Goal: Task Accomplishment & Management: Use online tool/utility

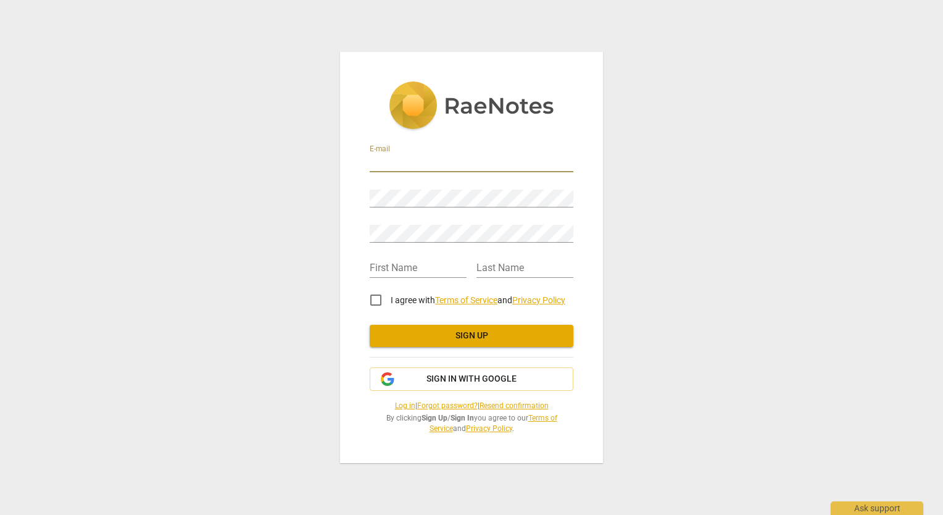
click at [394, 159] on input "email" at bounding box center [472, 163] width 204 height 18
type input "[EMAIL_ADDRESS][DOMAIN_NAME]"
type input "[PERSON_NAME]"
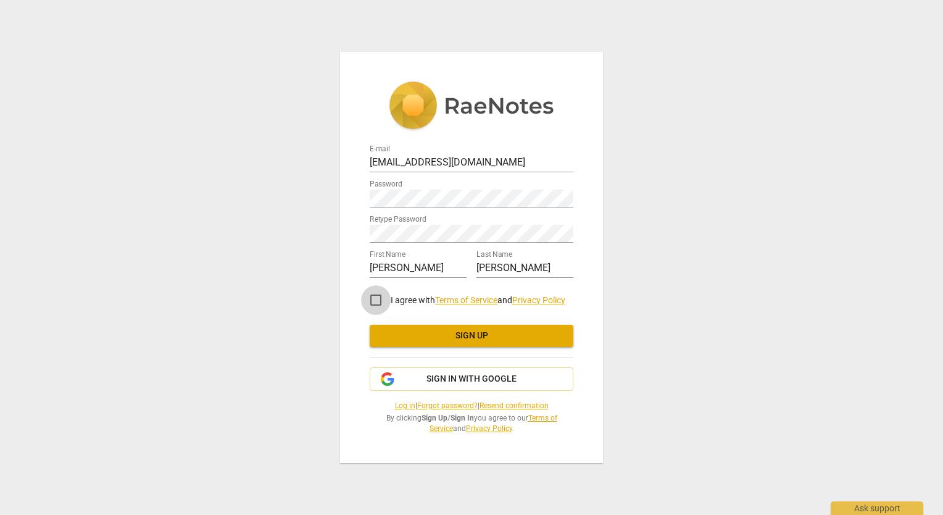
click at [378, 301] on input "I agree with Terms of Service and Privacy Policy" at bounding box center [376, 300] width 30 height 30
checkbox input "true"
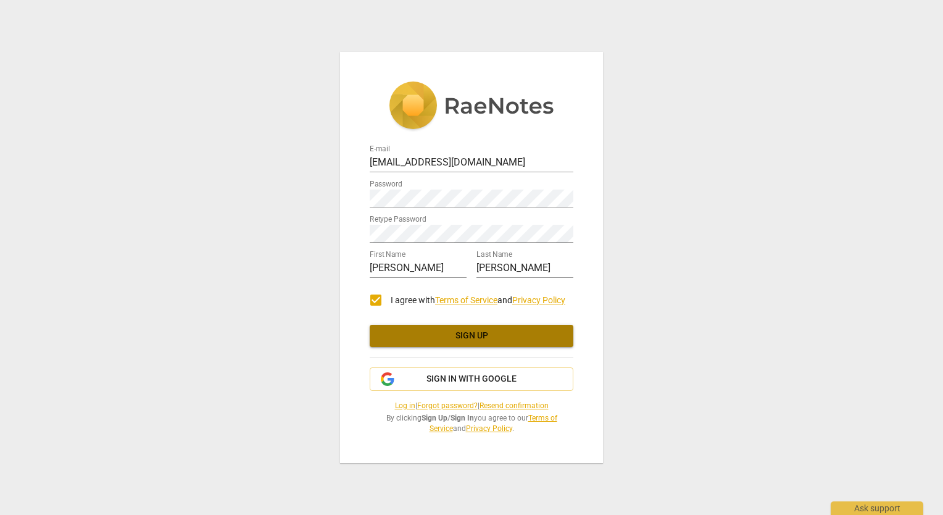
click at [467, 339] on span "Sign up" at bounding box center [472, 336] width 184 height 12
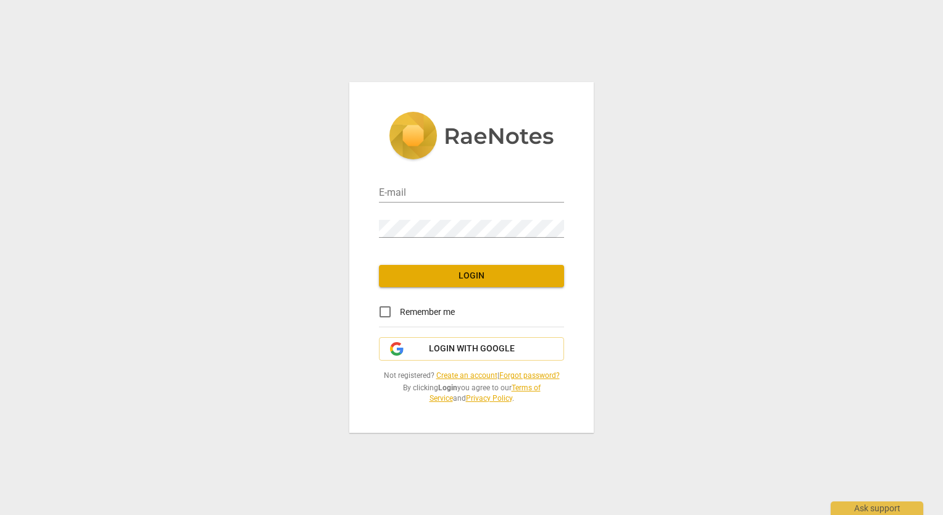
type input "[EMAIL_ADDRESS][DOMAIN_NAME]"
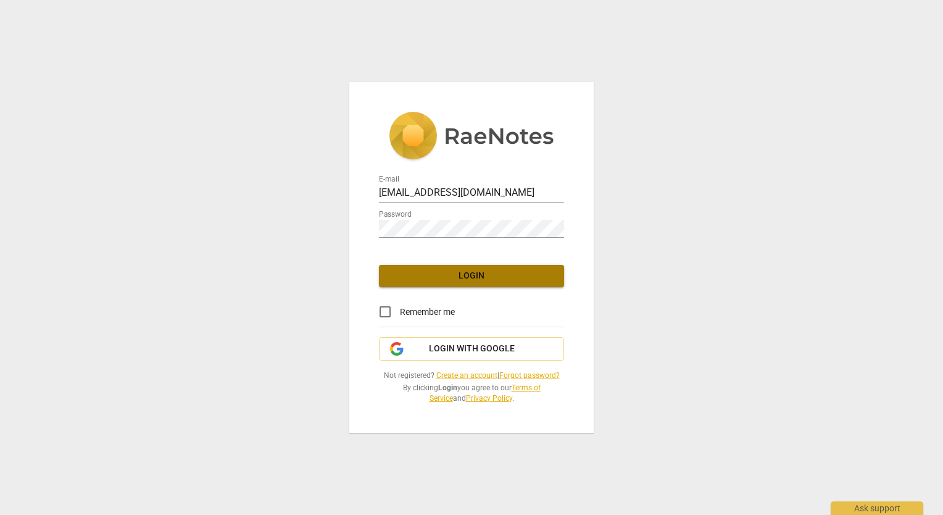
click at [475, 268] on button "Login" at bounding box center [471, 276] width 185 height 22
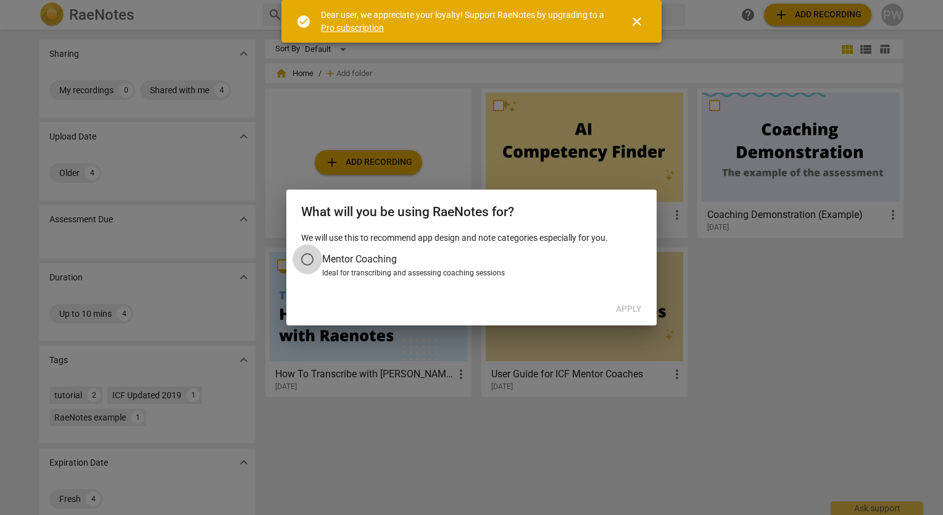
click at [309, 260] on input "Mentor Coaching" at bounding box center [308, 259] width 30 height 30
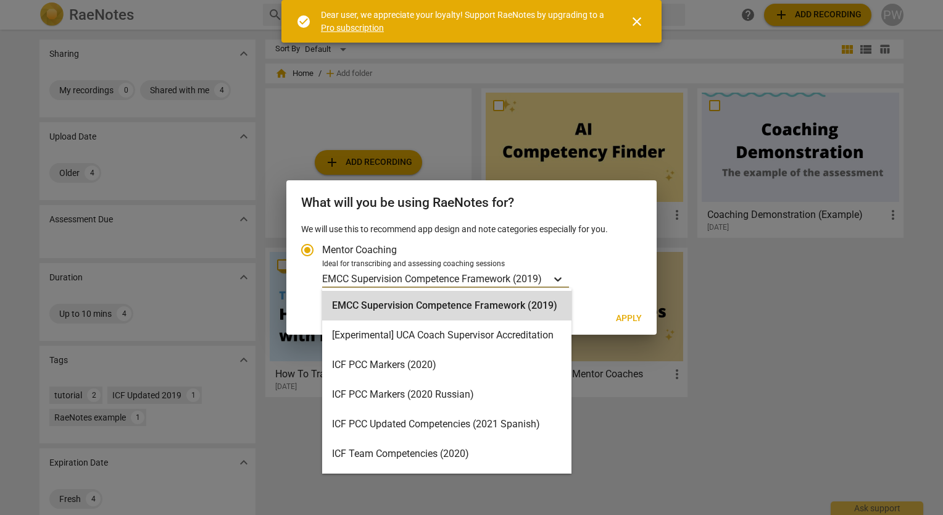
click at [559, 280] on icon "Account type" at bounding box center [557, 279] width 7 height 4
click at [0, 0] on input "Ideal for transcribing and assessing coaching sessions 16 results available. Us…" at bounding box center [0, 0] width 0 height 0
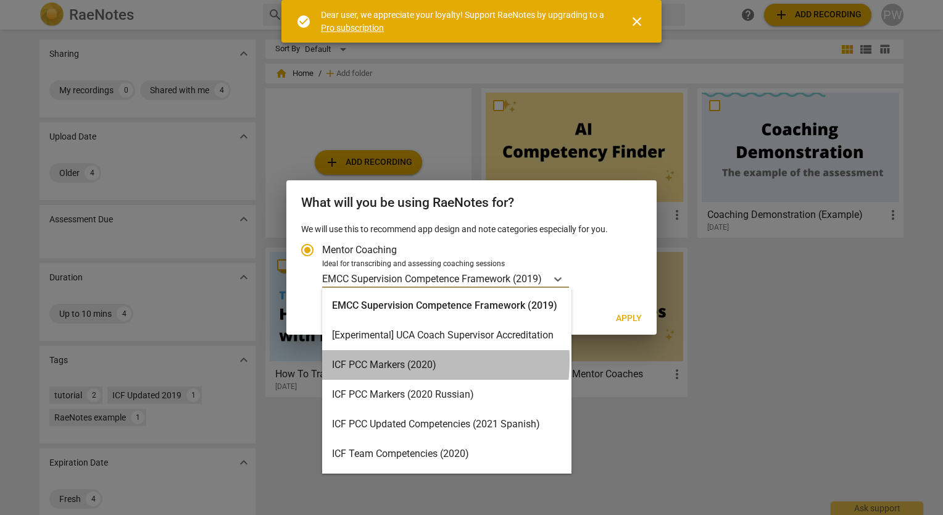
click at [369, 360] on div "ICF PCC Markers (2020)" at bounding box center [446, 365] width 249 height 30
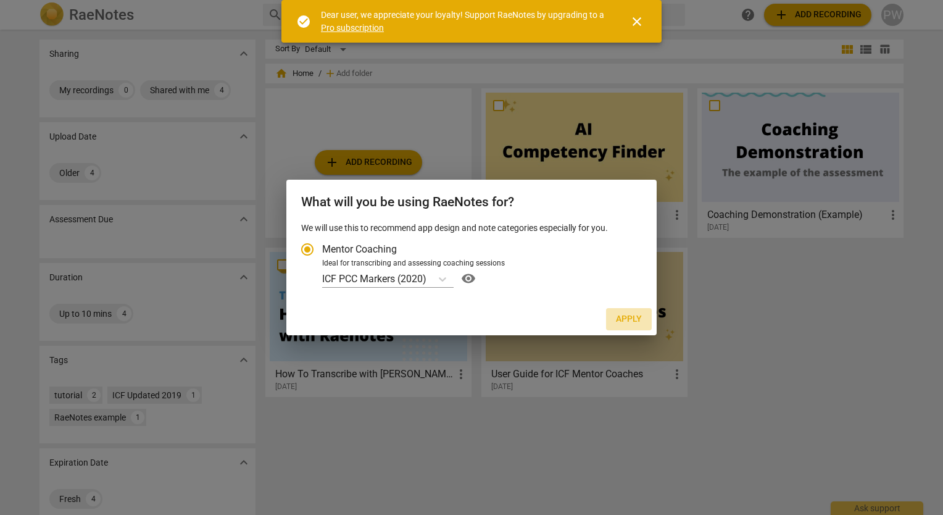
click at [628, 317] on span "Apply" at bounding box center [629, 319] width 26 height 12
radio input "false"
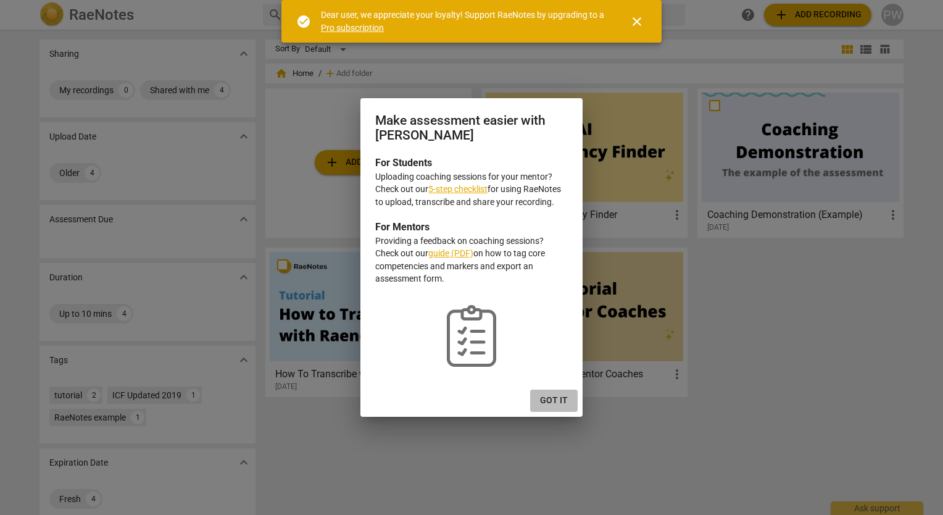
click at [549, 401] on span "Got it" at bounding box center [554, 400] width 28 height 12
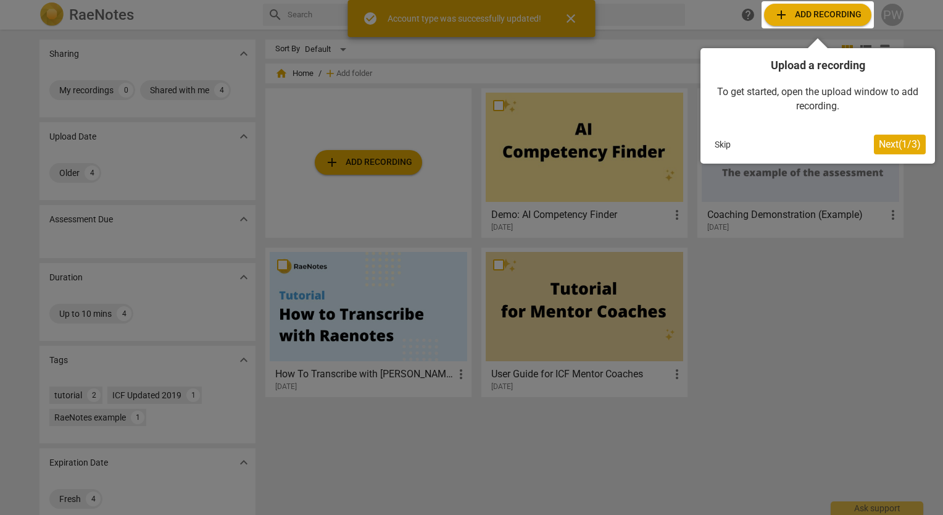
click at [726, 146] on button "Skip" at bounding box center [723, 144] width 26 height 19
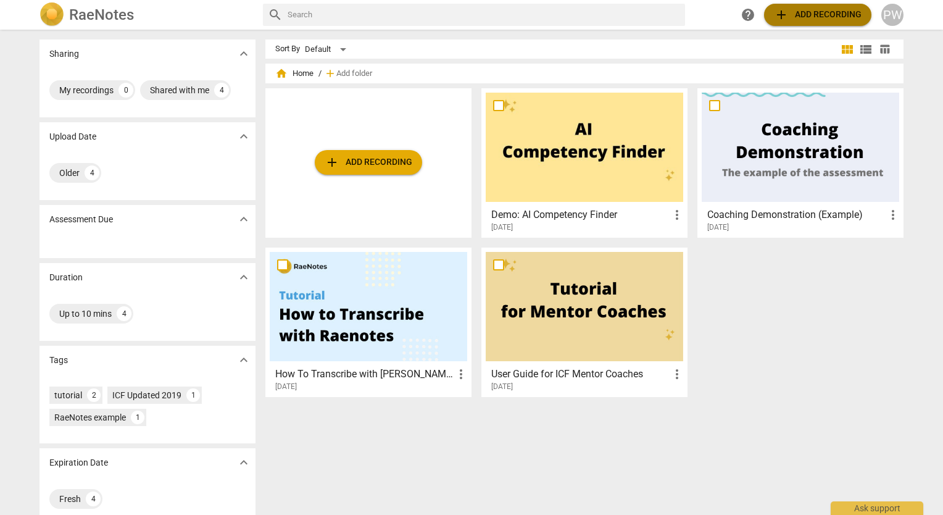
click at [833, 17] on span "add Add recording" at bounding box center [818, 14] width 88 height 15
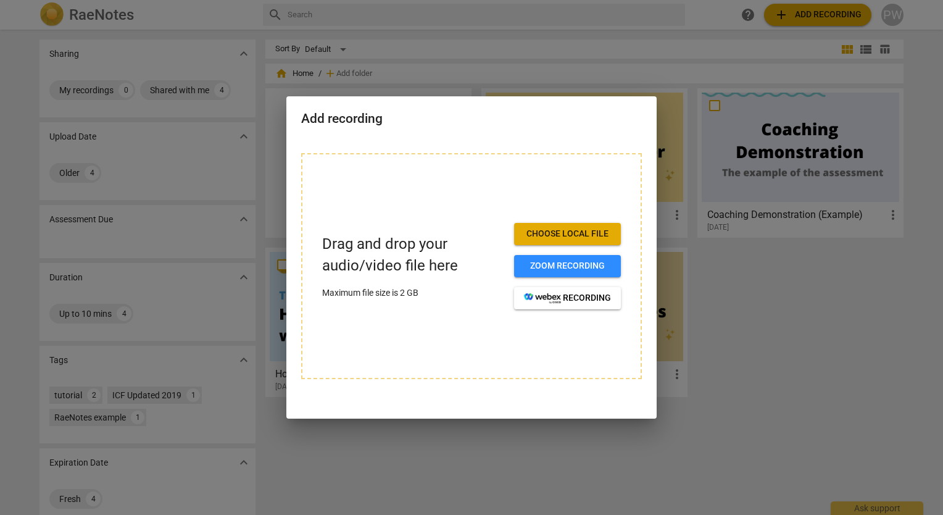
click at [581, 231] on span "Choose local file" at bounding box center [567, 234] width 87 height 12
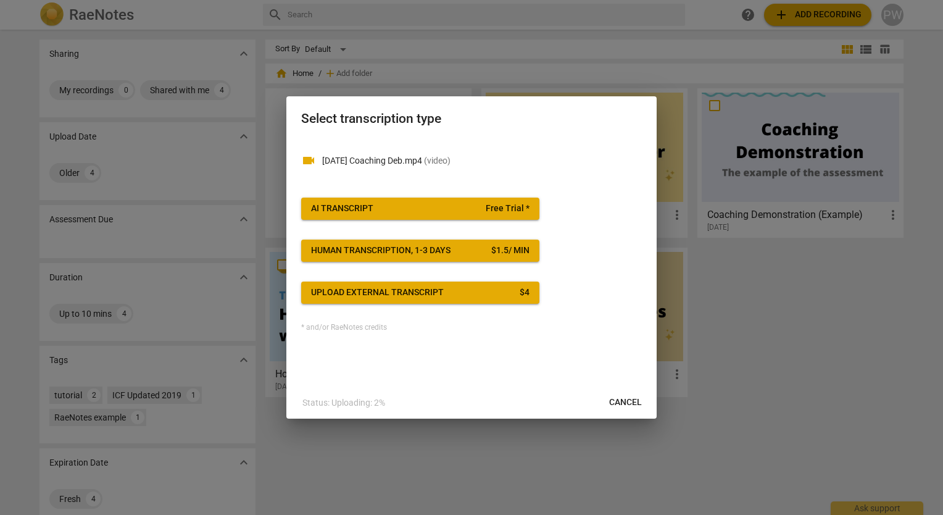
click at [233, 173] on div at bounding box center [471, 257] width 943 height 515
click at [617, 399] on span "Cancel" at bounding box center [625, 402] width 33 height 12
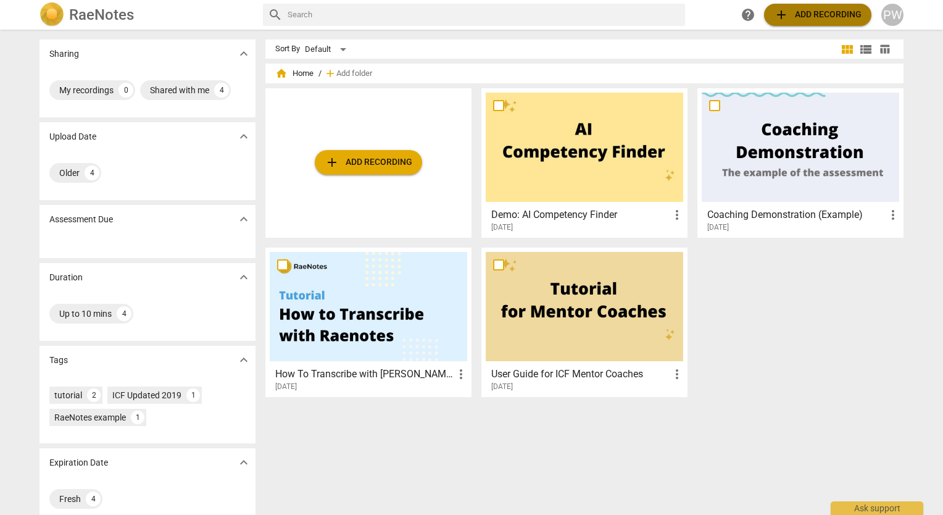
click at [841, 15] on span "add Add recording" at bounding box center [818, 14] width 88 height 15
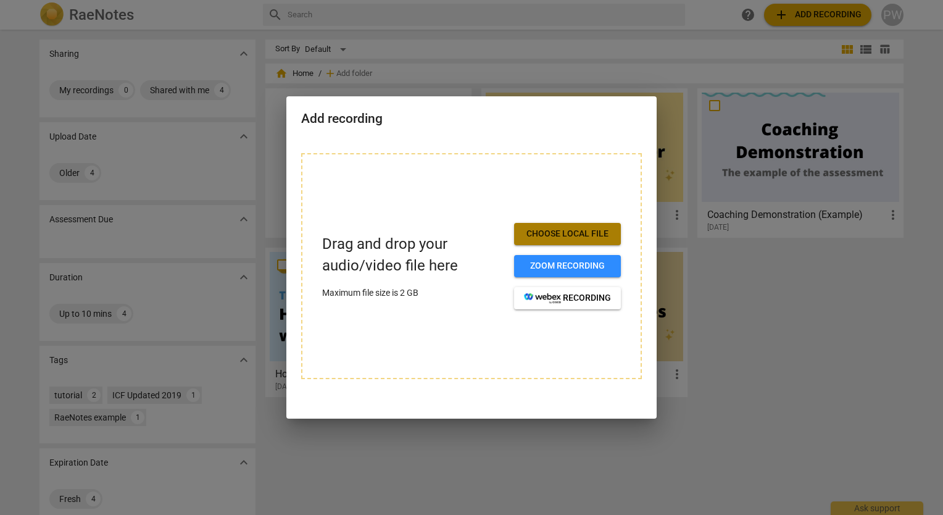
click at [581, 240] on span "Choose local file" at bounding box center [567, 234] width 87 height 12
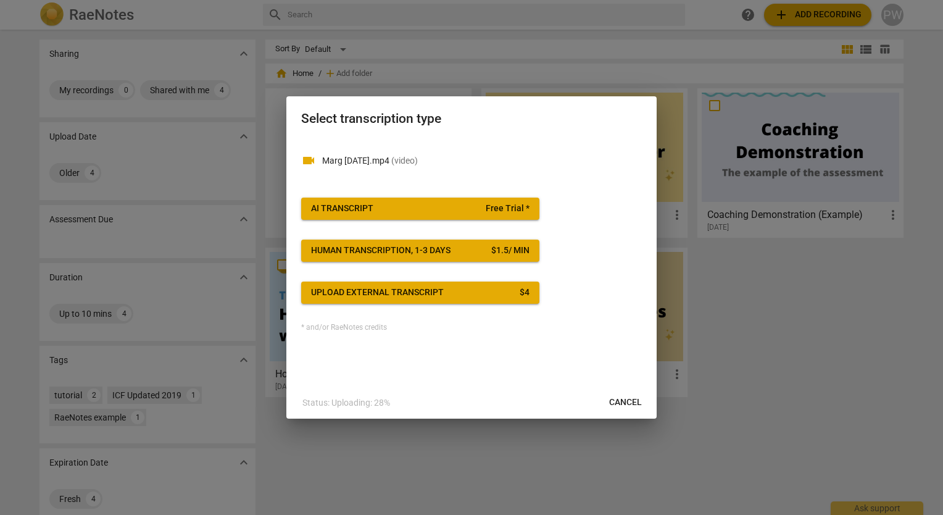
drag, startPoint x: 411, startPoint y: 290, endPoint x: 435, endPoint y: 364, distance: 77.9
click at [435, 364] on div "videocam Marg 9.10.25.mp4 ( video ) AI Transcript Free Trial * Human transcript…" at bounding box center [471, 262] width 370 height 248
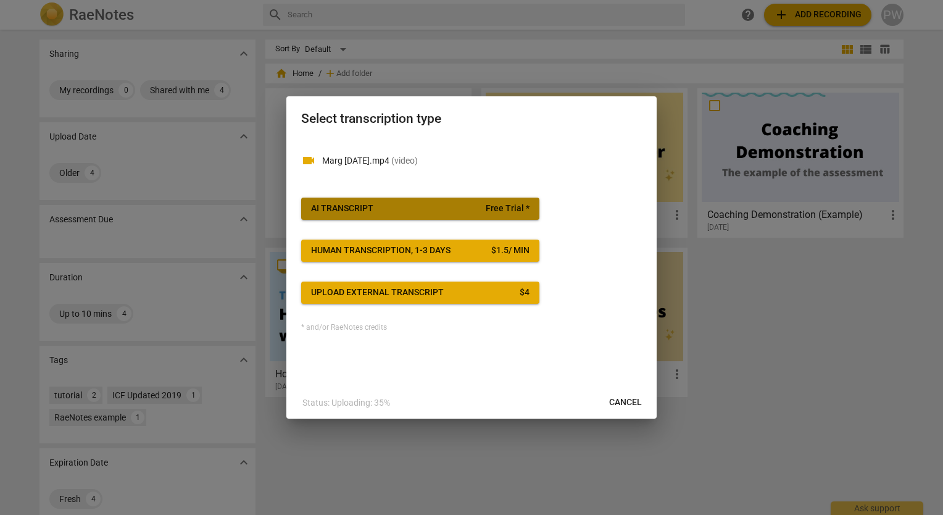
click at [468, 206] on span "AI Transcript Free Trial *" at bounding box center [420, 208] width 218 height 12
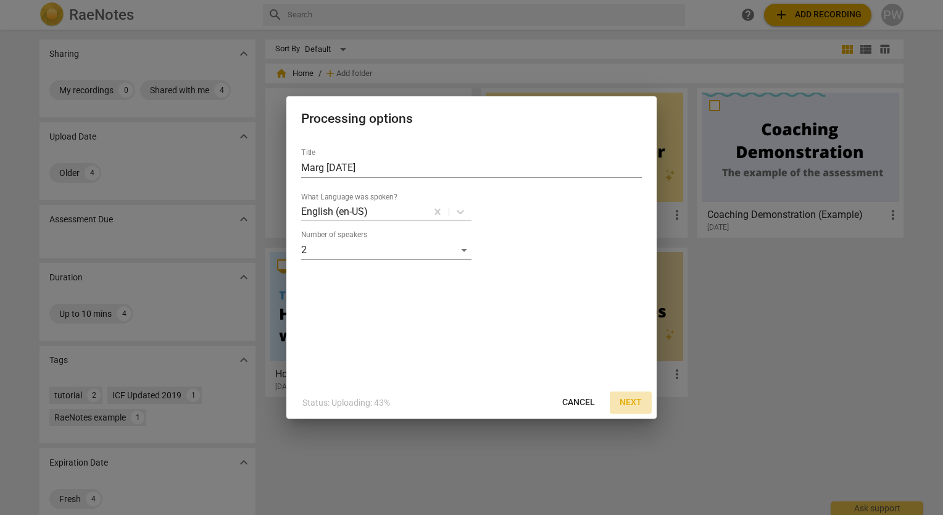
click at [629, 401] on span "Next" at bounding box center [631, 402] width 22 height 12
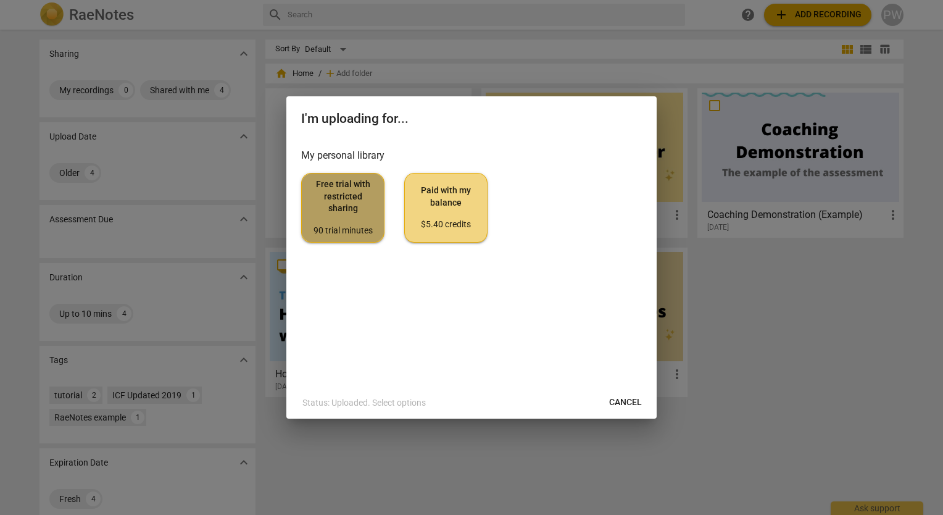
click at [348, 221] on span "Free trial with restricted sharing 90 trial minutes" at bounding box center [343, 207] width 62 height 58
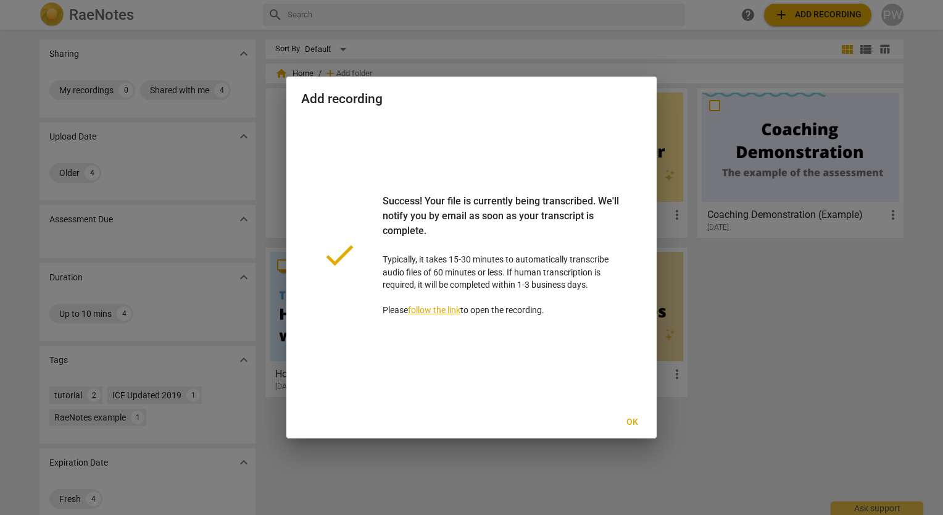
click at [431, 314] on link "follow the link" at bounding box center [434, 310] width 52 height 10
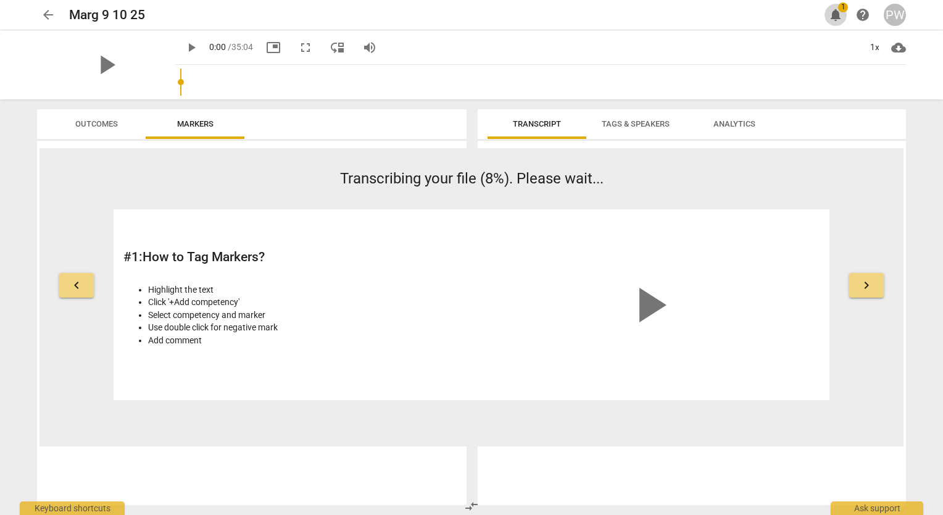
click at [837, 17] on span "notifications" at bounding box center [835, 14] width 15 height 15
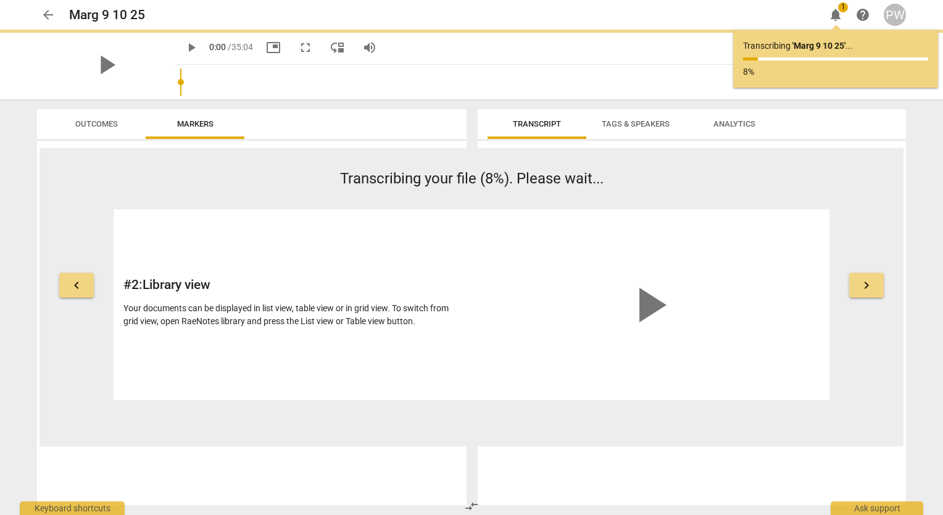
click at [675, 51] on div "play_arrow 0:00 / 35:04 picture_in_picture fullscreen move_down volume_up 1x cl…" at bounding box center [540, 47] width 731 height 35
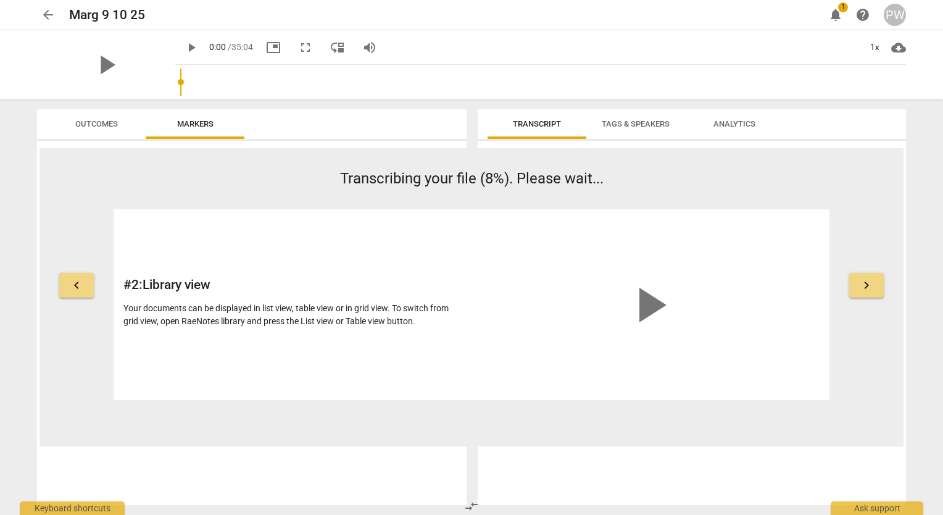
click at [806, 403] on div "keyboard_arrow_left Transcribing your file (8%). Please wait... # 2 : Library v…" at bounding box center [471, 296] width 864 height 297
click at [901, 46] on span "cloud_download" at bounding box center [898, 47] width 15 height 15
click at [744, 59] on div at bounding box center [471, 257] width 943 height 515
click at [635, 123] on span "Tags & Speakers" at bounding box center [636, 123] width 68 height 9
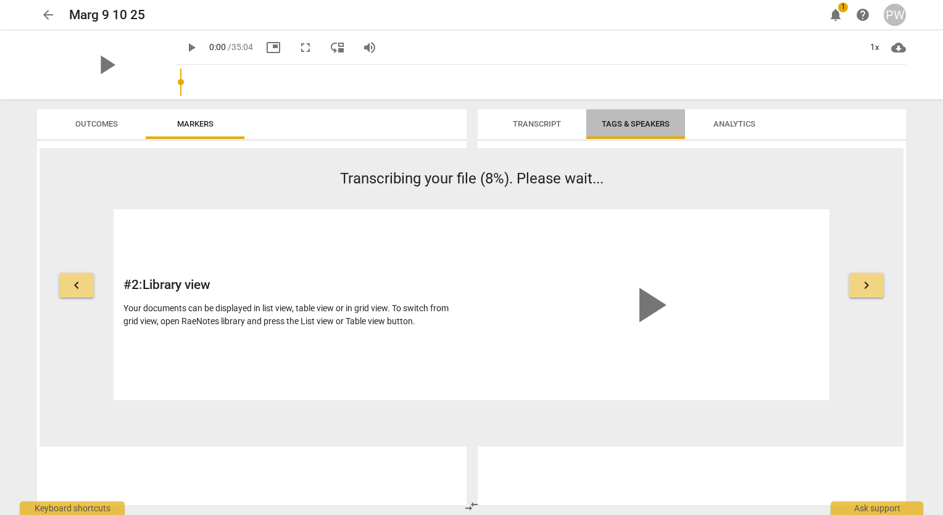
click at [635, 123] on span "Tags & Speakers" at bounding box center [636, 123] width 68 height 9
click at [868, 283] on span "keyboard_arrow_right" at bounding box center [866, 285] width 15 height 15
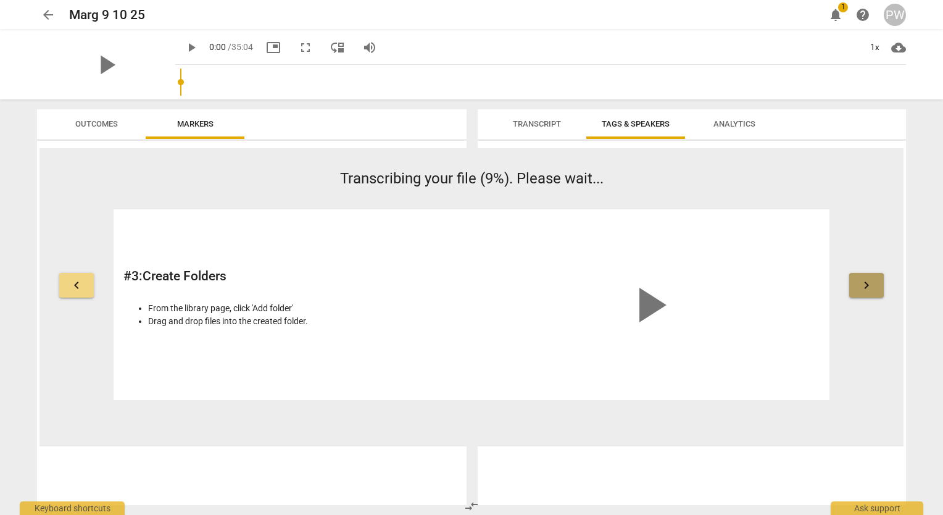
click at [868, 285] on span "keyboard_arrow_right" at bounding box center [866, 285] width 15 height 15
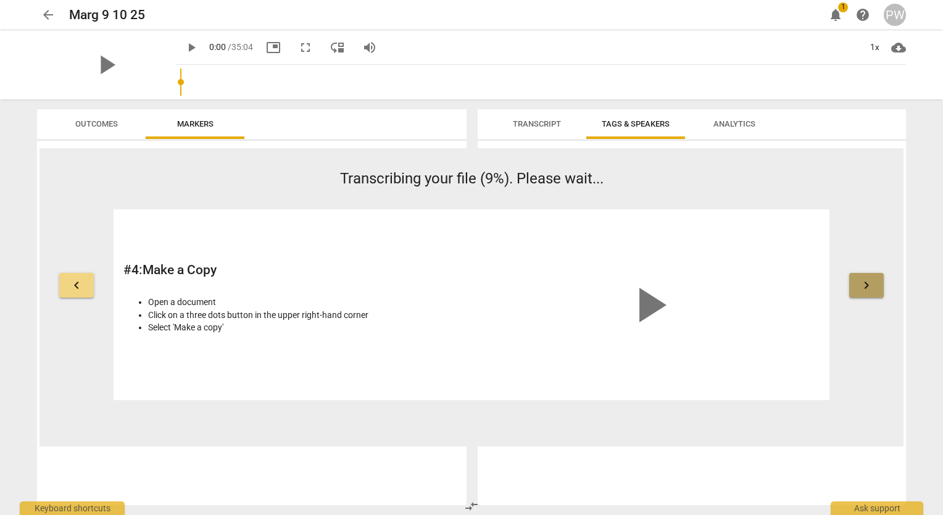
click at [868, 285] on span "keyboard_arrow_right" at bounding box center [866, 285] width 15 height 15
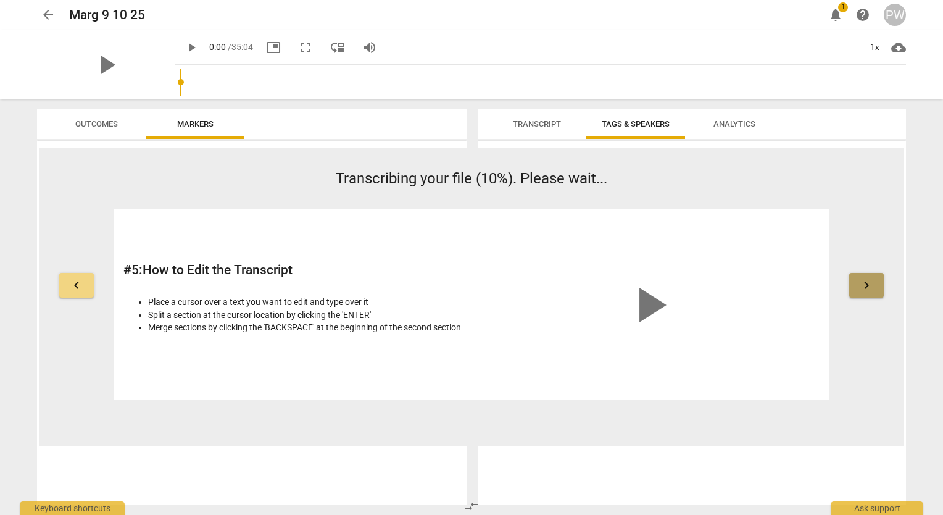
click at [868, 285] on span "keyboard_arrow_right" at bounding box center [866, 285] width 15 height 15
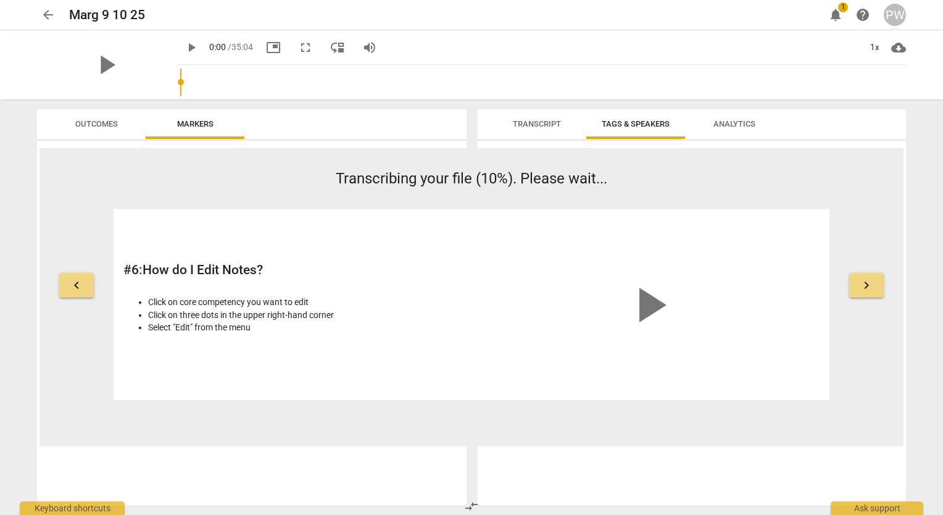
click at [863, 288] on span "keyboard_arrow_right" at bounding box center [866, 285] width 15 height 15
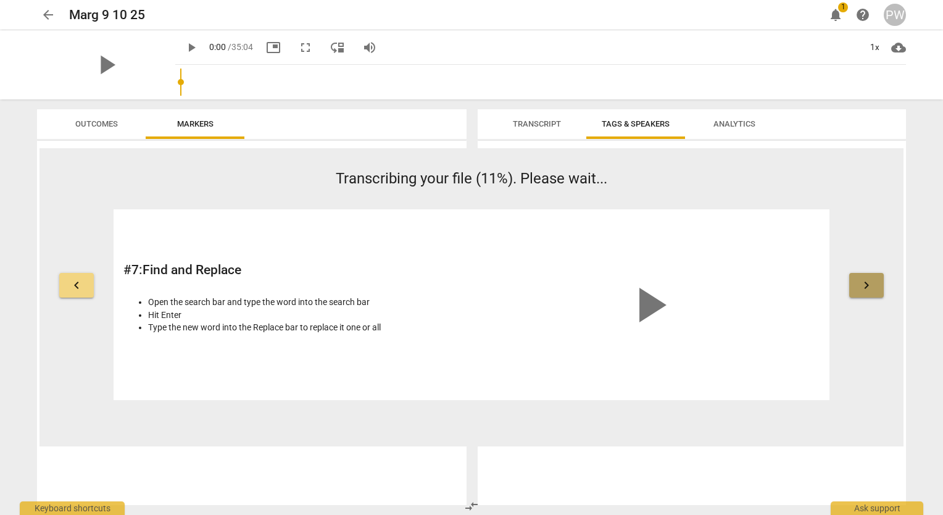
click at [863, 288] on span "keyboard_arrow_right" at bounding box center [866, 285] width 15 height 15
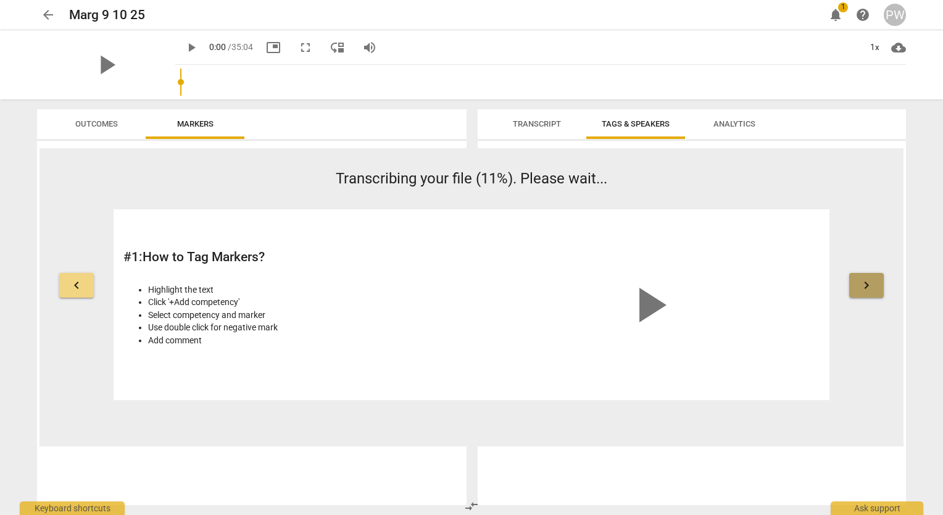
click at [863, 288] on span "keyboard_arrow_right" at bounding box center [866, 285] width 15 height 15
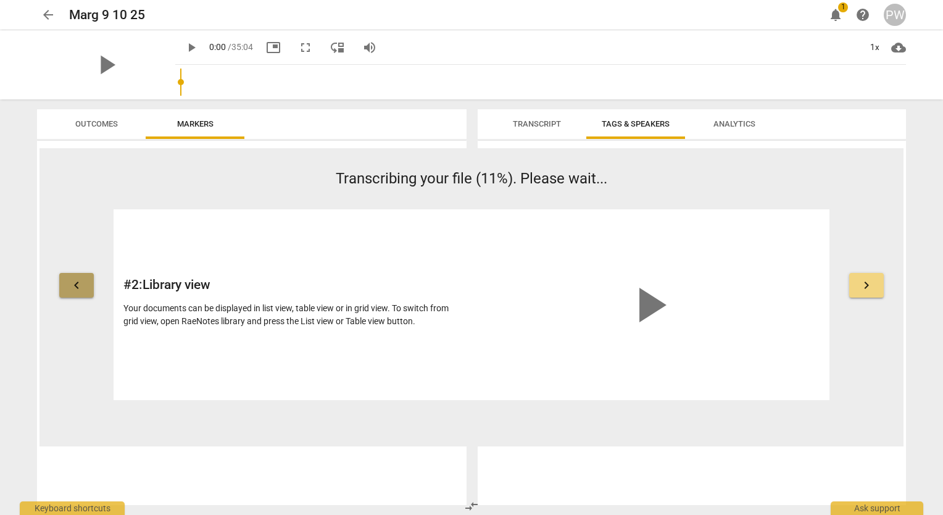
click at [76, 286] on span "keyboard_arrow_left" at bounding box center [76, 285] width 15 height 15
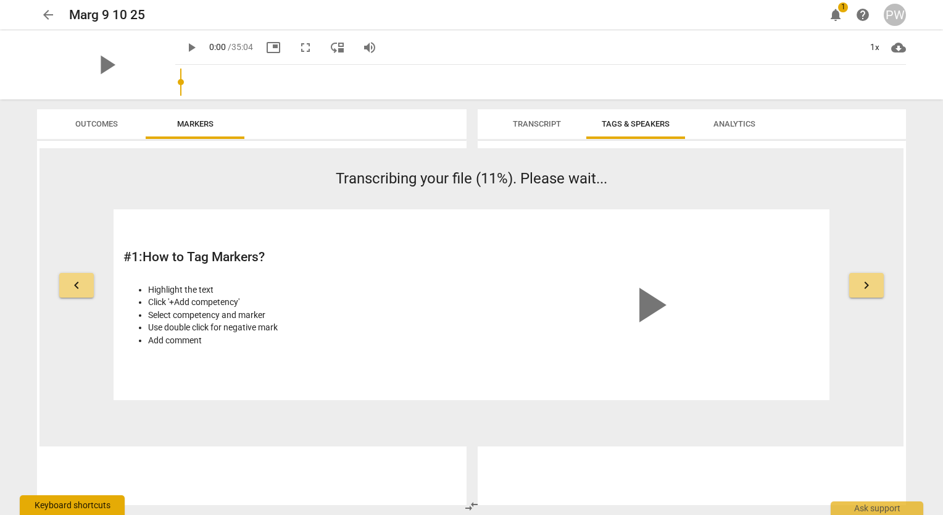
click at [86, 505] on div "Keyboard shortcuts" at bounding box center [72, 505] width 105 height 20
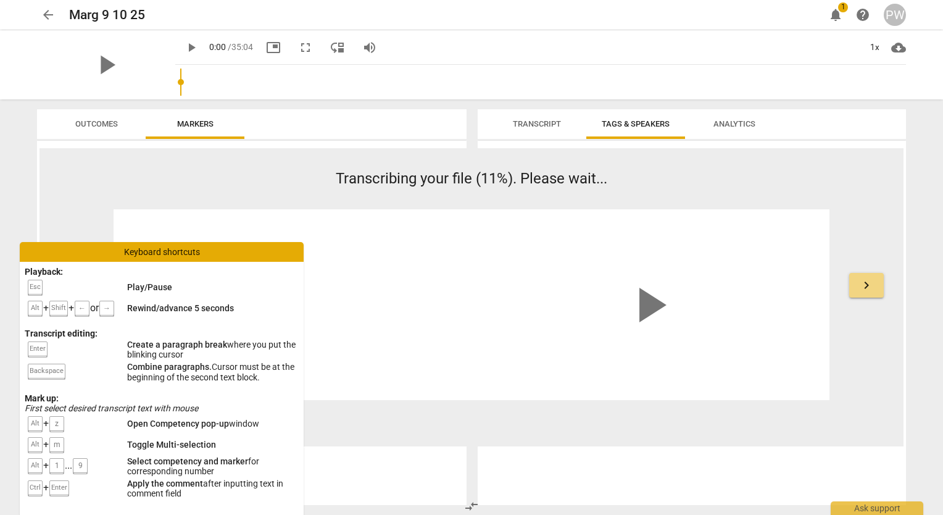
click at [331, 376] on div "# 1 : How to Tag Markers? Highlight the text Click '+Add competency' Select com…" at bounding box center [293, 304] width 341 height 170
click at [169, 407] on td "First select desired transcript text with mouse" at bounding box center [162, 408] width 274 height 10
click at [284, 254] on div "Keyboard shortcuts" at bounding box center [162, 252] width 284 height 20
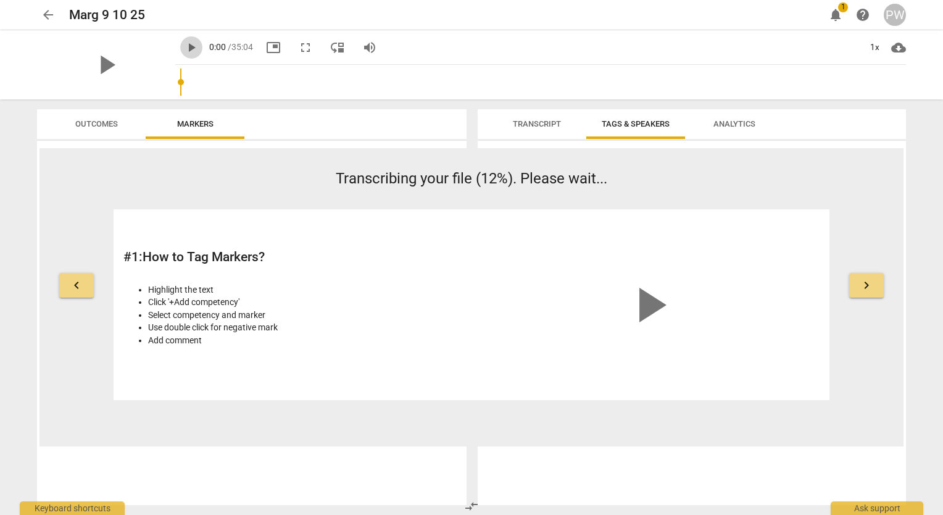
click at [184, 46] on span "play_arrow" at bounding box center [191, 47] width 15 height 15
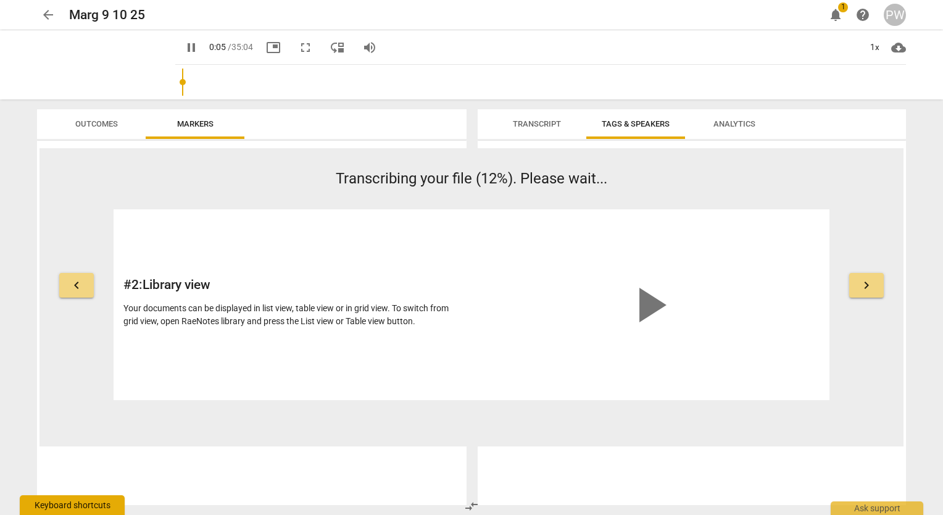
type input "6"
click at [98, 510] on div "Keyboard shortcuts" at bounding box center [72, 505] width 105 height 20
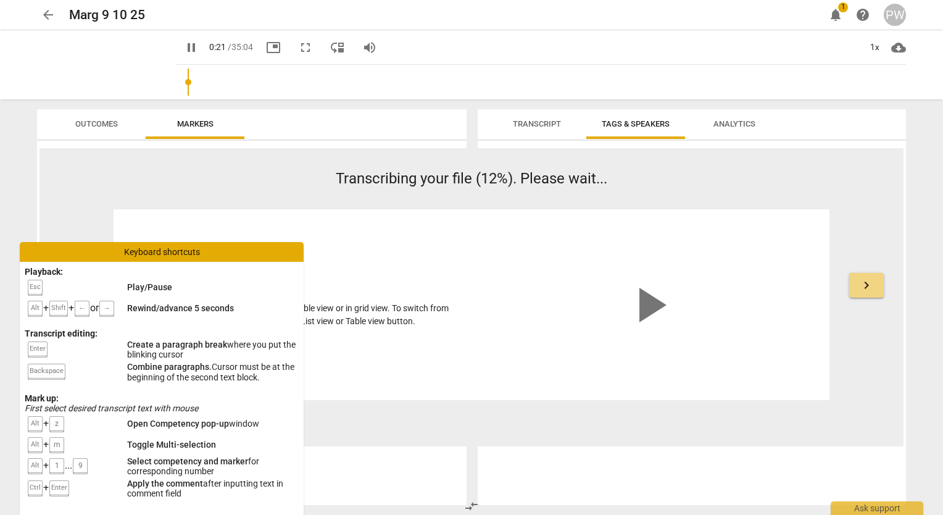
click at [252, 201] on div "Transcribing your file (12%). Please wait... # 2 : Library view Your documents …" at bounding box center [472, 283] width 716 height 231
click at [140, 78] on div "pause" at bounding box center [106, 64] width 138 height 69
click at [266, 48] on span "picture_in_picture" at bounding box center [273, 47] width 15 height 15
type input "30"
type input "43"
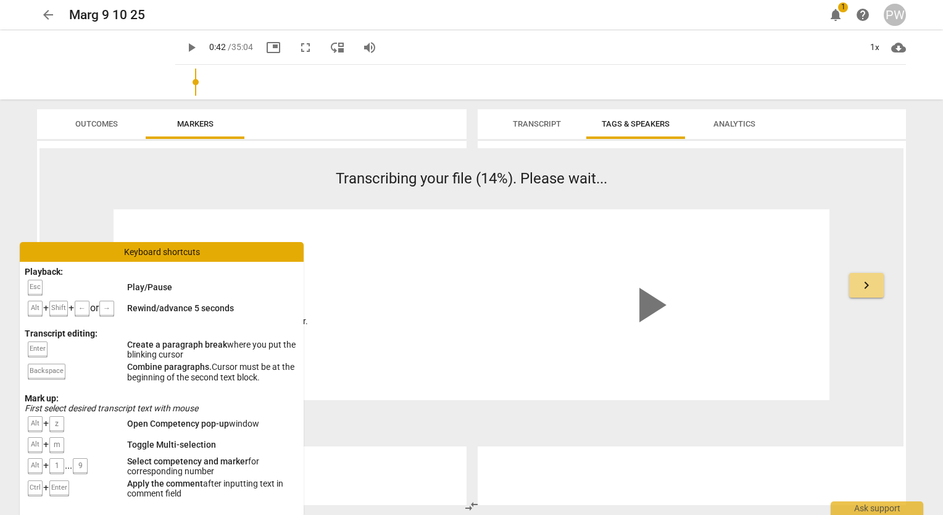
click at [294, 240] on div "# 3 : Create Folders From the library page, click 'Add folder' Drag and drop fi…" at bounding box center [293, 304] width 341 height 170
drag, startPoint x: 294, startPoint y: 240, endPoint x: 320, endPoint y: 239, distance: 25.3
click at [320, 239] on div "# 3 : Create Folders From the library page, click 'Add folder' Drag and drop fi…" at bounding box center [293, 304] width 341 height 170
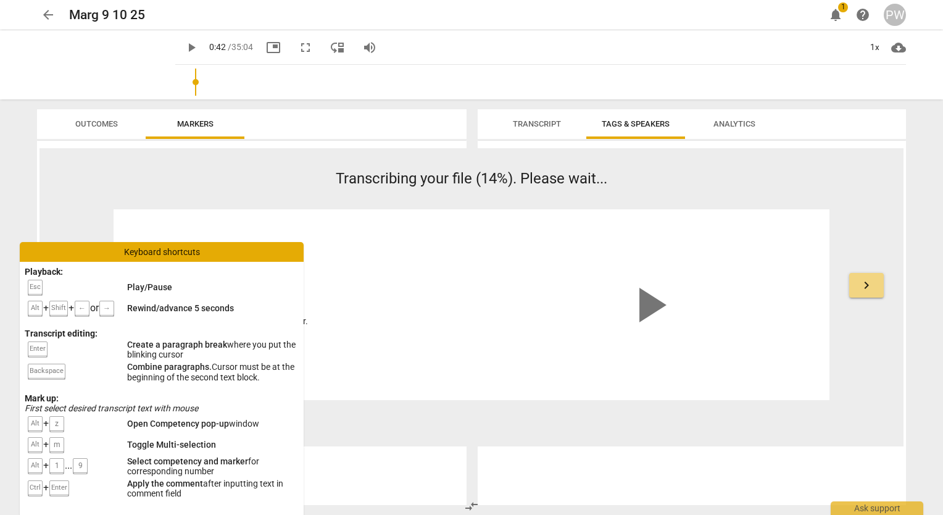
click at [227, 250] on div "Keyboard shortcuts" at bounding box center [162, 252] width 284 height 20
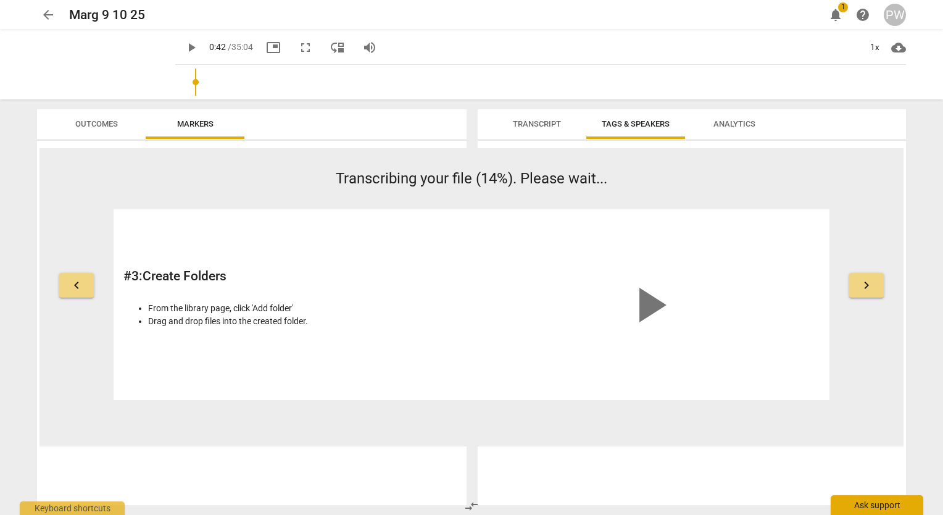
click at [889, 502] on div "Ask support" at bounding box center [877, 505] width 93 height 20
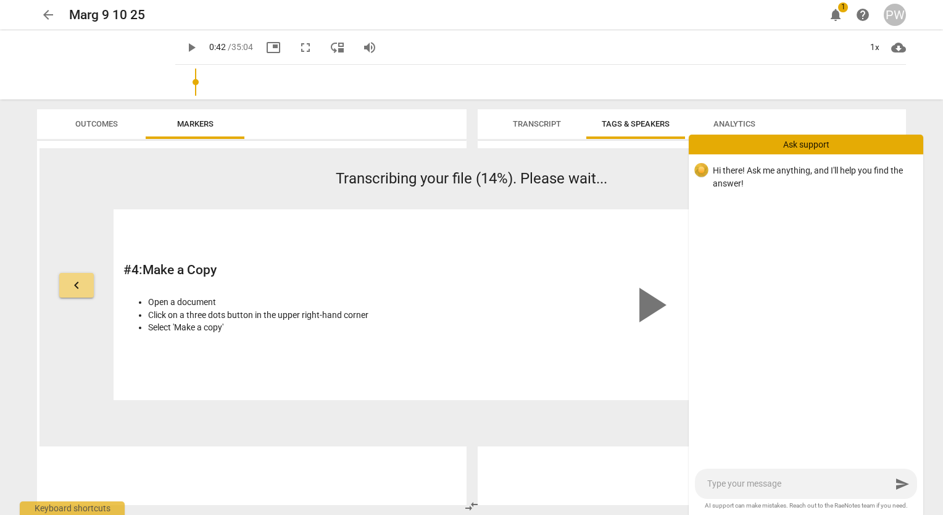
click at [810, 488] on textarea at bounding box center [799, 484] width 184 height 12
type textarea "H"
type textarea "HO"
type textarea "HOw"
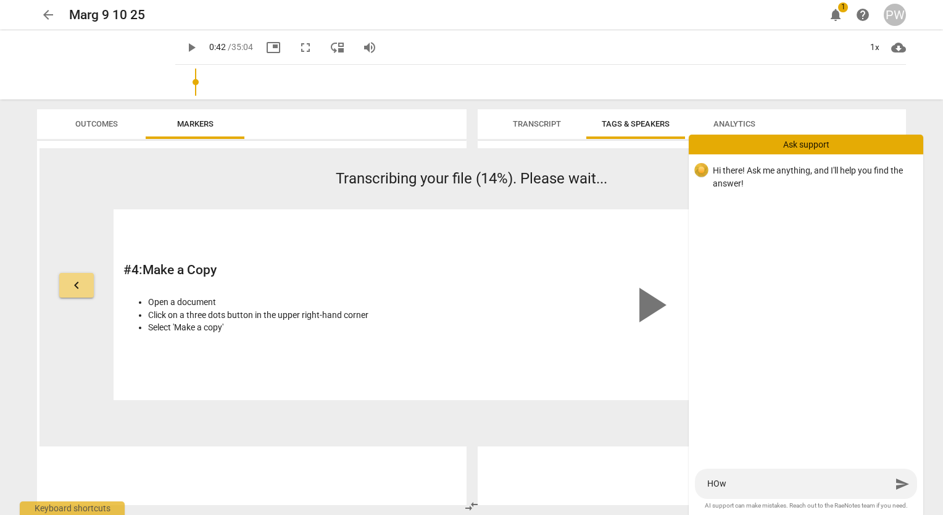
type textarea "HOw"
type textarea "HO"
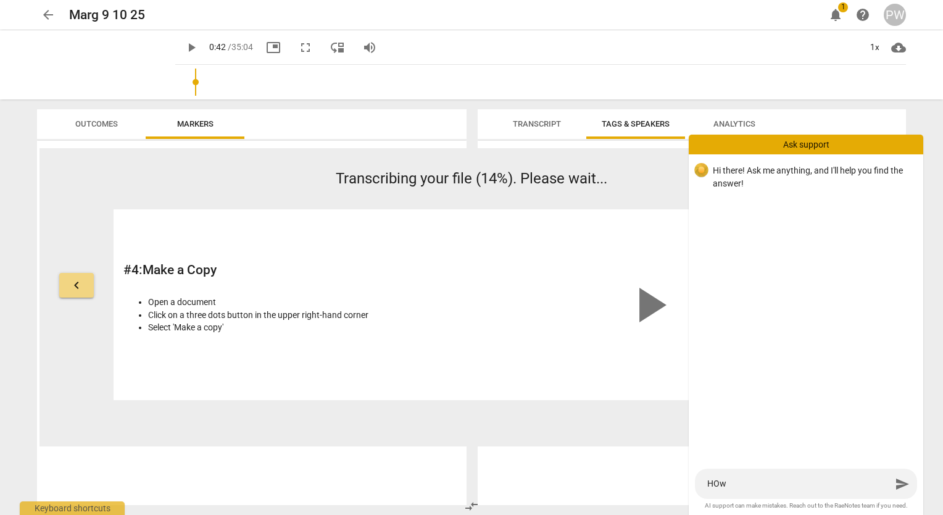
type textarea "HO"
type textarea "H"
type textarea "Ho"
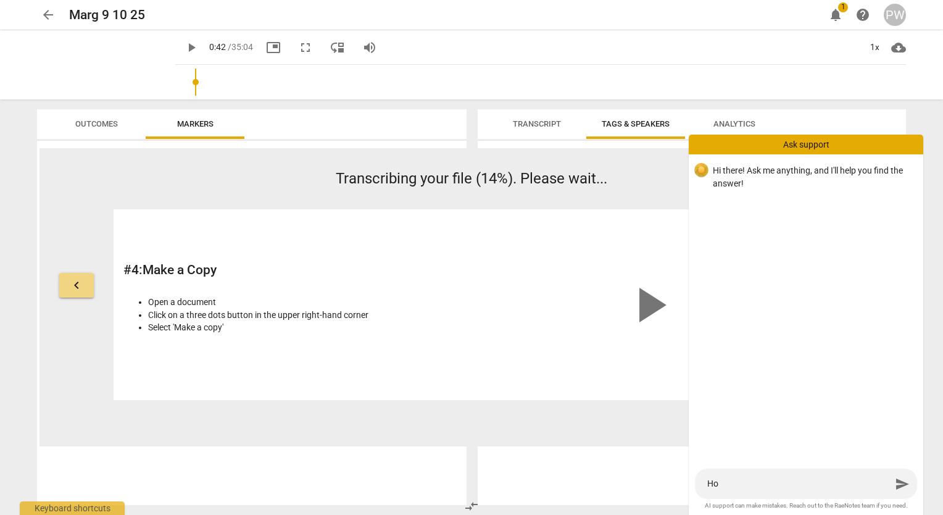
type textarea "How"
type textarea "How d"
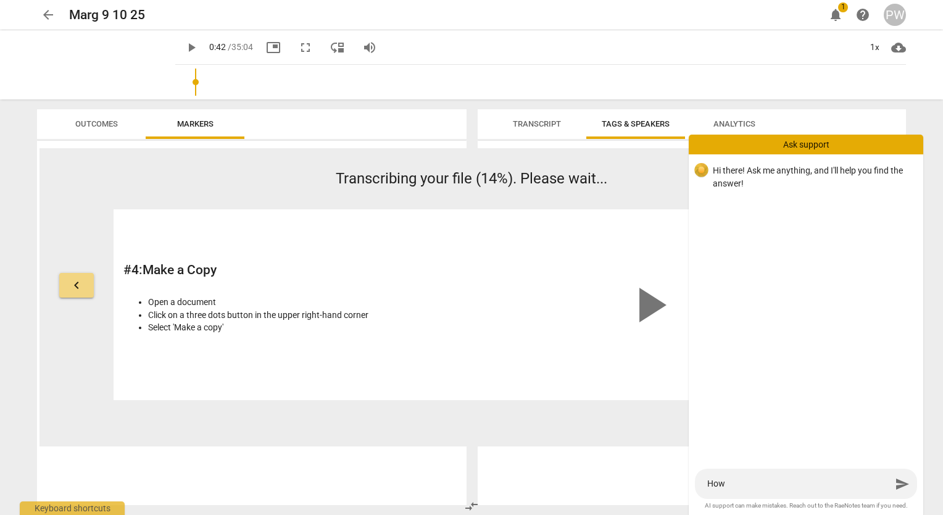
type textarea "How d"
type textarea "How do"
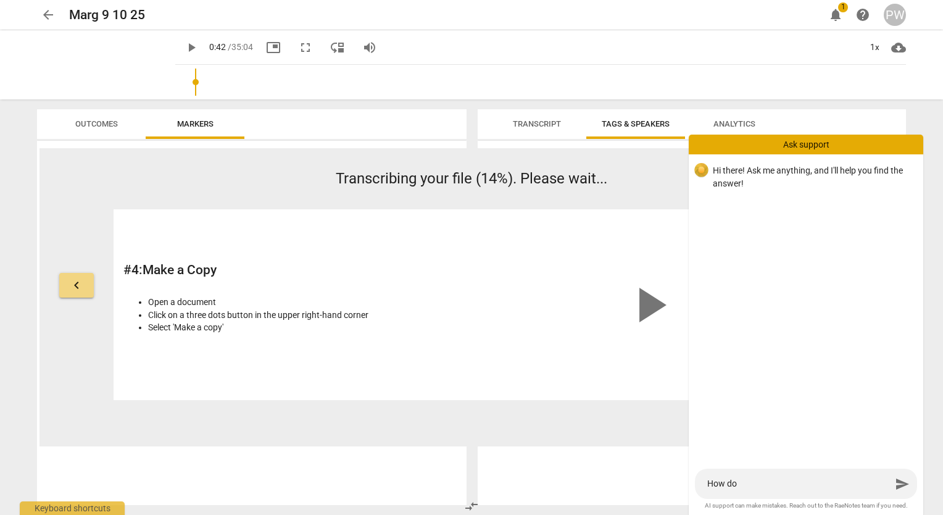
type textarea "How do I"
type textarea "How do I h"
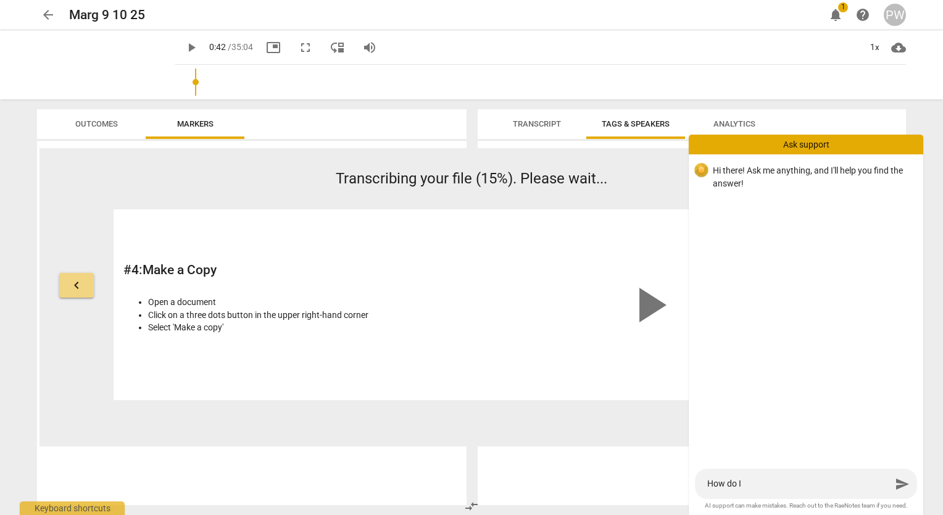
type textarea "How do I h"
type textarea "How do I ha"
type textarea "How do I hav"
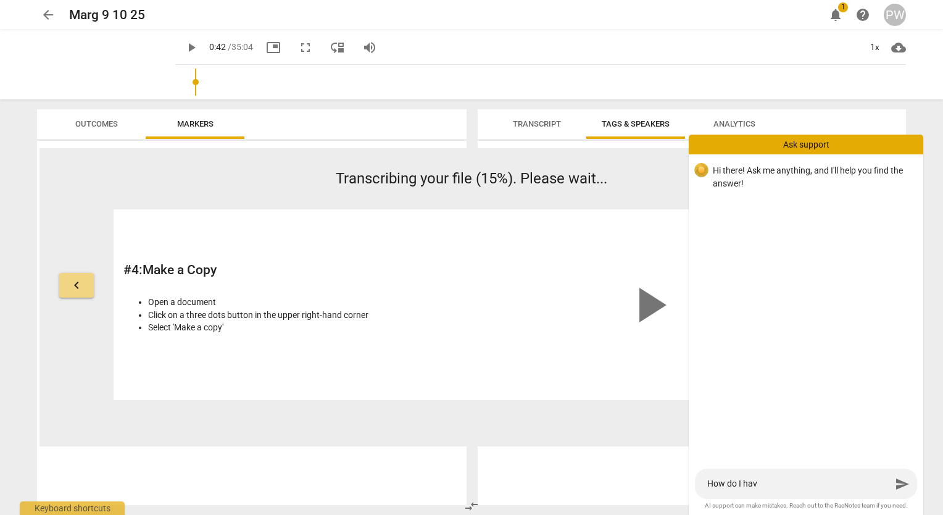
type textarea "How do I have"
type textarea "How do I have R"
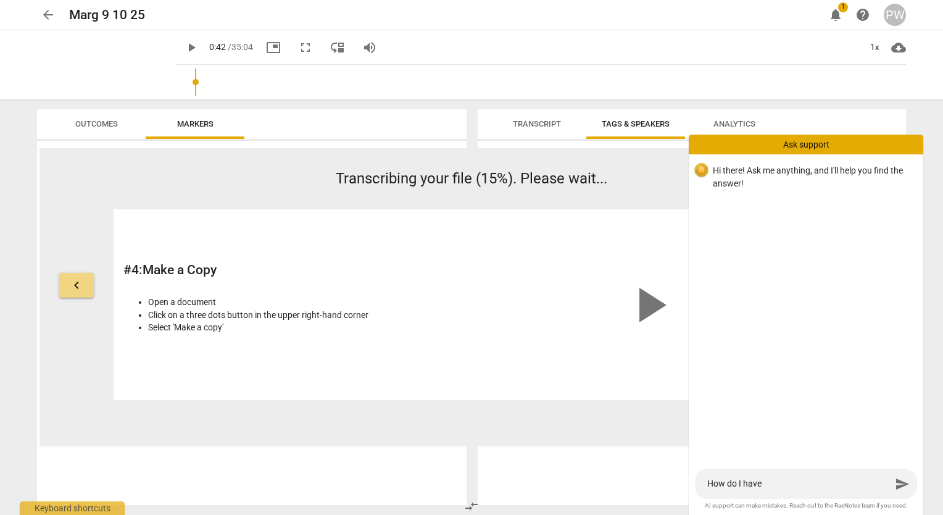
type textarea "How do I have R"
type textarea "How do I have Ra"
type textarea "How do I have Rae"
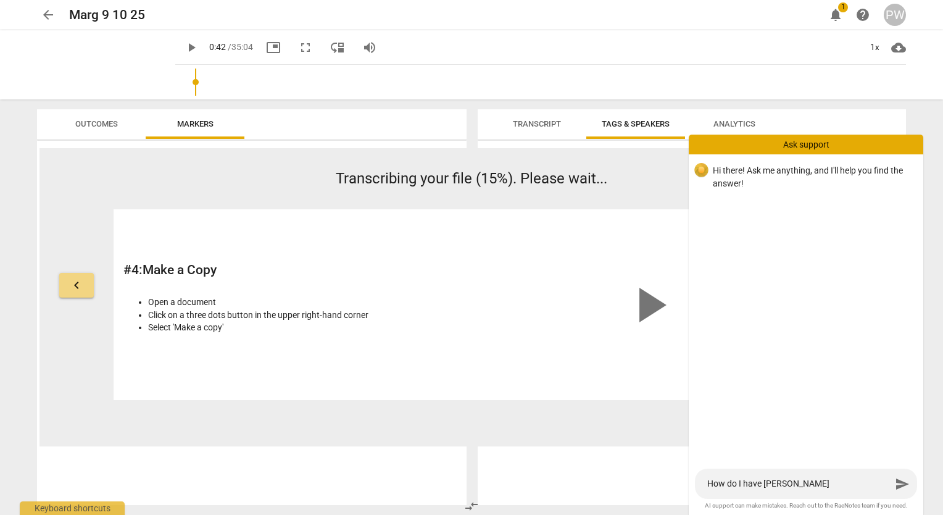
type textarea "How do I have RaeN"
type textarea "How do I have RaeNo"
type textarea "How do I have RaeNot"
type textarea "How do I have RaeNote"
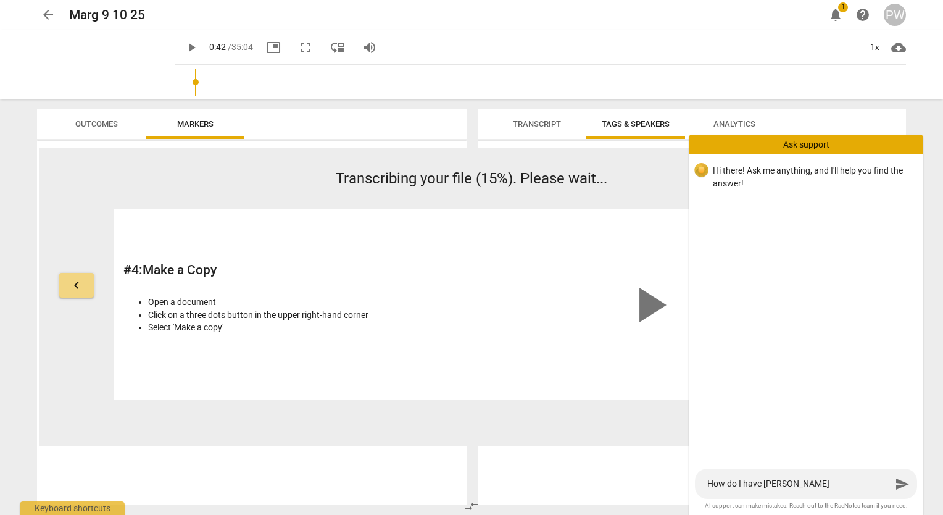
type textarea "How do I have RaeNote"
type textarea "How do I have RaeNotes"
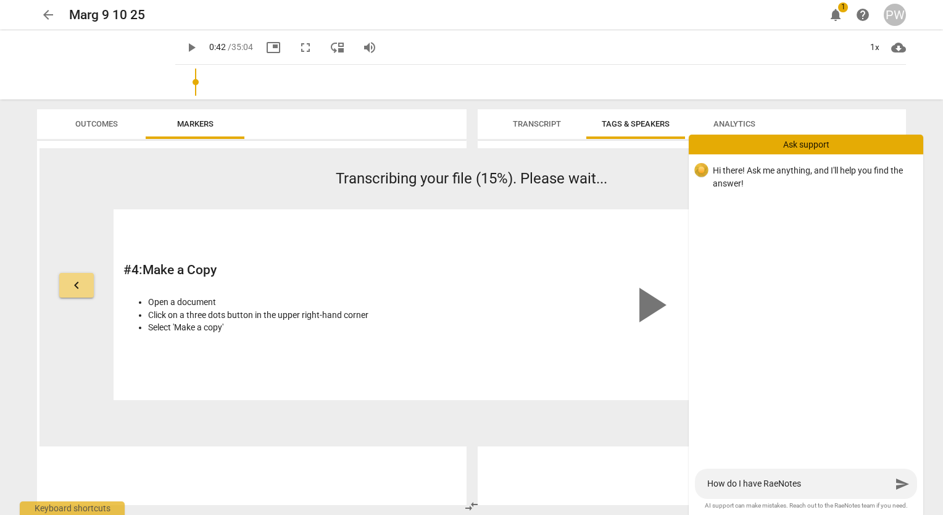
type textarea "How do I have RaeNotes c"
type textarea "How do I have RaeNotes ch"
type textarea "How do I have RaeNotes che"
type textarea "How do I have RaeNotes chec"
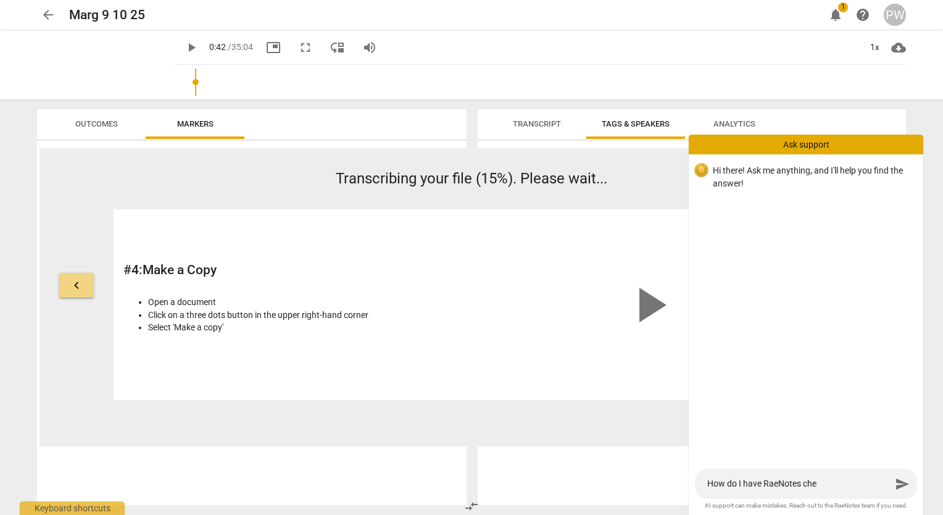
type textarea "How do I have RaeNotes chec"
type textarea "How do I have RaeNotes check"
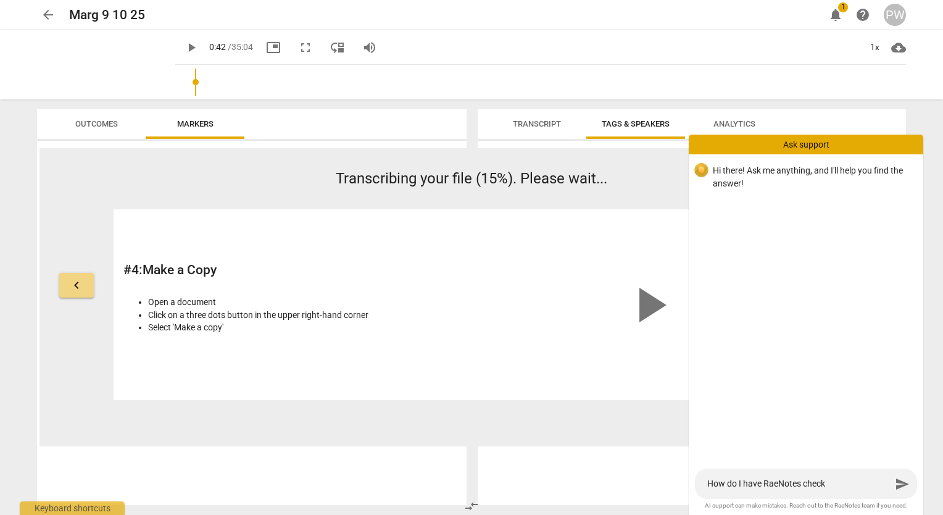
type textarea "How do I have RaeNotes check f"
type textarea "How do I have RaeNotes check fo"
type textarea "How do I have RaeNotes check for"
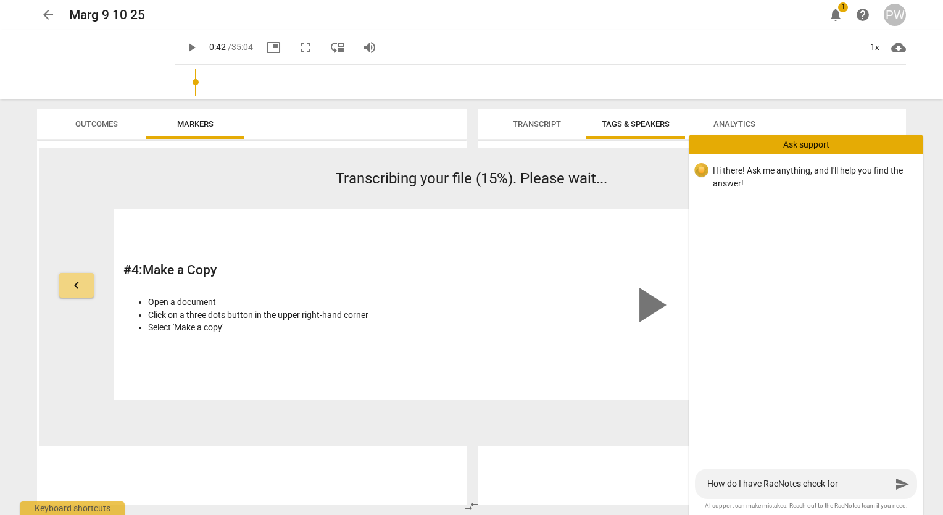
type textarea "How do I have RaeNotes check for"
type textarea "How do I have RaeNotes check for P"
type textarea "How do I have RaeNotes check for PC"
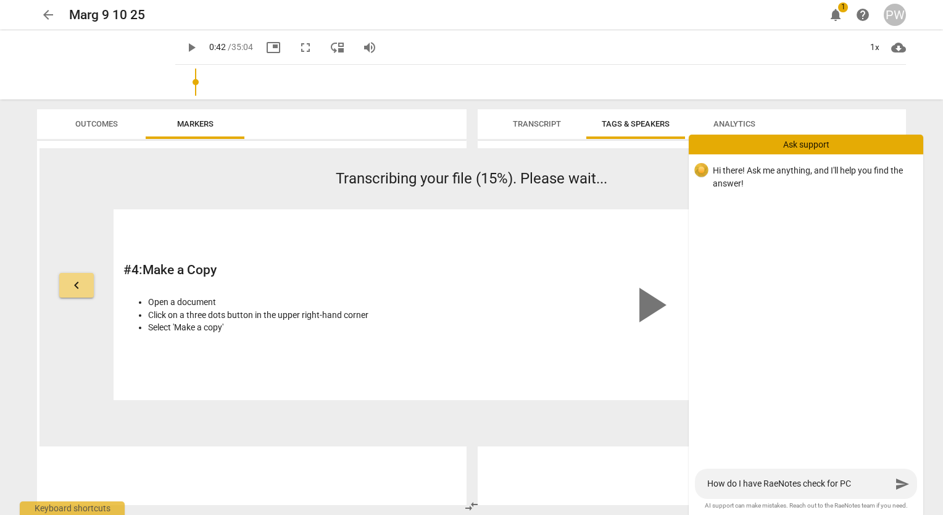
type textarea "How do I have RaeNotes check for PCC"
type textarea "How do I have RaeNotes check for PCC m"
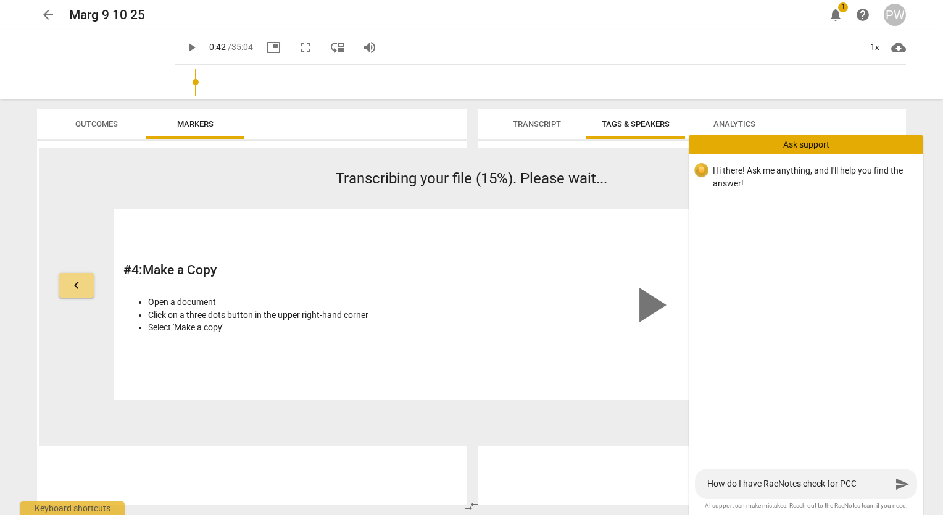
type textarea "How do I have RaeNotes check for PCC m"
type textarea "How do I have RaeNotes check for PCC ma"
type textarea "How do I have RaeNotes check for PCC mar"
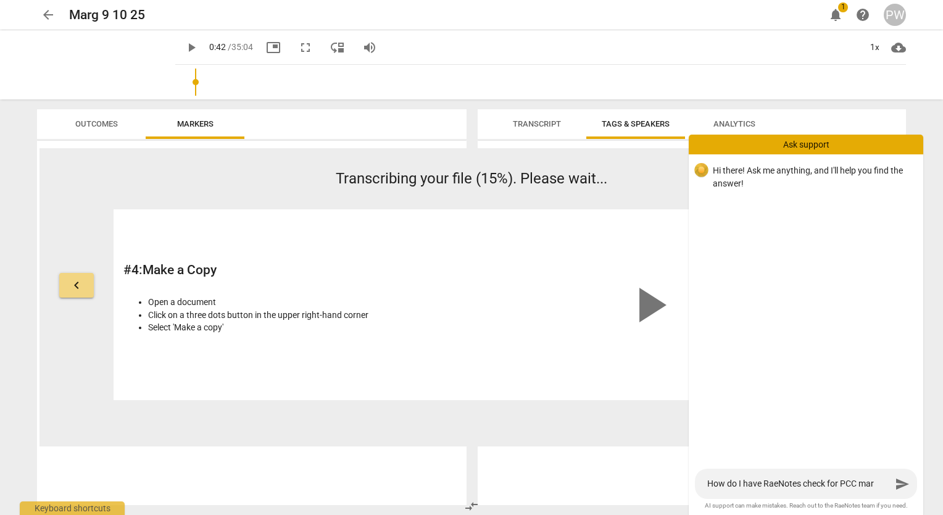
type textarea "How do I have RaeNotes check for PCC mark"
type textarea "How do I have RaeNotes check for PCC marke"
type textarea "How do I have RaeNotes check for PCC marker"
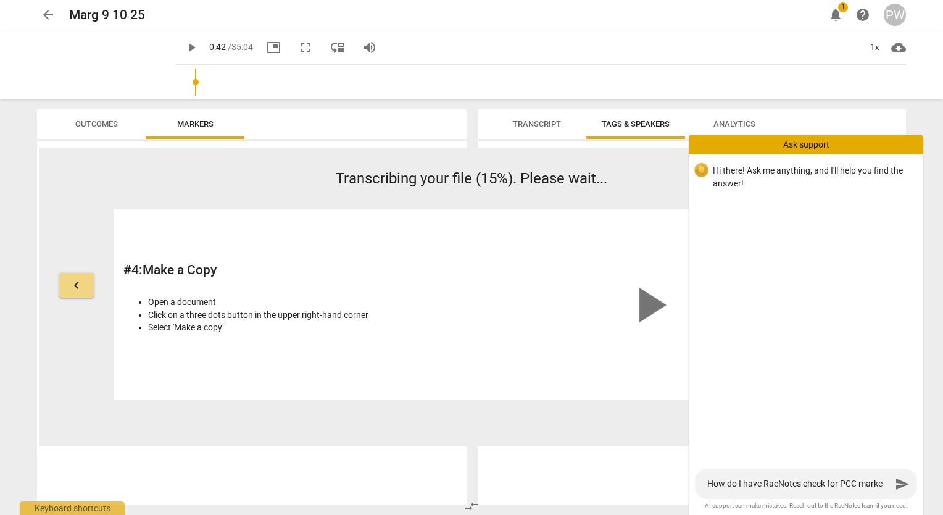
type textarea "How do I have RaeNotes check for PCC marker"
type textarea "How do I have RaeNotes check for PCC markers"
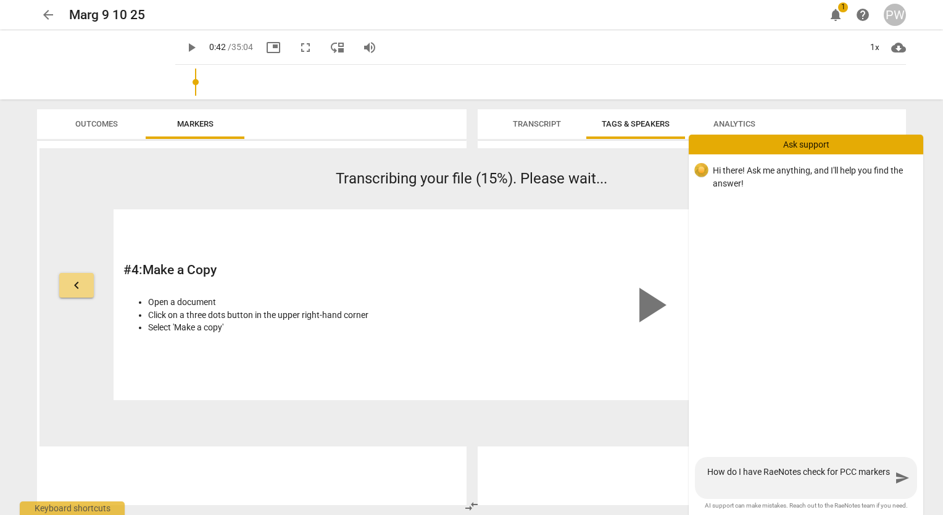
type textarea "How do I have RaeNotes check for PCC markers"
type textarea "How do I have RaeNotes check for PCC markers a"
type textarea "How do I have RaeNotes check for PCC markers an"
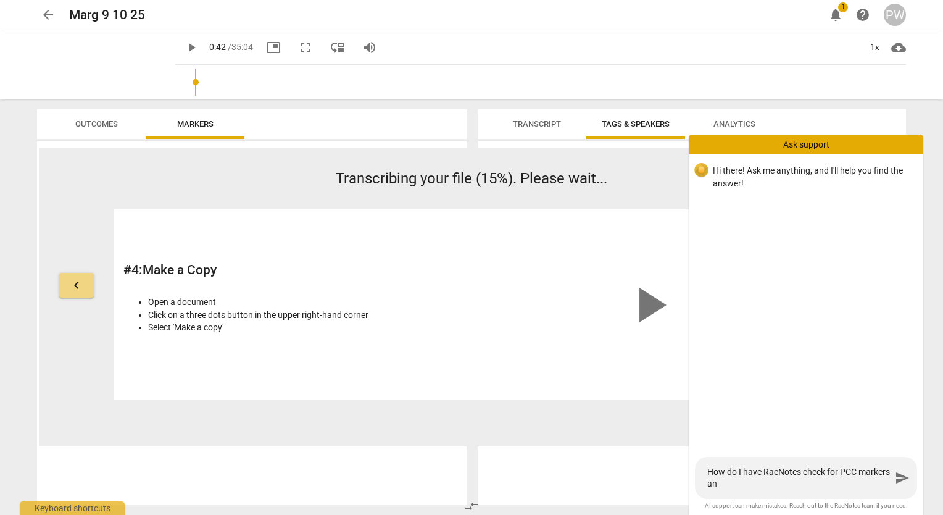
type textarea "How do I have RaeNotes check for PCC markers and"
type textarea "How do I have RaeNotes check for PCC markers and c"
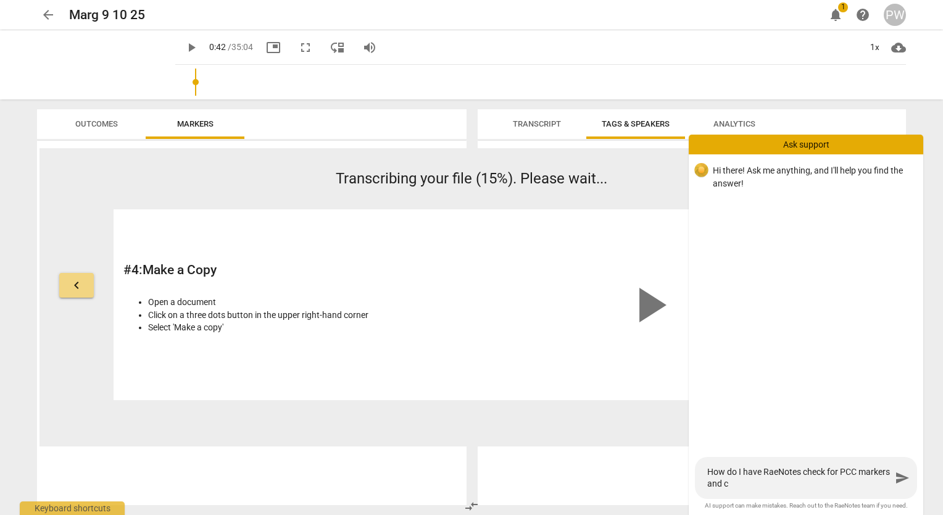
type textarea "How do I have RaeNotes check for PCC markers and co"
type textarea "How do I have RaeNotes check for PCC markers and com"
type textarea "How do I have RaeNotes check for PCC markers and comp"
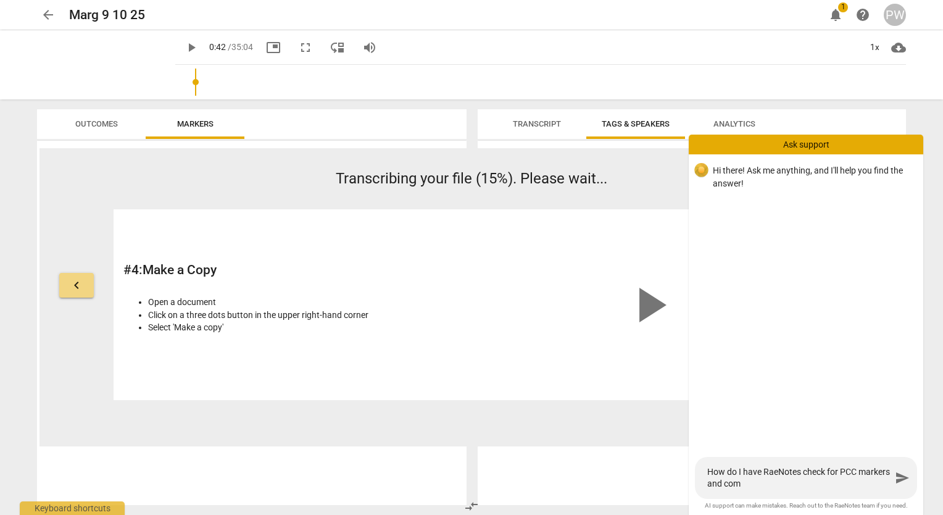
type textarea "How do I have RaeNotes check for PCC markers and comp"
type textarea "How do I have RaeNotes check for PCC markers and compe"
type textarea "How do I have RaeNotes check for PCC markers and compet"
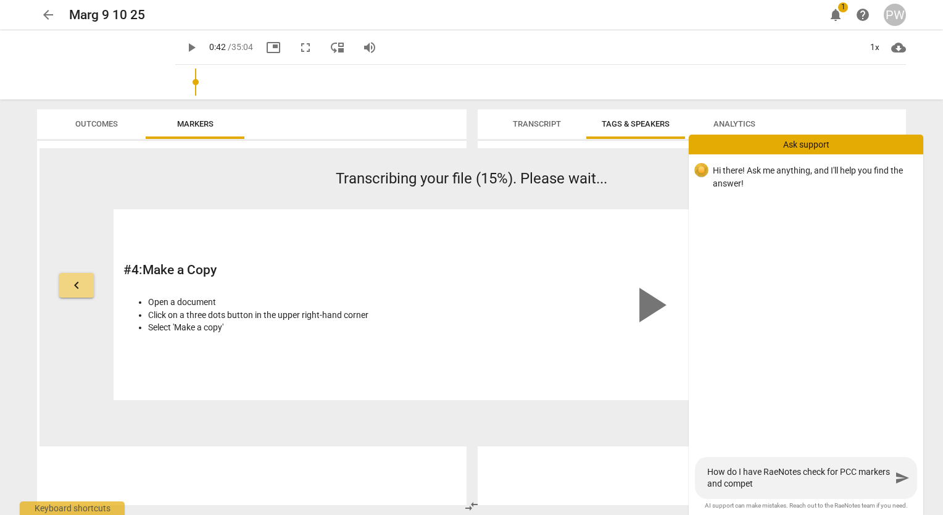
type textarea "How do I have RaeNotes check for PCC markers and compete"
type textarea "How do I have RaeNotes check for PCC markers and competen"
type textarea "How do I have RaeNotes check for PCC markers and competenc"
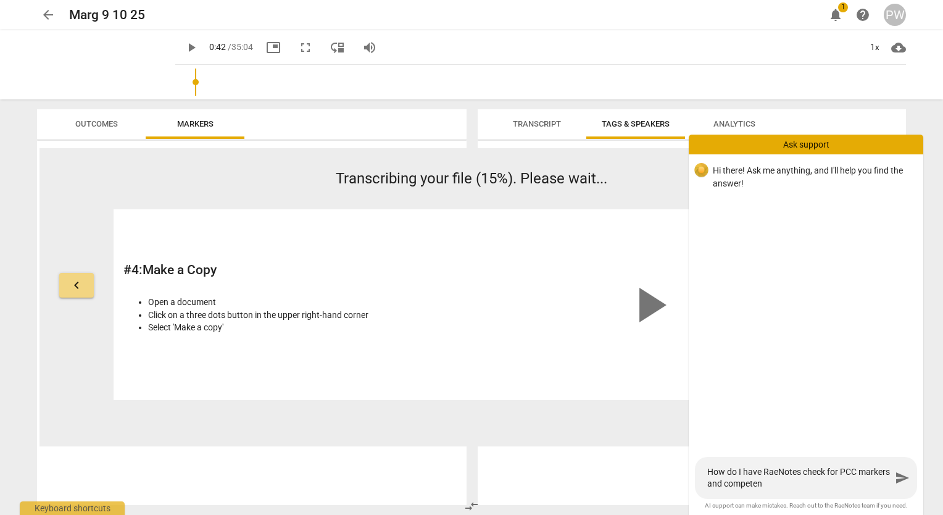
type textarea "How do I have RaeNotes check for PCC markers and competenc"
type textarea "How do I have RaeNotes check for PCC markers and competencu"
type textarea "How do I have RaeNotes check for PCC markers and competencue"
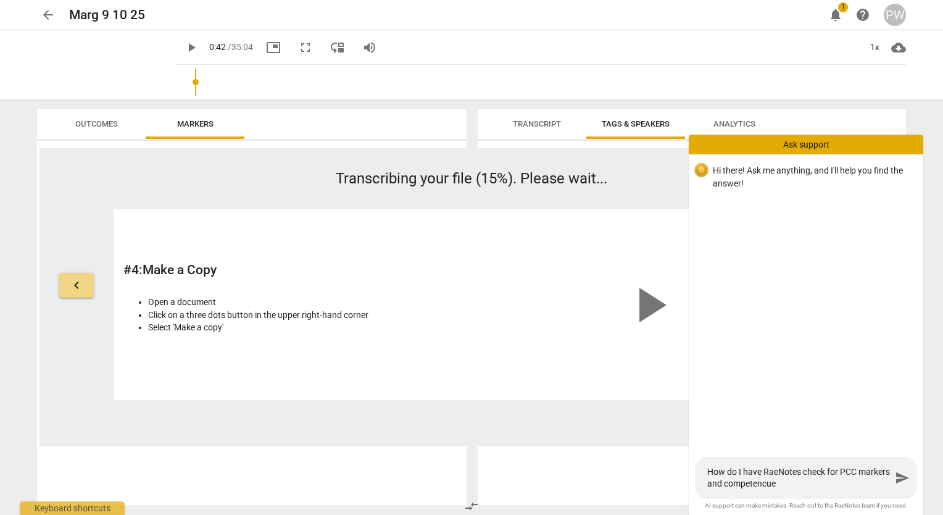
type textarea "How do I have RaeNotes check for PCC markers and competencu"
type textarea "How do I have RaeNotes check for PCC markers and competenc"
type textarea "How do I have RaeNotes check for PCC markers and competenci"
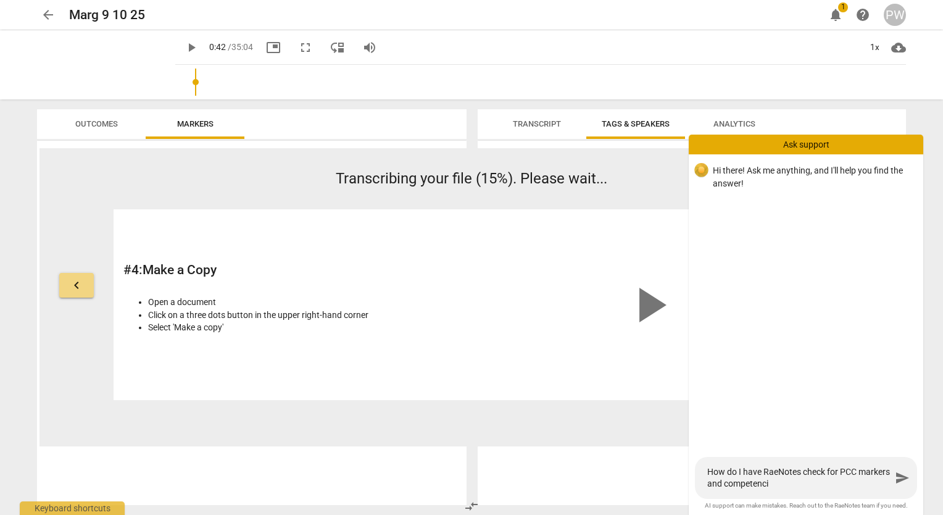
type textarea "How do I have RaeNotes check for PCC markers and competencie"
type textarea "How do I have RaeNotes check for PCC markers and competencies"
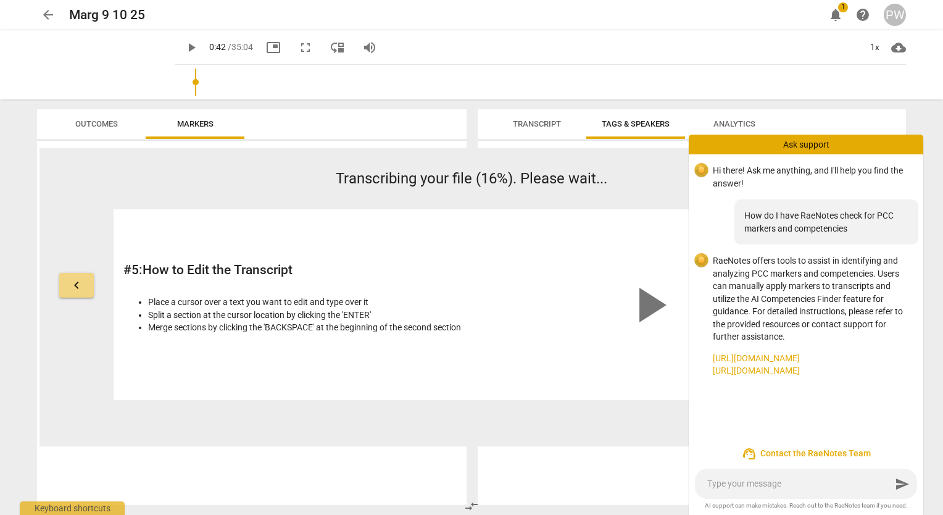
click at [776, 359] on link "https://raenotes.com/help/ai_finder.html" at bounding box center [813, 358] width 201 height 13
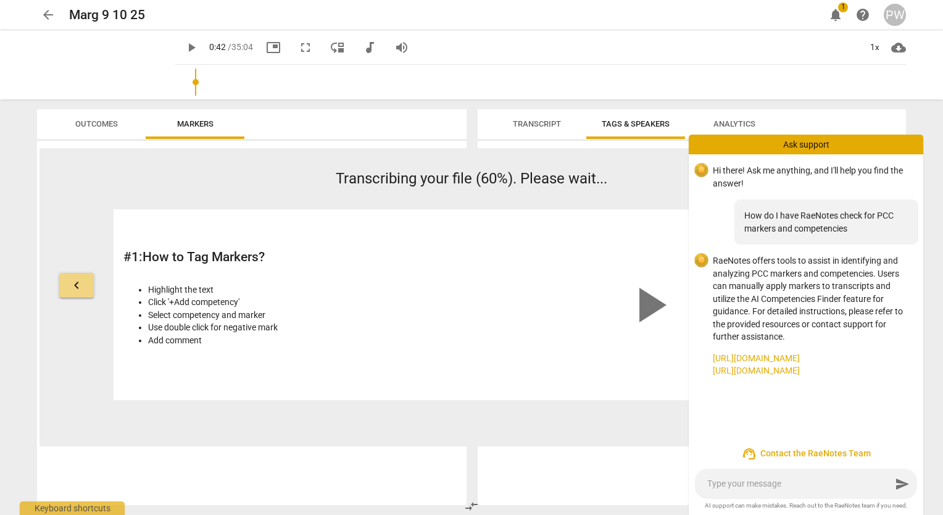
type input "43"
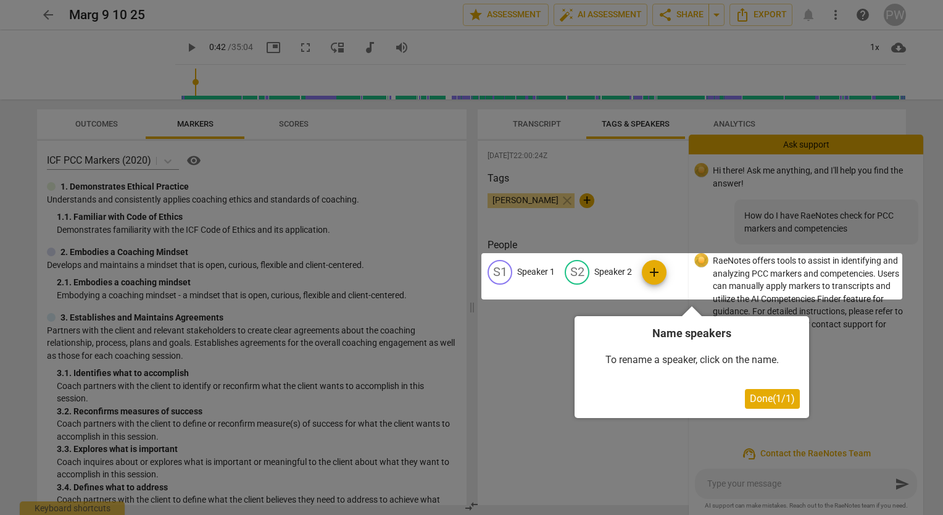
click at [375, 162] on div at bounding box center [471, 257] width 943 height 515
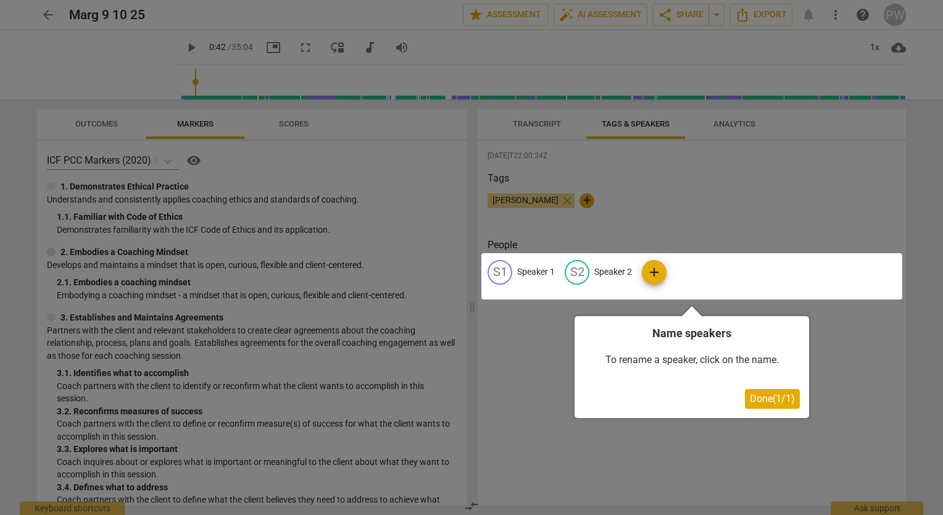
click at [378, 159] on div at bounding box center [471, 257] width 943 height 515
click at [501, 272] on div at bounding box center [691, 276] width 421 height 46
click at [776, 402] on span "Done ( 1 / 1 )" at bounding box center [772, 399] width 45 height 12
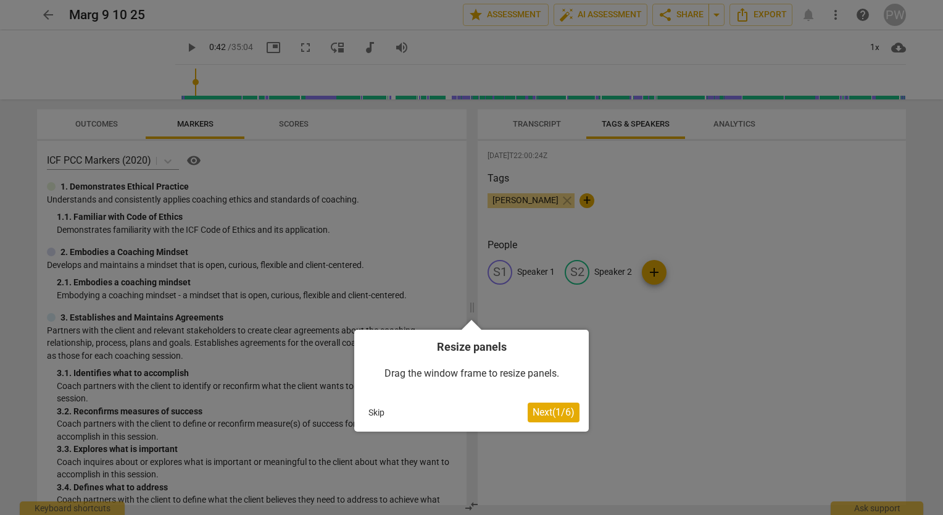
click at [553, 412] on span "Next ( 1 / 6 )" at bounding box center [554, 412] width 42 height 12
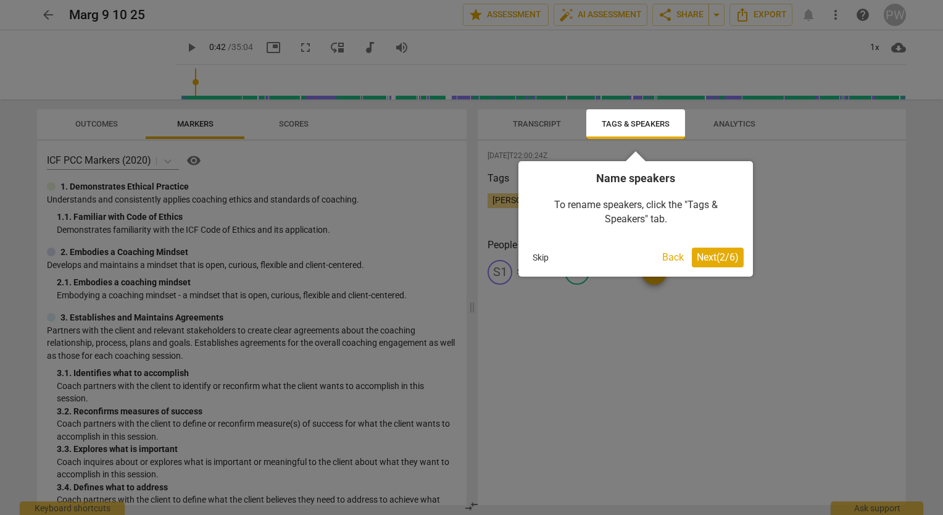
click at [710, 257] on span "Next ( 2 / 6 )" at bounding box center [718, 257] width 42 height 12
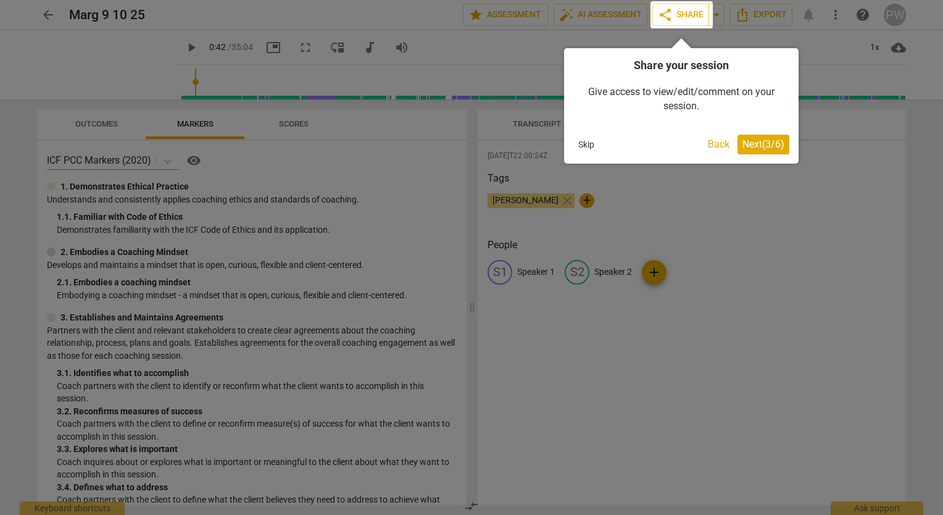
click at [760, 143] on span "Next ( 3 / 6 )" at bounding box center [763, 144] width 42 height 12
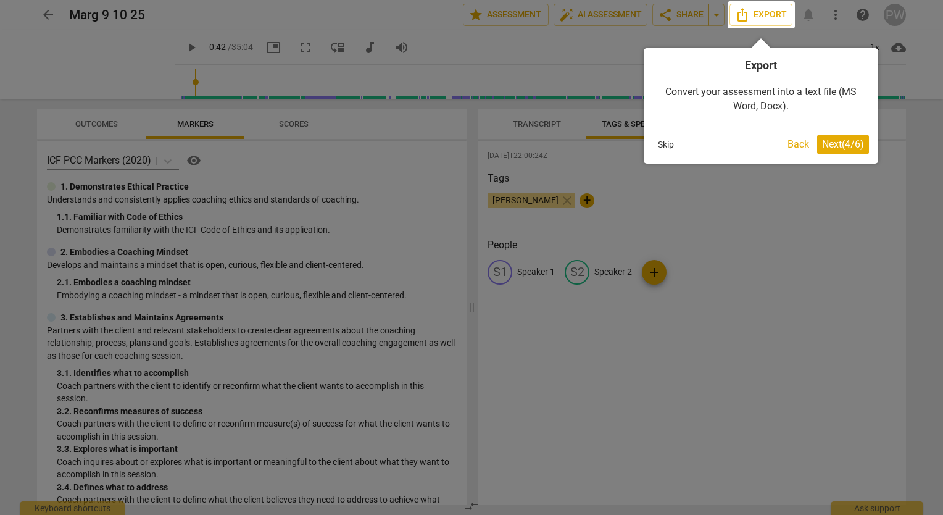
click at [842, 144] on span "Next ( 4 / 6 )" at bounding box center [843, 144] width 42 height 12
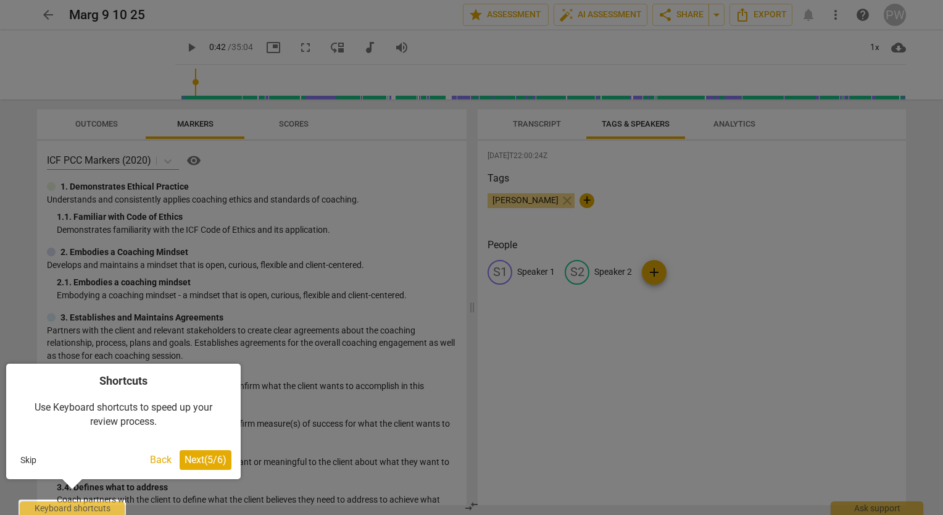
click at [202, 463] on span "Next ( 5 / 6 )" at bounding box center [206, 460] width 42 height 12
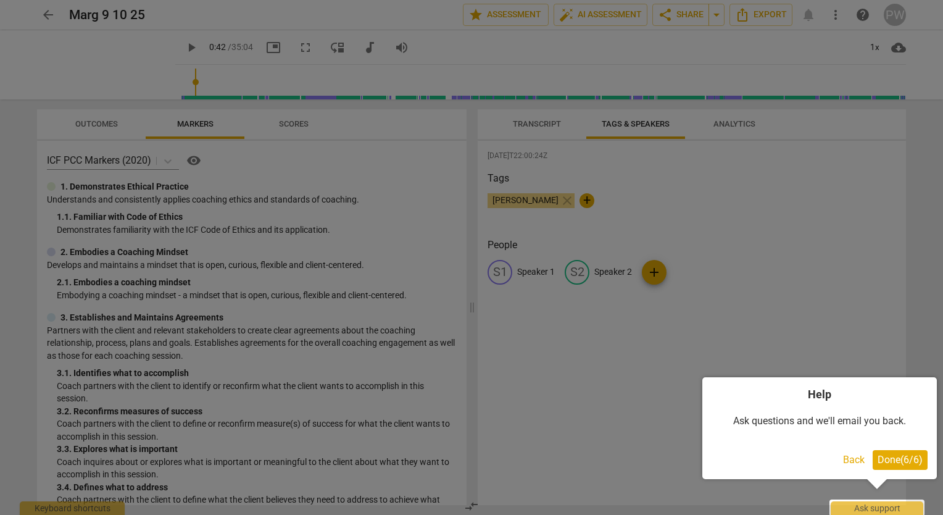
click at [901, 457] on span "Done ( 6 / 6 )" at bounding box center [900, 460] width 45 height 12
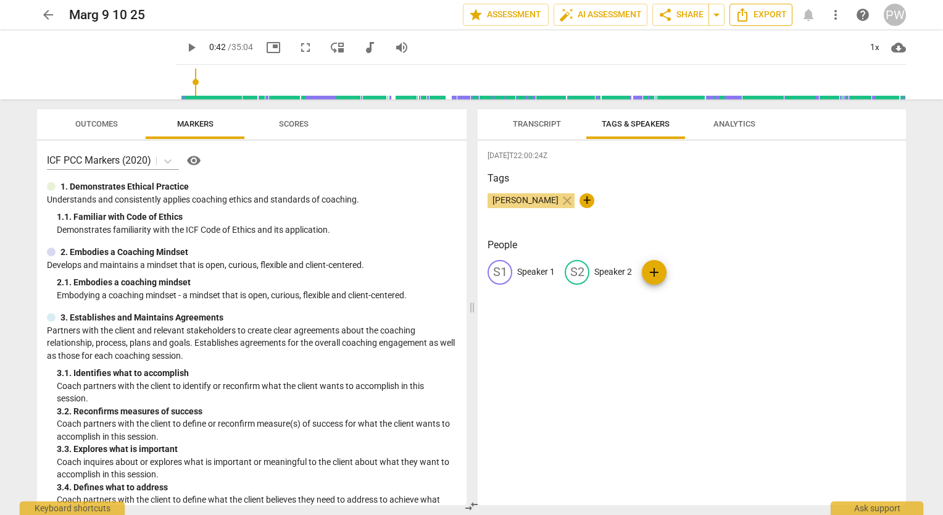
click at [763, 16] on span "Export" at bounding box center [761, 14] width 52 height 15
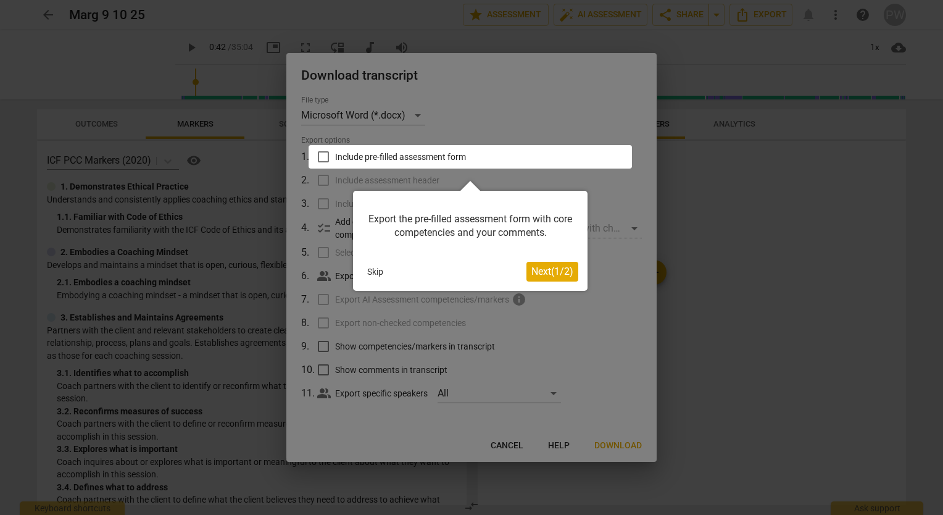
click at [557, 276] on span "Next ( 1 / 2 )" at bounding box center [552, 271] width 42 height 12
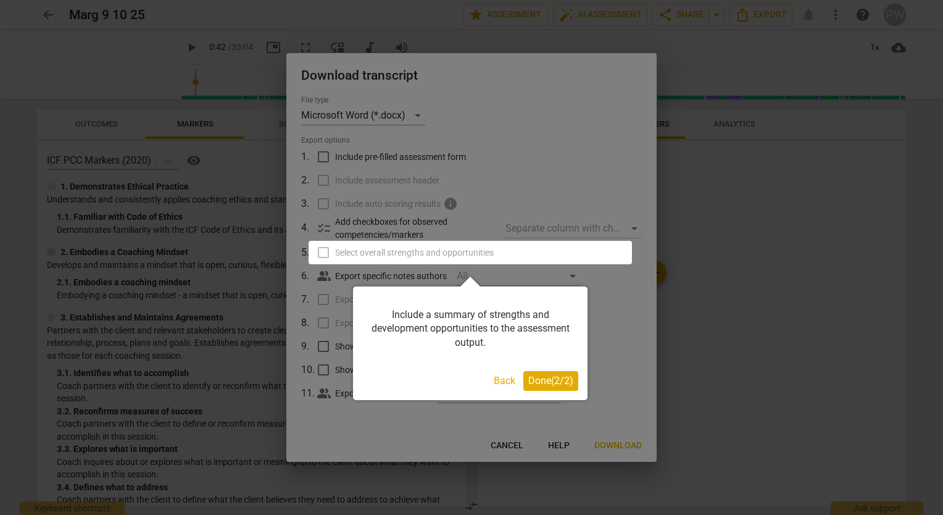
click at [554, 391] on div "Include a summary of strengths and development opportunities to the assessment …" at bounding box center [470, 343] width 235 height 114
click at [551, 380] on span "Done ( 2 / 2 )" at bounding box center [550, 381] width 45 height 12
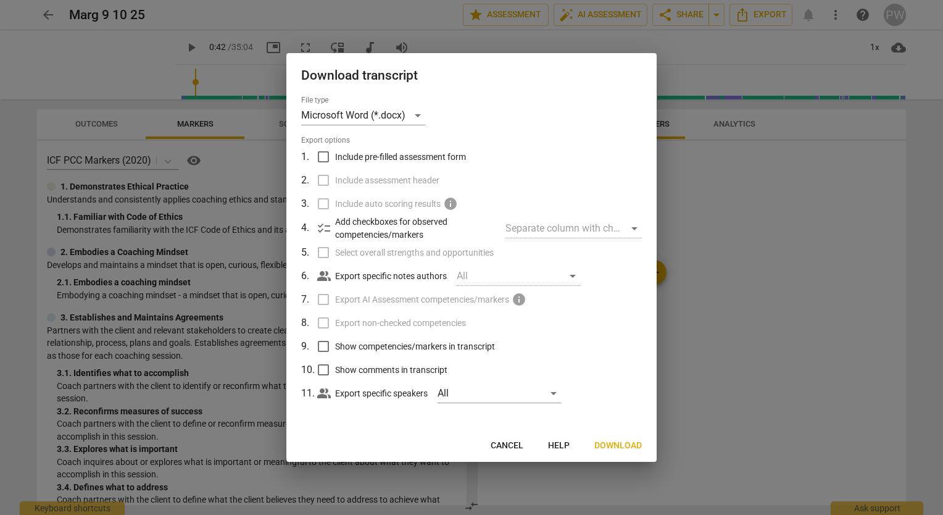
click at [320, 345] on input "Show competencies/markers in transcript" at bounding box center [323, 345] width 23 height 23
checkbox input "true"
click at [323, 373] on input "Show comments in transcript" at bounding box center [323, 369] width 23 height 23
checkbox input "true"
click at [539, 398] on div "All" at bounding box center [499, 393] width 123 height 20
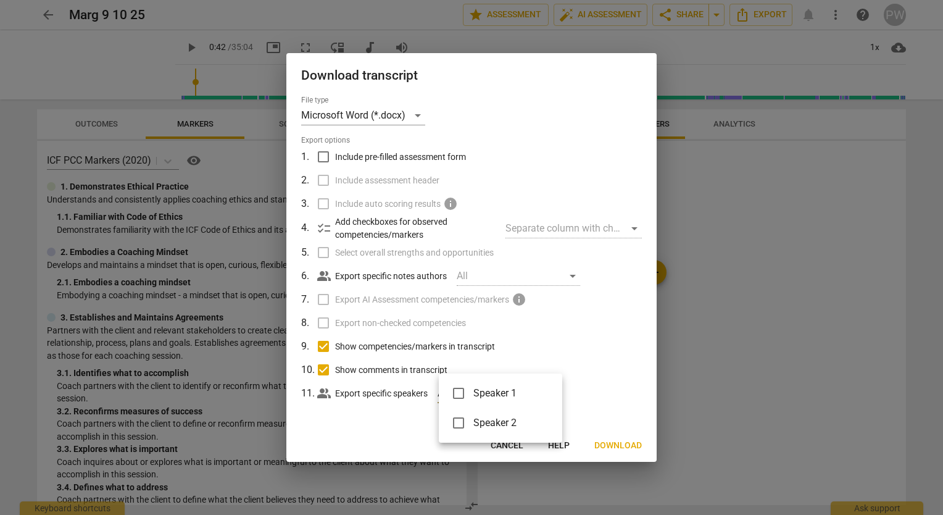
click at [454, 395] on input "checkbox" at bounding box center [459, 393] width 30 height 30
checkbox input "true"
click at [458, 430] on input "checkbox" at bounding box center [459, 423] width 30 height 30
checkbox input "true"
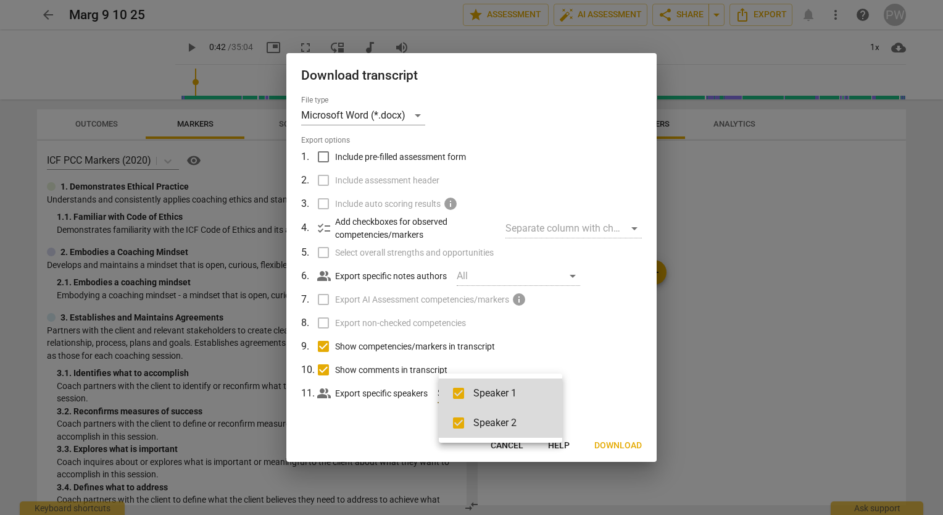
click at [588, 360] on div at bounding box center [471, 257] width 943 height 515
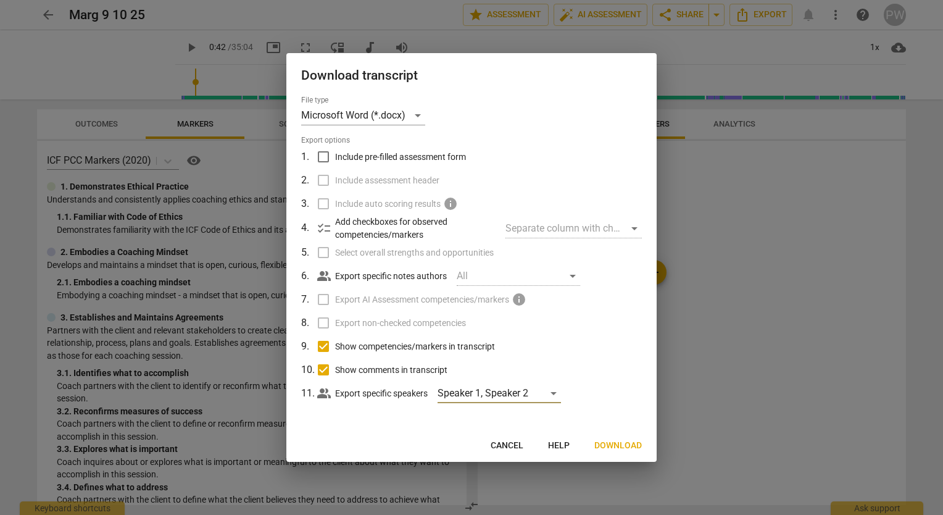
click at [326, 208] on label "Include auto scoring results info" at bounding box center [470, 203] width 323 height 23
click at [328, 199] on label "Include auto scoring results info" at bounding box center [470, 203] width 323 height 23
click at [570, 276] on div "All" at bounding box center [518, 276] width 123 height 20
click at [330, 147] on input "Include pre-filled assessment form" at bounding box center [323, 156] width 23 height 23
checkbox input "true"
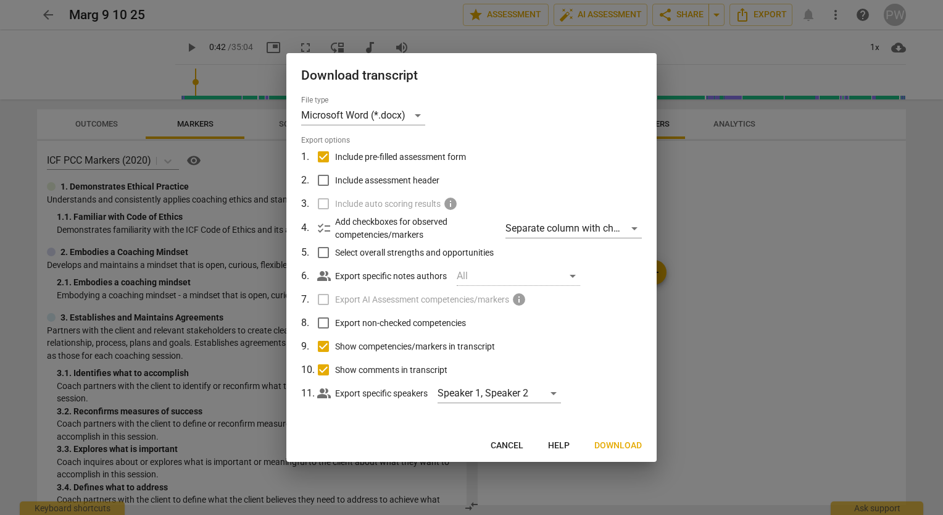
click at [326, 182] on input "Include assessment header" at bounding box center [323, 179] width 23 height 23
checkbox input "true"
click at [320, 251] on input "Select overall strengths and opportunities" at bounding box center [323, 252] width 23 height 23
checkbox input "true"
click at [323, 316] on input "Export non-checked competencies" at bounding box center [323, 322] width 23 height 23
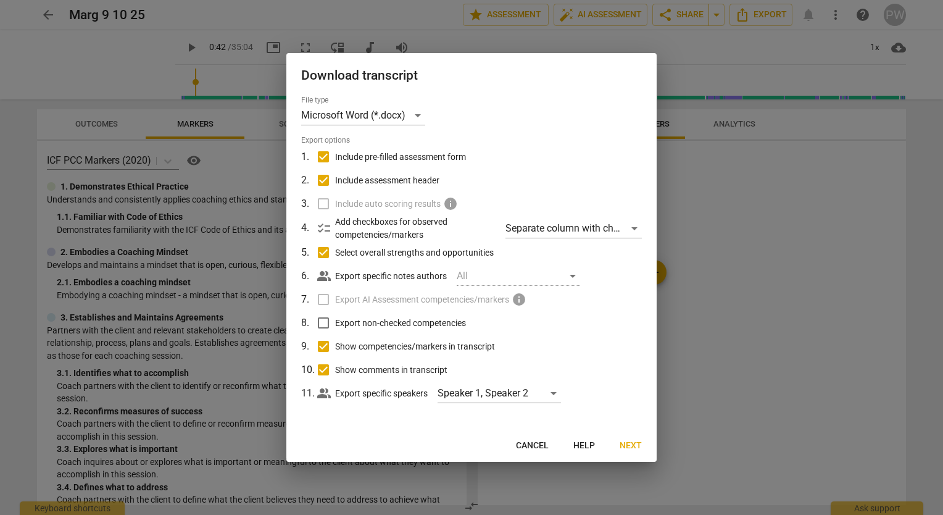
checkbox input "true"
click at [633, 448] on span "Next" at bounding box center [631, 445] width 22 height 12
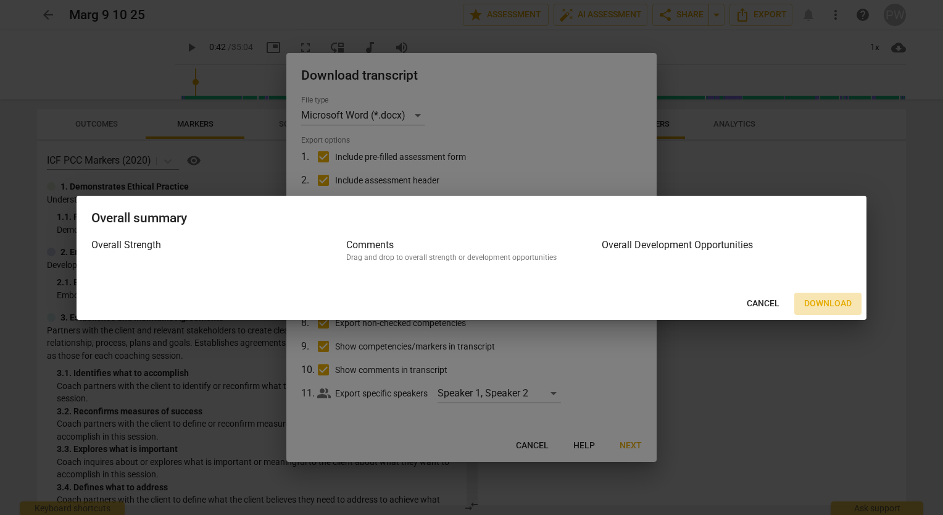
click at [832, 301] on span "Download" at bounding box center [828, 303] width 48 height 12
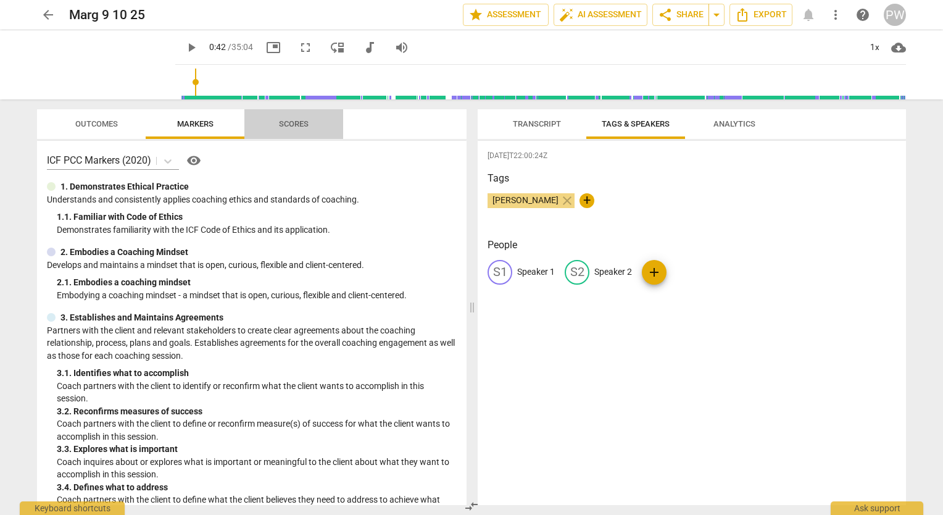
click at [297, 125] on span "Scores" at bounding box center [294, 123] width 30 height 9
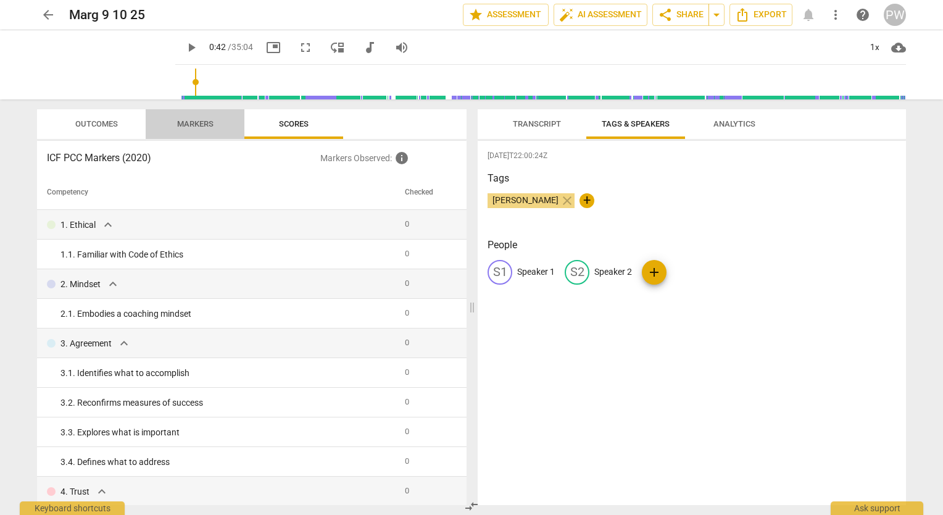
click at [201, 122] on span "Markers" at bounding box center [195, 123] width 36 height 9
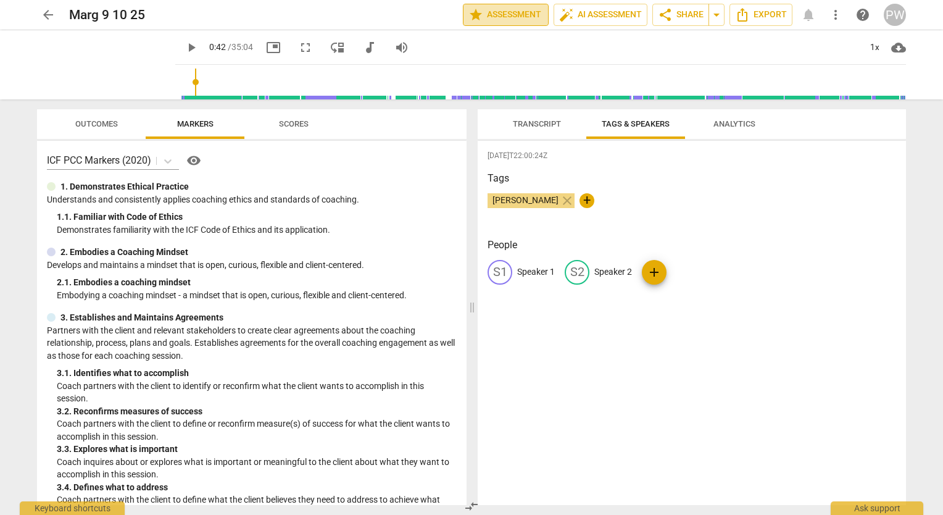
click at [507, 11] on span "star Assessment" at bounding box center [505, 14] width 75 height 15
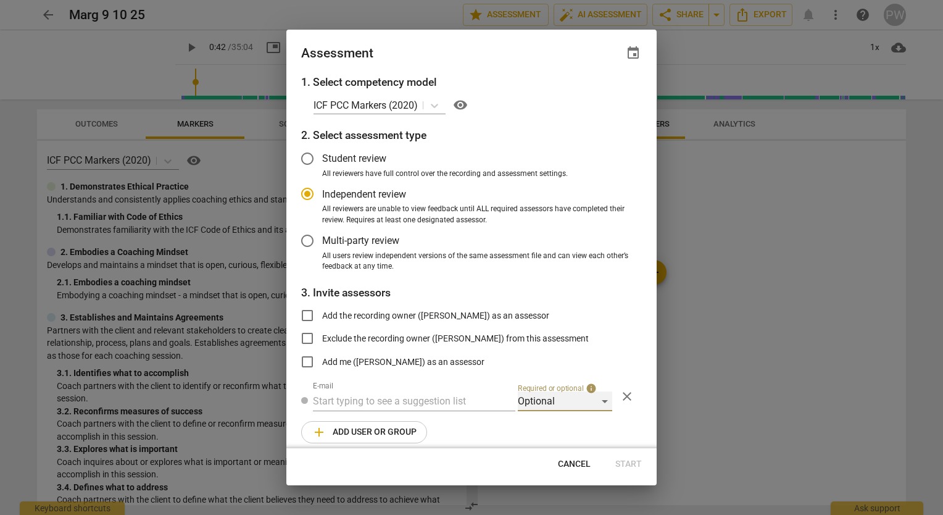
click at [583, 401] on div "Optional" at bounding box center [565, 401] width 94 height 20
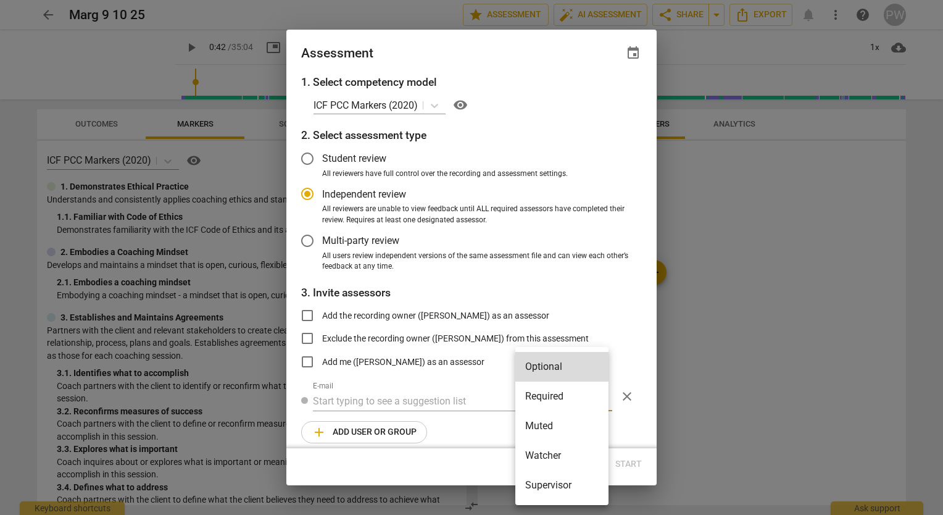
drag, startPoint x: 633, startPoint y: 339, endPoint x: 736, endPoint y: 327, distance: 103.8
click at [736, 327] on div at bounding box center [471, 257] width 943 height 515
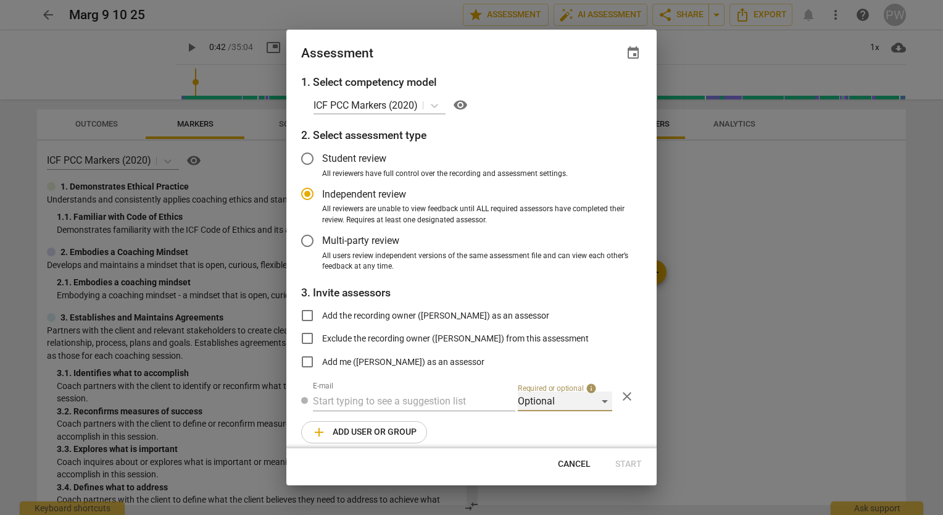
drag, startPoint x: 736, startPoint y: 327, endPoint x: 585, endPoint y: 399, distance: 167.3
click at [585, 399] on div "Optional" at bounding box center [565, 401] width 94 height 20
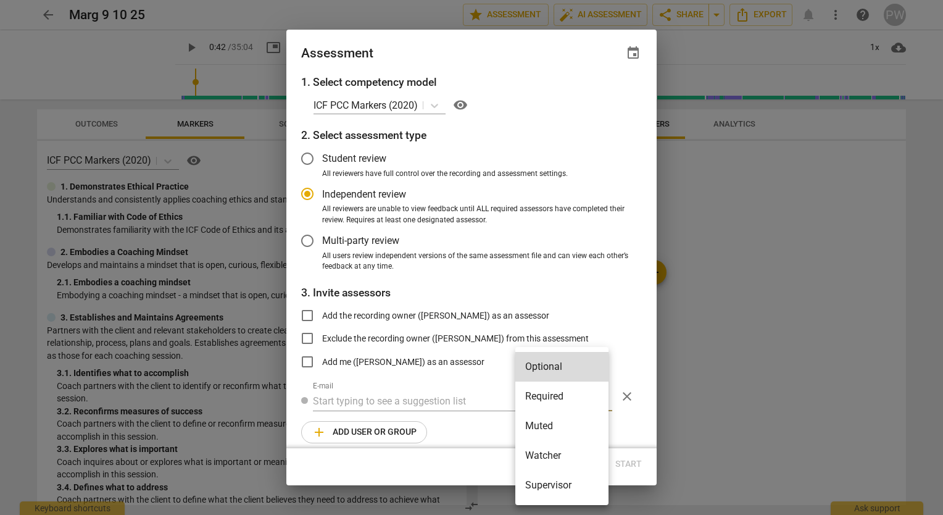
click at [718, 343] on div at bounding box center [471, 257] width 943 height 515
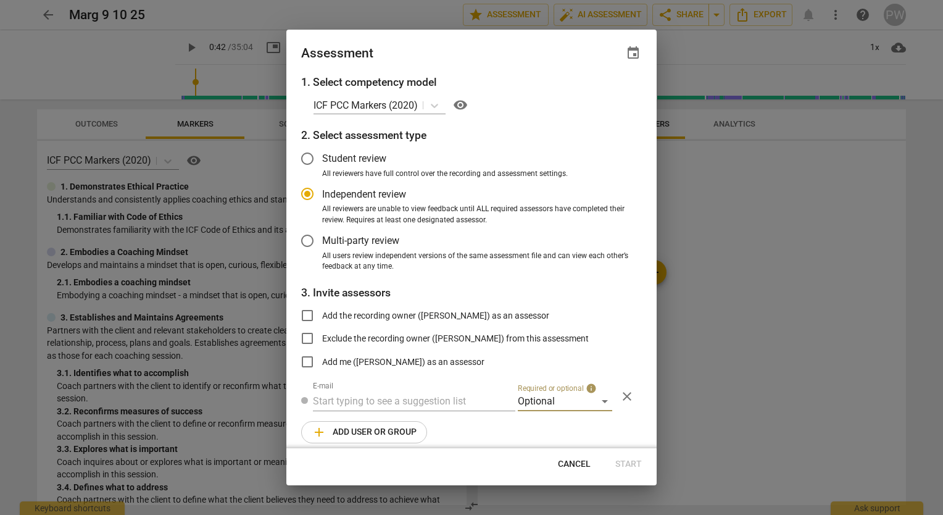
radio input "false"
click at [309, 157] on input "Student review" at bounding box center [308, 159] width 30 height 30
radio input "false"
click at [309, 339] on input "Exclude the recording owner (Pam Wright) from this assessment" at bounding box center [308, 338] width 30 height 30
checkbox input "true"
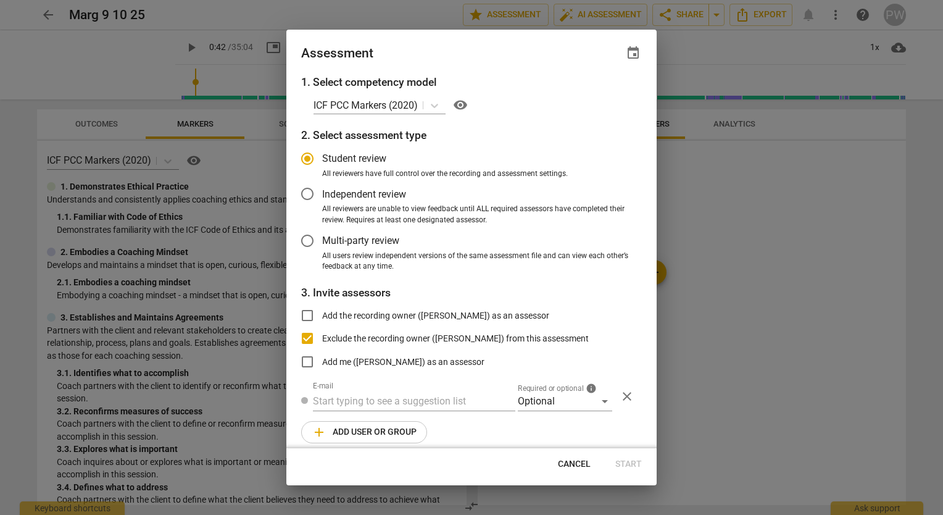
radio input "false"
click at [347, 398] on input "text" at bounding box center [414, 401] width 202 height 20
type input "[EMAIL_ADDRESS][DOMAIN_NAME]"
radio input "false"
click at [308, 312] on input "Add the recording owner (Pam Wright) as an assessor" at bounding box center [308, 316] width 30 height 30
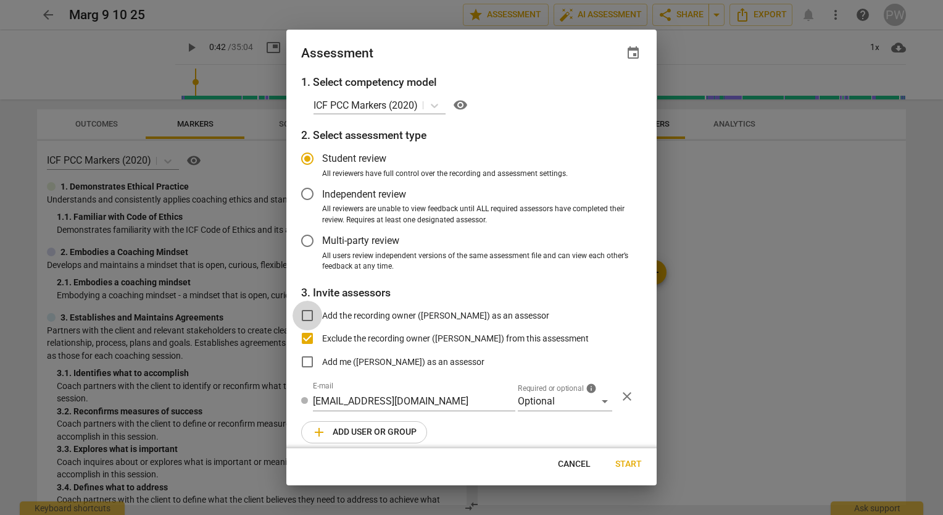
checkbox input "true"
radio input "false"
checkbox input "false"
radio input "false"
click at [636, 461] on span "Start" at bounding box center [628, 464] width 27 height 12
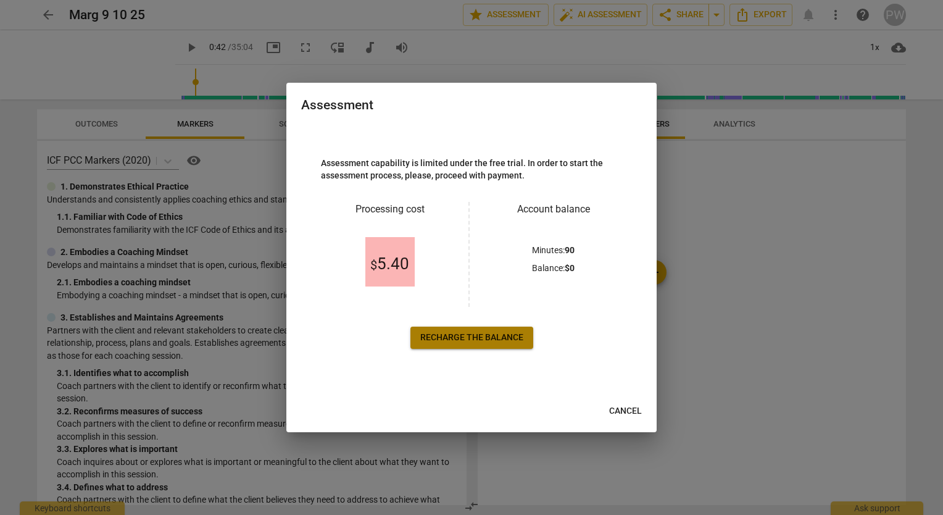
click at [500, 338] on span "Recharge the balance" at bounding box center [471, 337] width 103 height 12
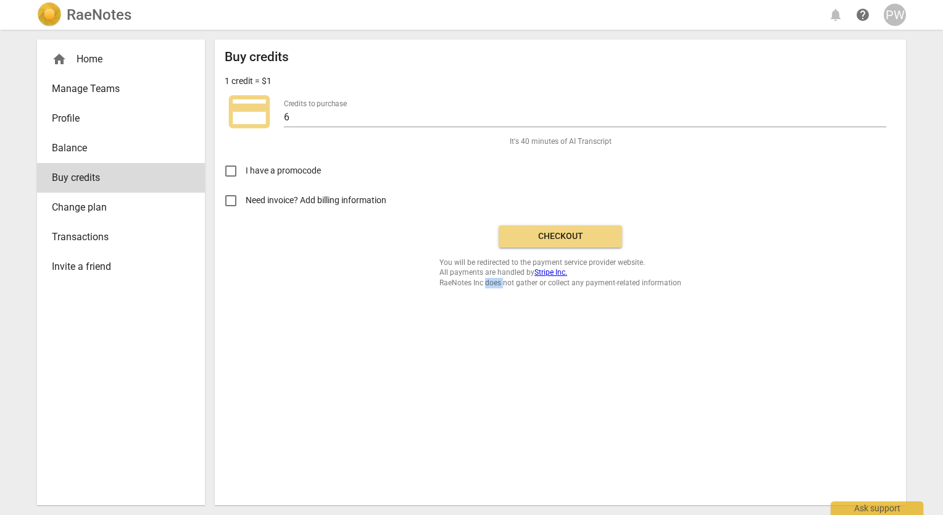
click at [500, 338] on div "Buy credits 1 credit = $1 credit_card Credits to purchase 6 It's 40 minutes of …" at bounding box center [560, 271] width 691 height 465
click at [235, 196] on input "Need invoice? Add billing information" at bounding box center [231, 201] width 30 height 30
checkbox input "true"
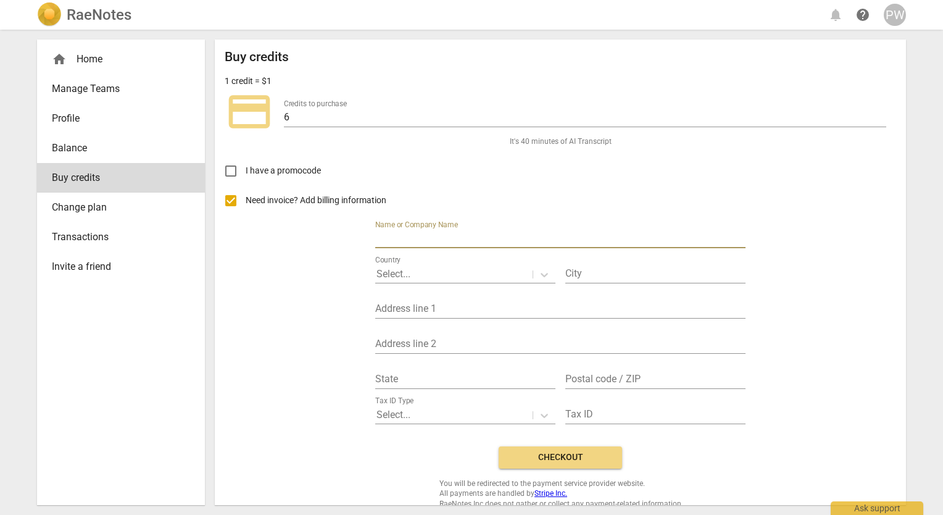
click at [408, 236] on input "text" at bounding box center [560, 239] width 370 height 18
type input "BALM Training Institute"
type input "Westfield"
type input "455 Filmore Drive"
type input "IN"
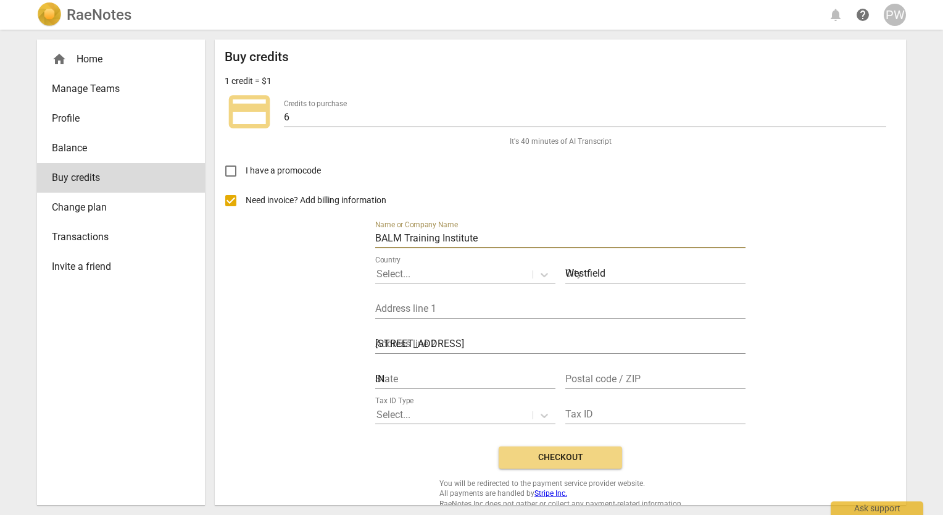
type input "46074"
type input "B"
type input "Pam Wright"
click at [417, 270] on div at bounding box center [453, 274] width 155 height 14
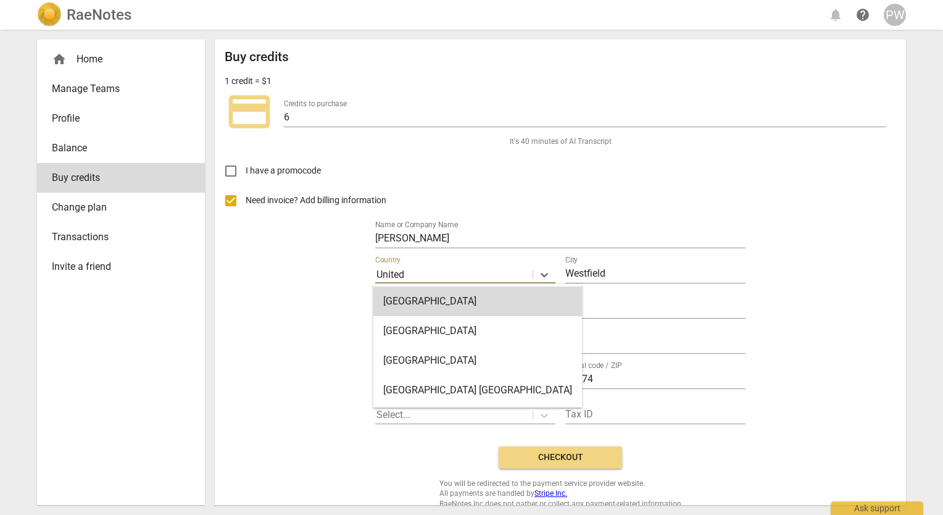
type input "United"
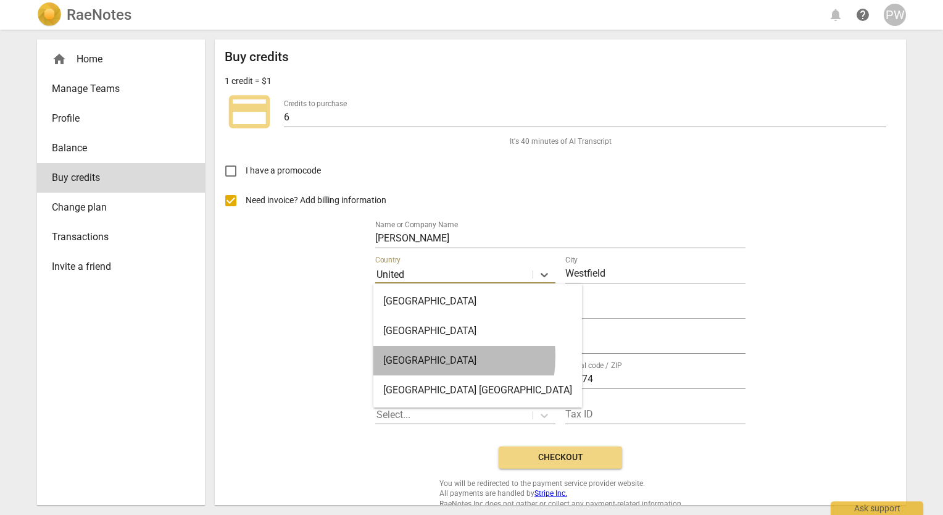
click at [415, 356] on div "United States" at bounding box center [477, 361] width 209 height 30
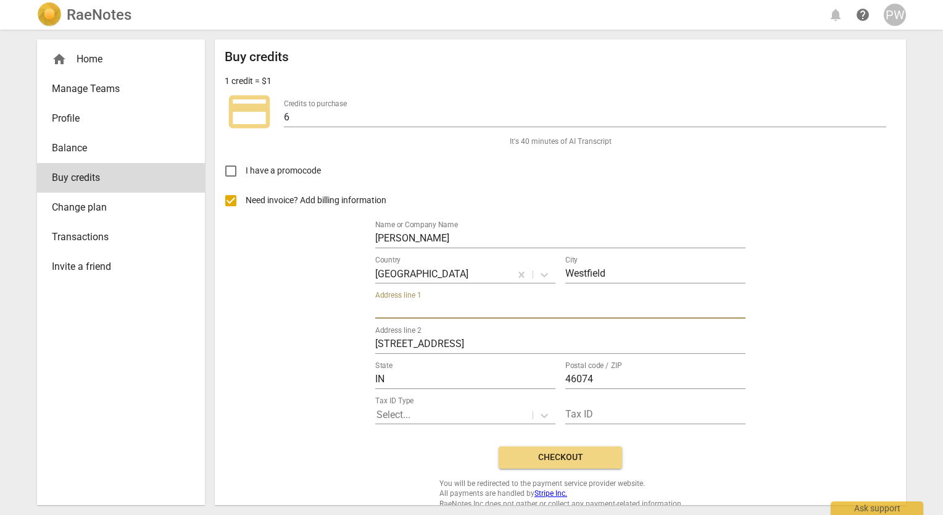
click at [460, 312] on input "text" at bounding box center [560, 310] width 370 height 18
type input "455 Filmore Drive"
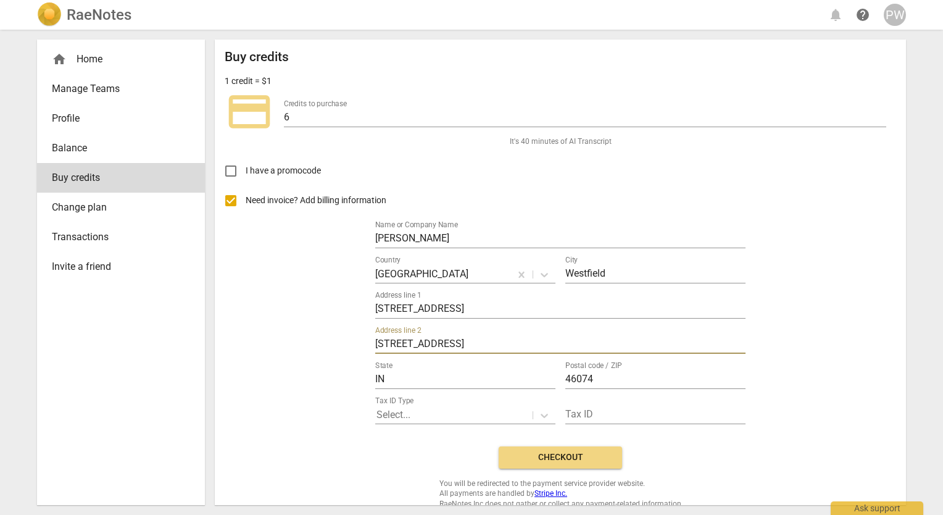
click at [457, 342] on input "455 Filmore Drive" at bounding box center [560, 345] width 370 height 18
type input "4"
click at [423, 413] on div at bounding box center [453, 415] width 155 height 14
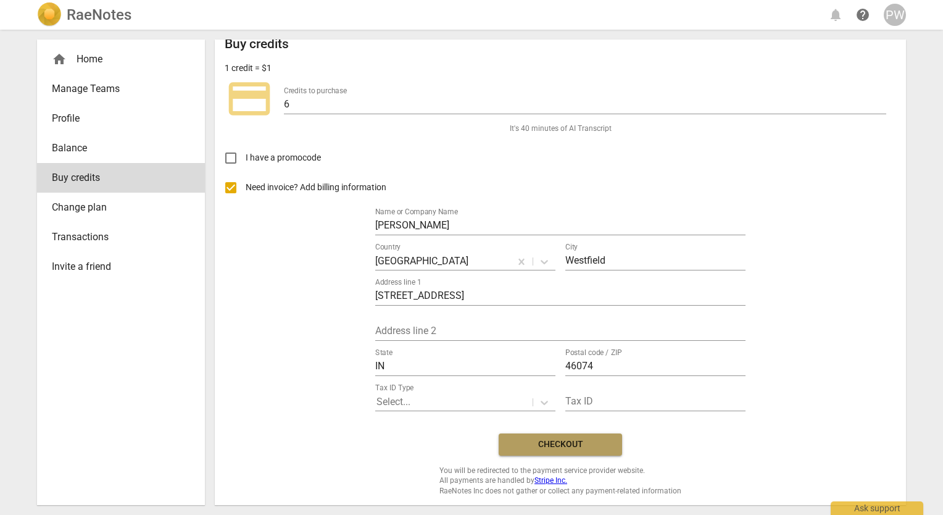
click at [553, 451] on button "Checkout" at bounding box center [560, 444] width 123 height 22
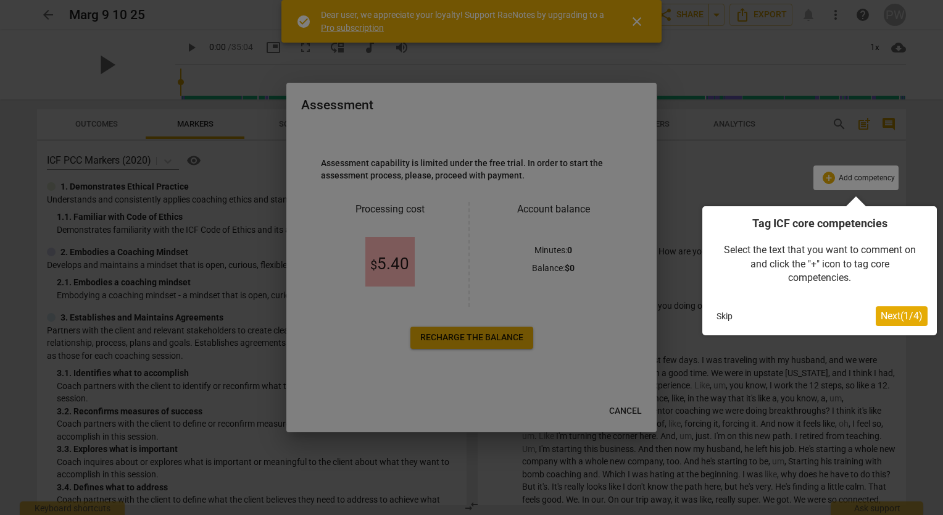
click at [634, 21] on div at bounding box center [471, 257] width 943 height 515
click at [639, 21] on div at bounding box center [471, 257] width 943 height 515
click at [896, 310] on span "Next ( 1 / 4 )" at bounding box center [902, 316] width 42 height 12
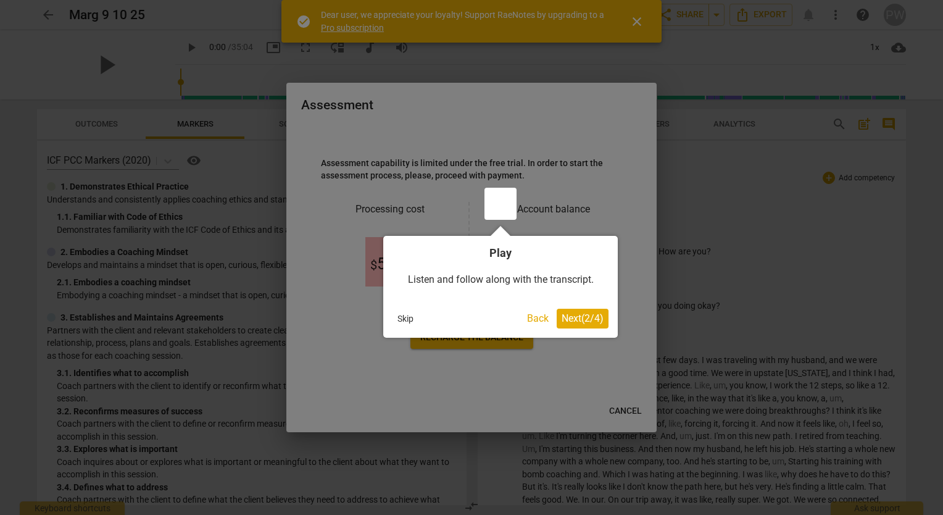
click at [570, 313] on span "Next ( 2 / 4 )" at bounding box center [583, 318] width 42 height 12
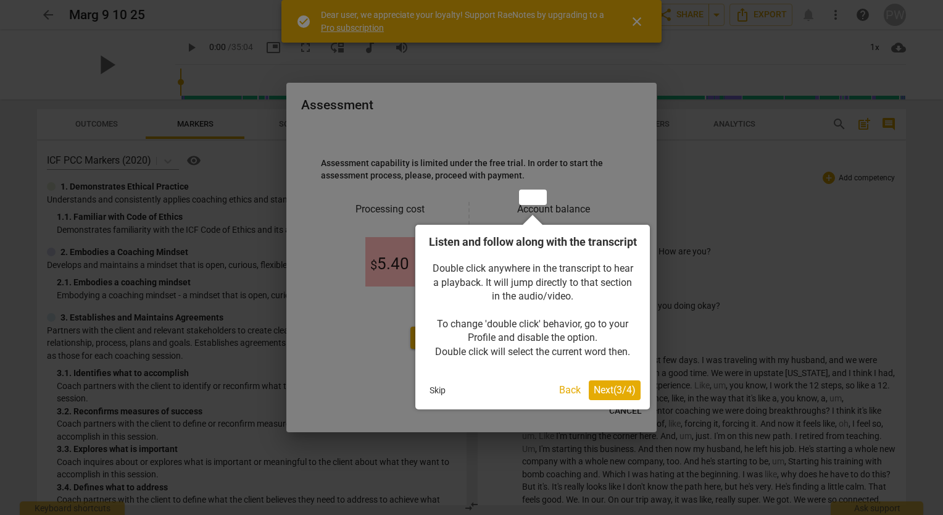
click at [605, 400] on button "Next ( 3 / 4 )" at bounding box center [615, 390] width 52 height 20
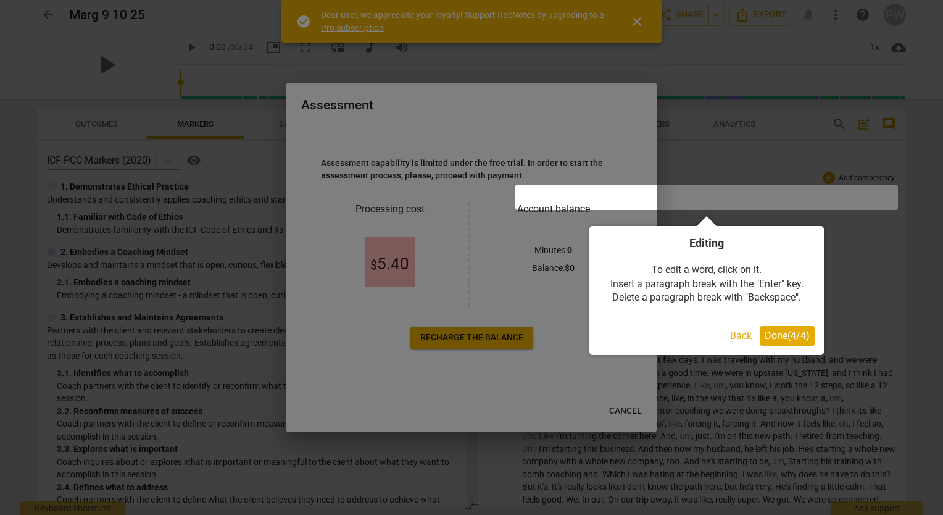
click at [787, 339] on span "Done ( 4 / 4 )" at bounding box center [787, 336] width 45 height 12
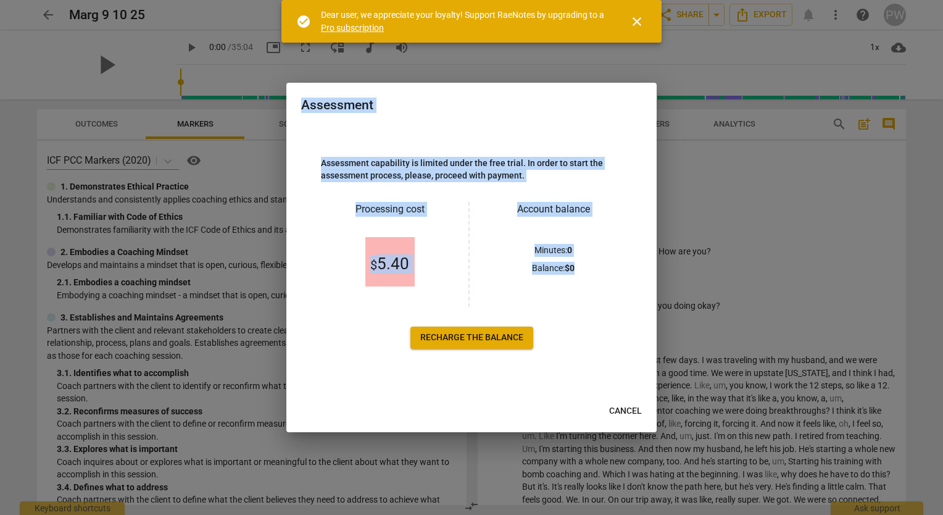
drag, startPoint x: 787, startPoint y: 339, endPoint x: 627, endPoint y: 409, distance: 174.7
click at [627, 409] on div "Assessment Assessment capability is limited under the free trial. In order to s…" at bounding box center [471, 257] width 943 height 515
click at [627, 409] on span "Cancel" at bounding box center [625, 411] width 33 height 12
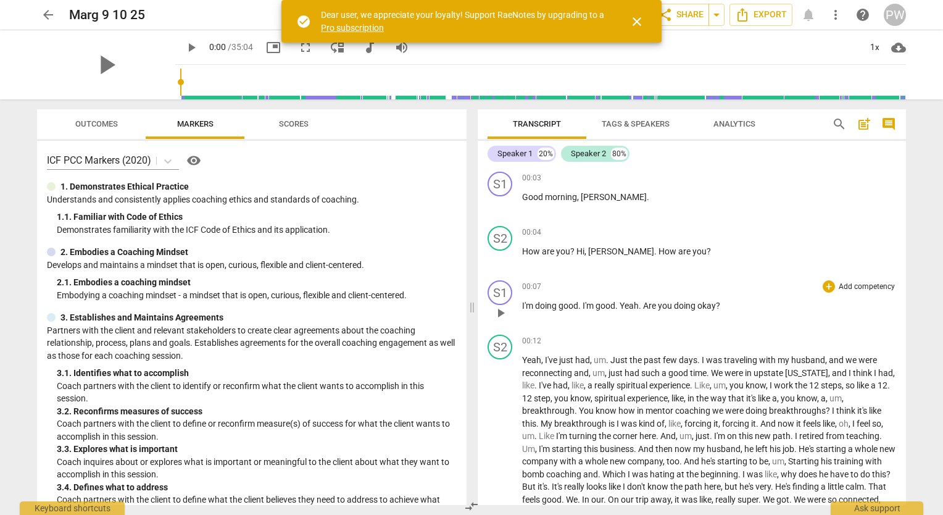
drag, startPoint x: 816, startPoint y: 286, endPoint x: 794, endPoint y: 303, distance: 28.1
click at [794, 303] on div "00:07 + Add competency keyboard_arrow_right I'm doing good . I'm good . Yeah . …" at bounding box center [709, 302] width 374 height 44
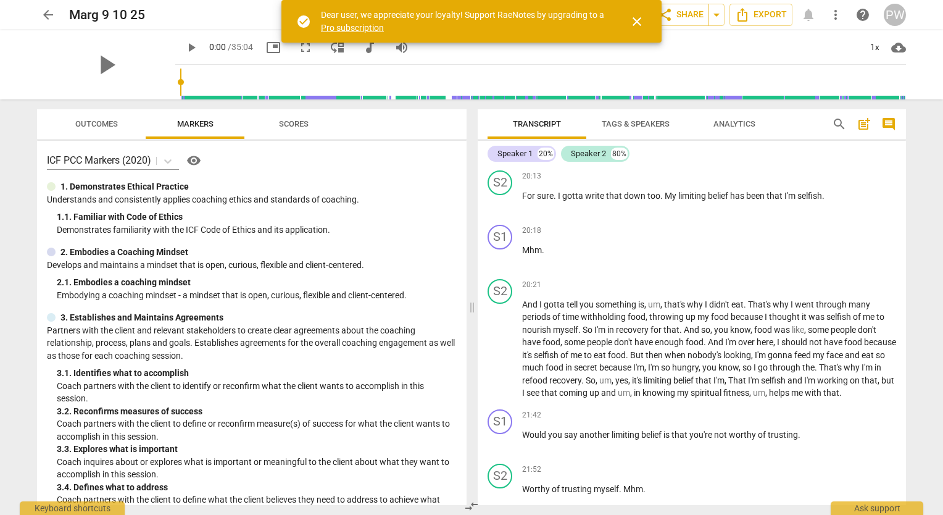
scroll to position [4024, 0]
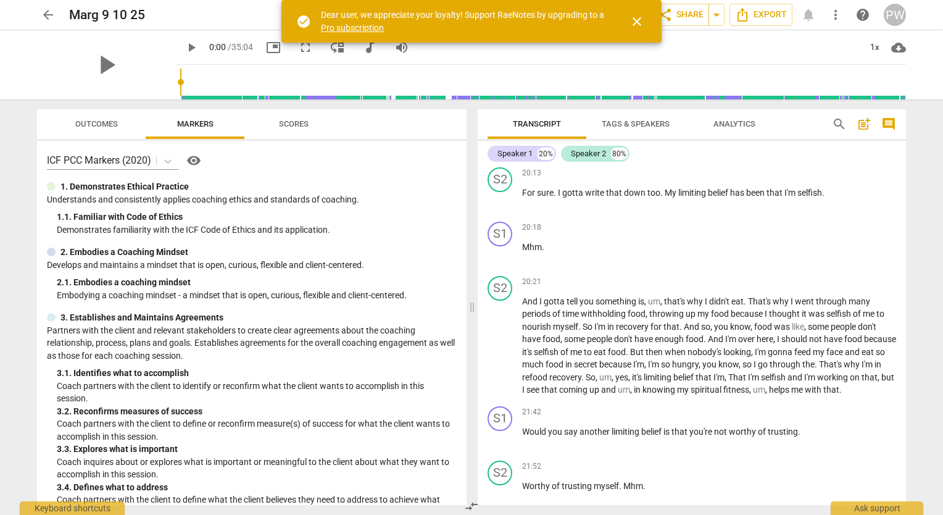
click at [629, 128] on span "Tags & Speakers" at bounding box center [636, 124] width 98 height 17
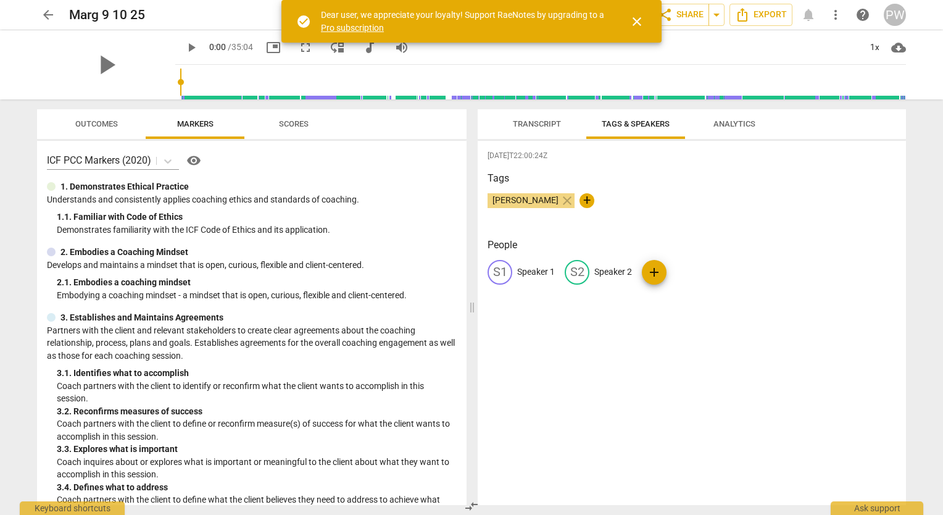
click at [748, 128] on span "Analytics" at bounding box center [735, 124] width 72 height 17
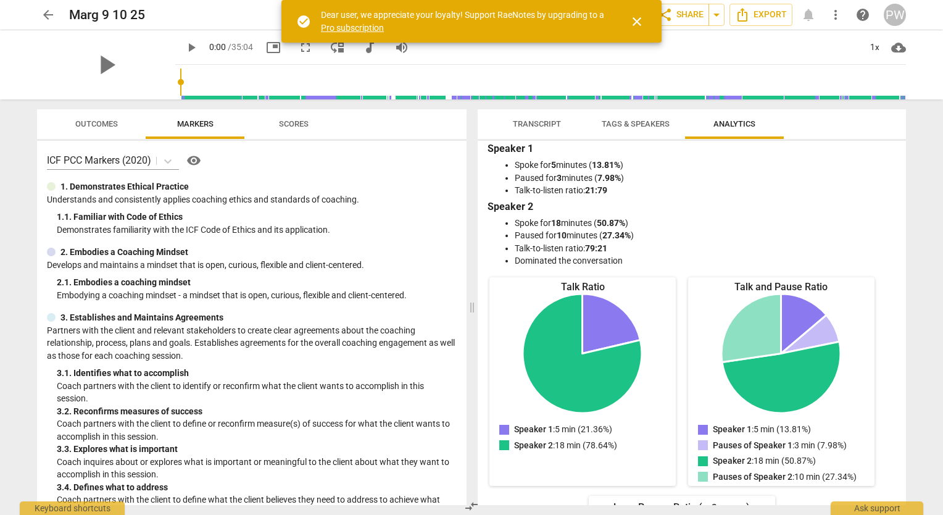
scroll to position [0, 0]
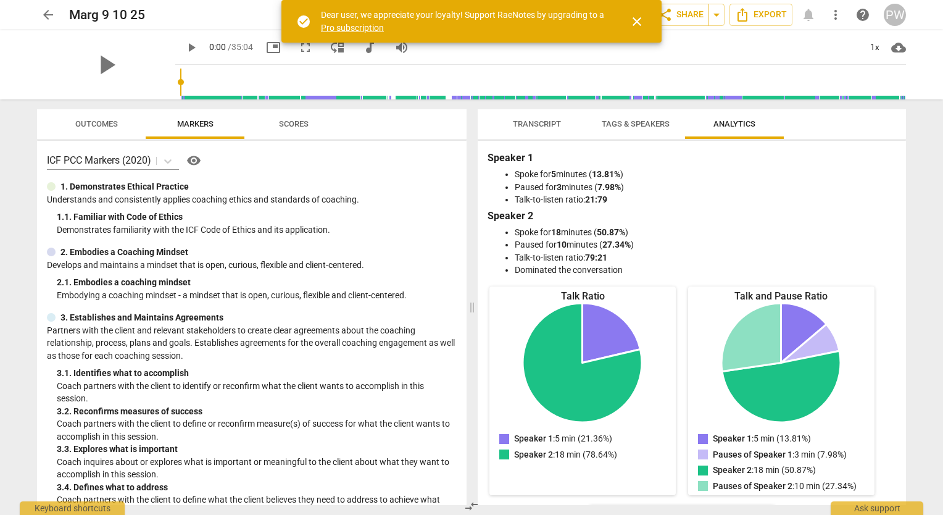
click at [546, 125] on span "Transcript" at bounding box center [537, 123] width 48 height 9
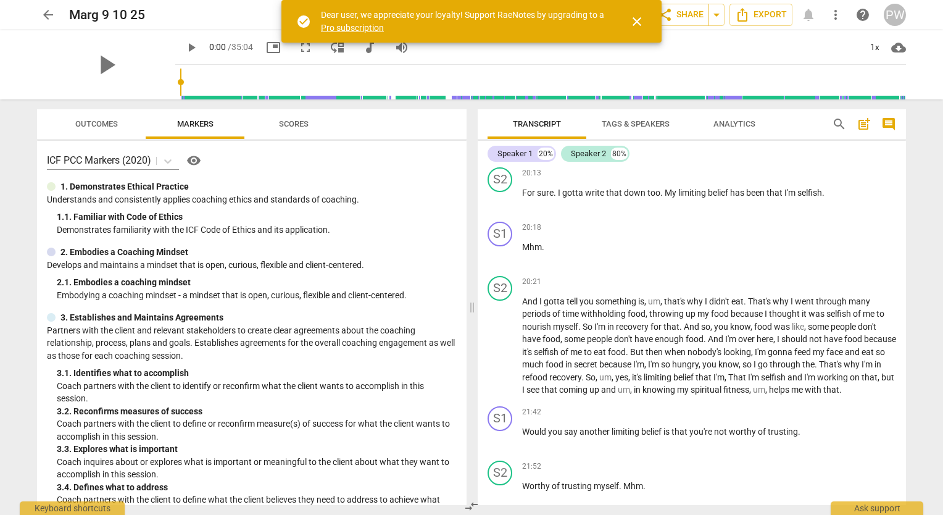
click at [89, 120] on span "Outcomes" at bounding box center [96, 123] width 43 height 9
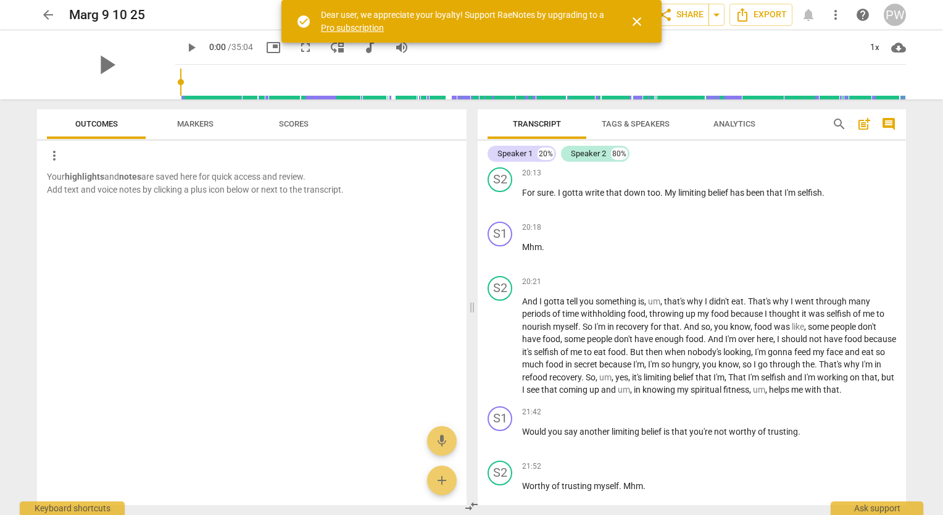
click at [294, 123] on span "Scores" at bounding box center [294, 123] width 30 height 9
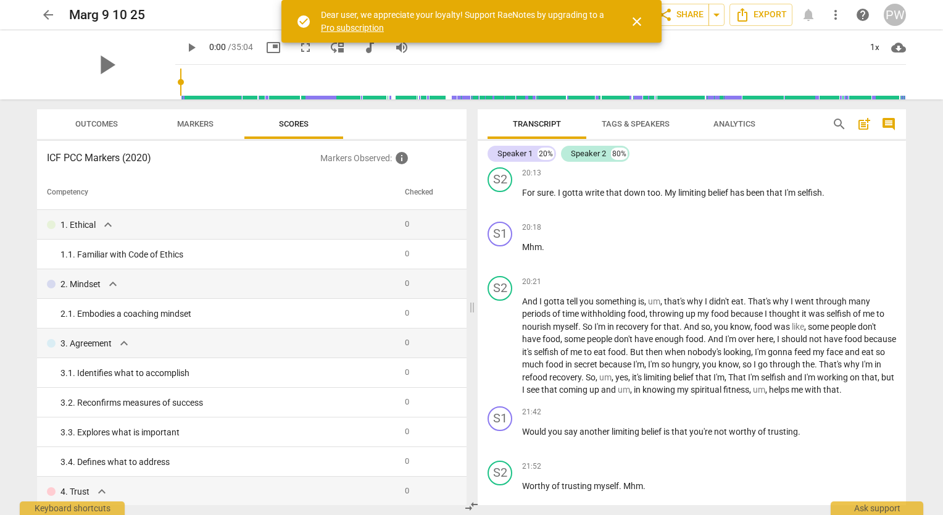
click at [363, 157] on p "Markers Observed : info" at bounding box center [388, 158] width 136 height 15
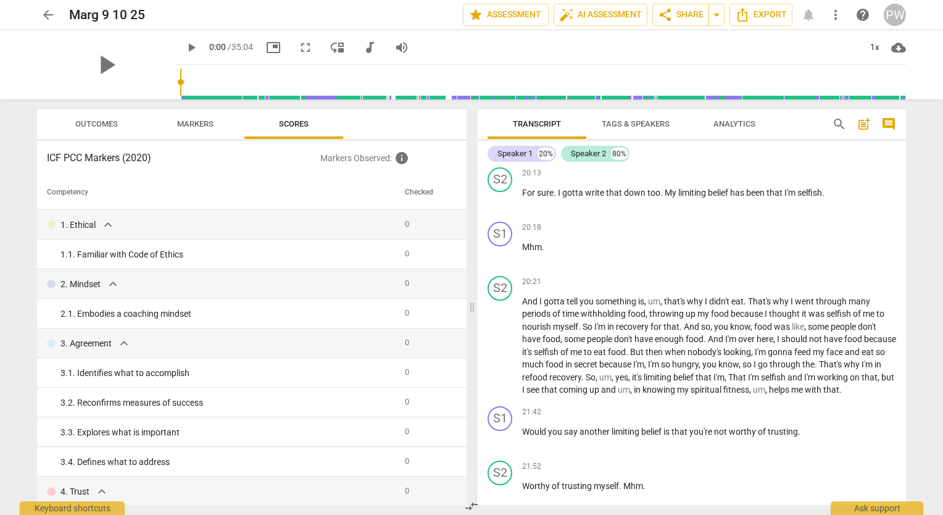
click at [204, 117] on span "Markers" at bounding box center [195, 124] width 66 height 17
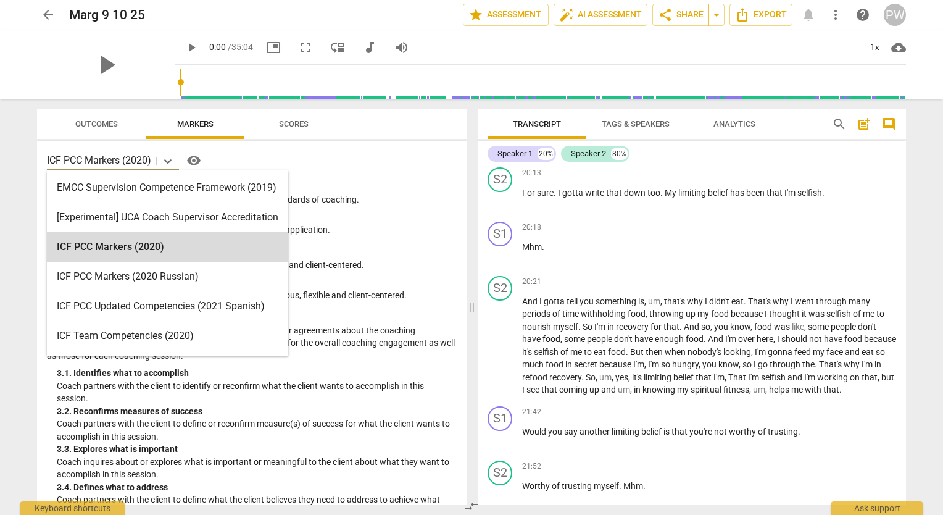
click at [155, 160] on input "text" at bounding box center [153, 161] width 2 height 12
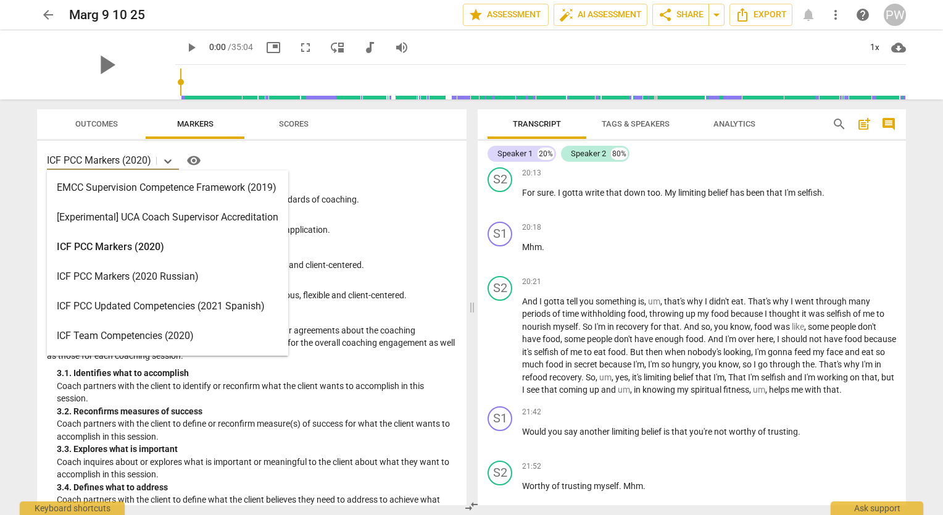
click at [166, 237] on div "ICF PCC Markers (2020)" at bounding box center [167, 247] width 241 height 30
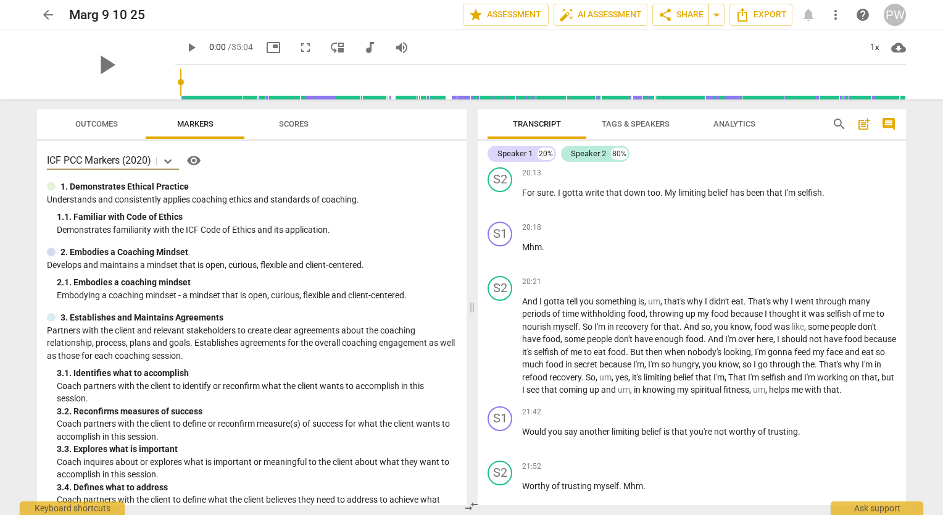
click at [196, 164] on span "visibility" at bounding box center [193, 160] width 15 height 15
click at [513, 14] on span "star Assessment" at bounding box center [505, 14] width 75 height 15
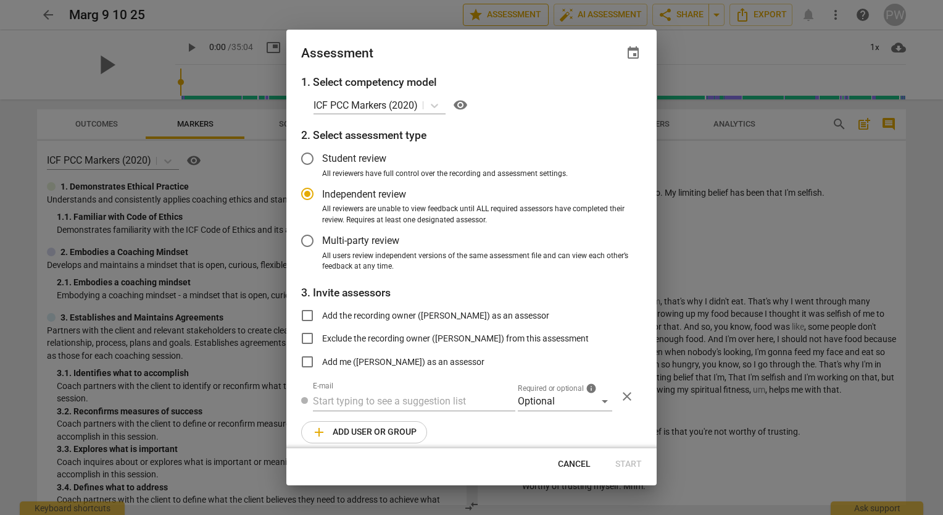
radio input "false"
click at [409, 403] on input "text" at bounding box center [414, 401] width 202 height 20
type input "[EMAIL_ADDRESS][DOMAIN_NAME]"
click at [579, 401] on div "Optional" at bounding box center [565, 401] width 94 height 20
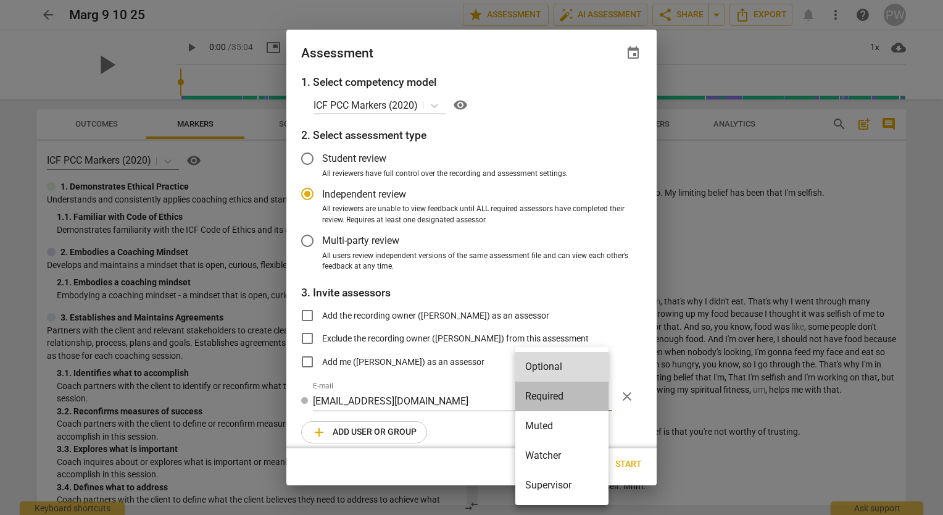
click at [562, 396] on li "Required" at bounding box center [561, 396] width 93 height 30
radio input "false"
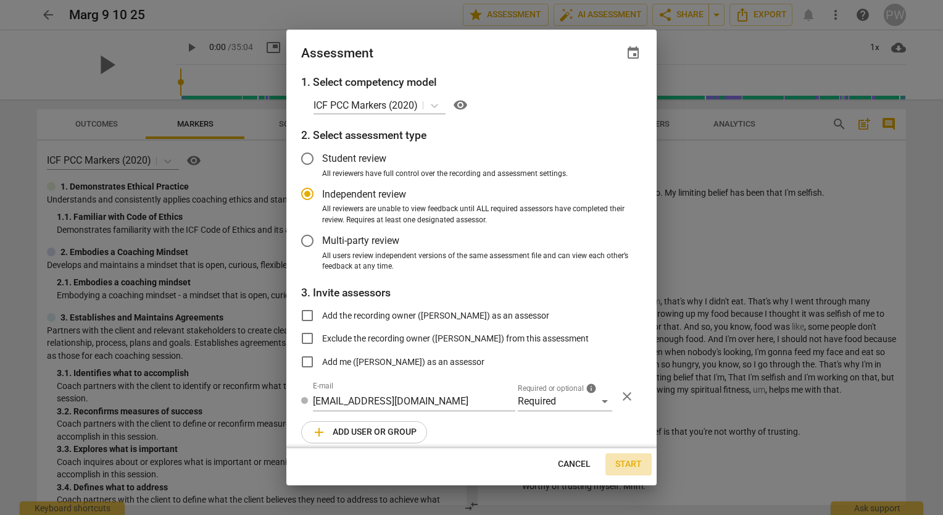
click at [634, 463] on span "Start" at bounding box center [628, 464] width 27 height 12
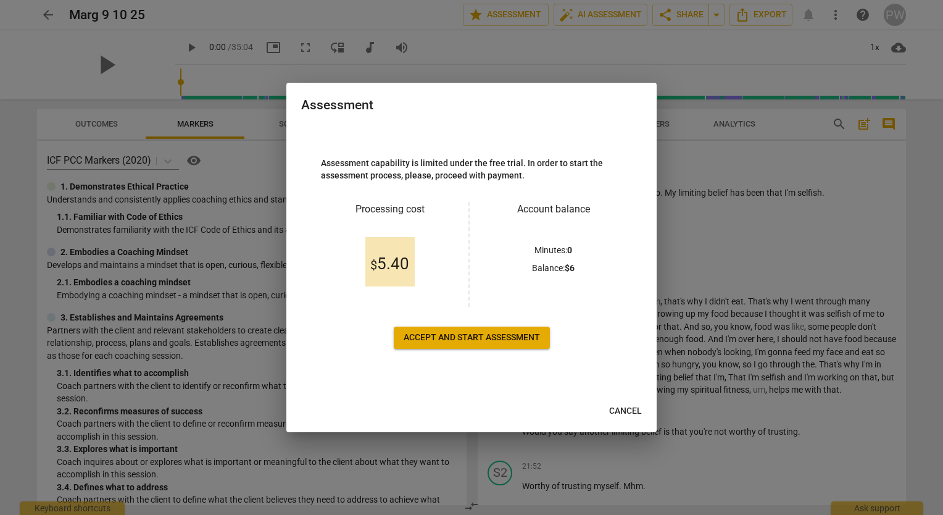
click at [467, 336] on span "Accept and start assessment" at bounding box center [472, 337] width 136 height 12
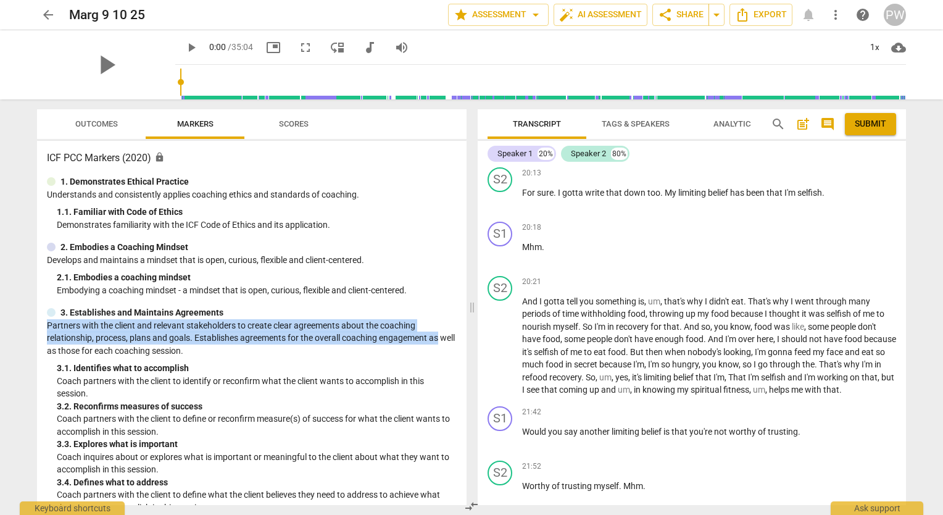
drag, startPoint x: 467, startPoint y: 336, endPoint x: 388, endPoint y: 307, distance: 83.9
click at [388, 307] on div "Outcomes Markers Scores ICF PCC Markers (2020) lock 1. Demonstrates Ethical Pra…" at bounding box center [249, 306] width 444 height 415
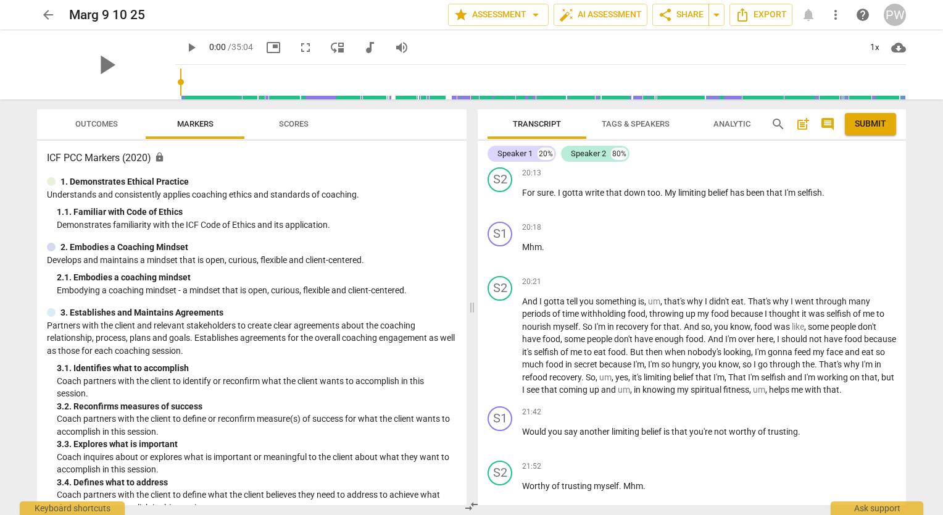
drag, startPoint x: 388, startPoint y: 307, endPoint x: 431, endPoint y: 170, distance: 144.4
click at [431, 170] on div "ICF PCC Markers (2020) lock 1. Demonstrates Ethical Practice Understands and co…" at bounding box center [252, 323] width 430 height 364
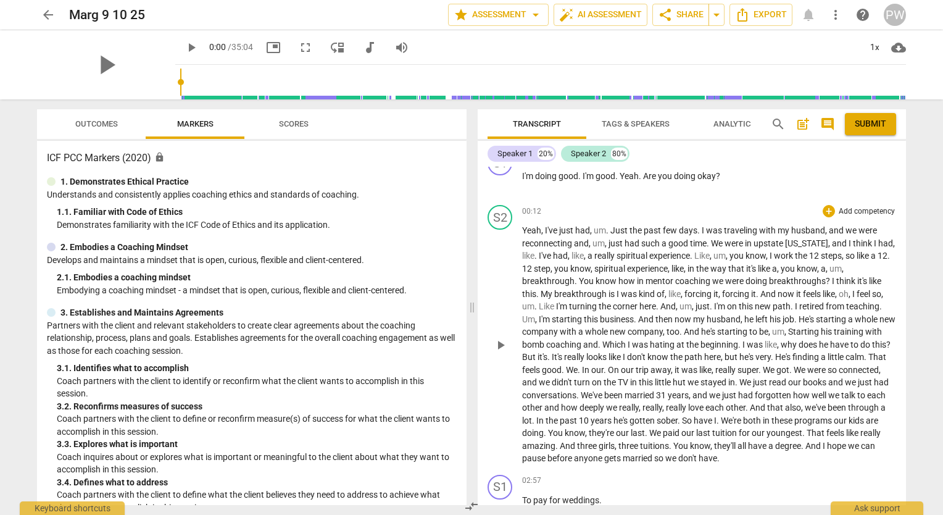
scroll to position [135, 0]
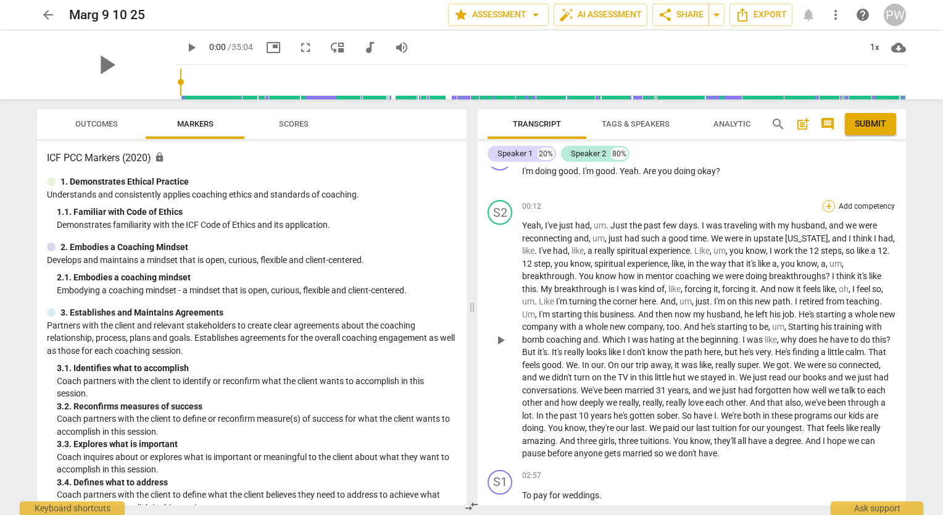
click at [827, 206] on div "+" at bounding box center [829, 206] width 12 height 12
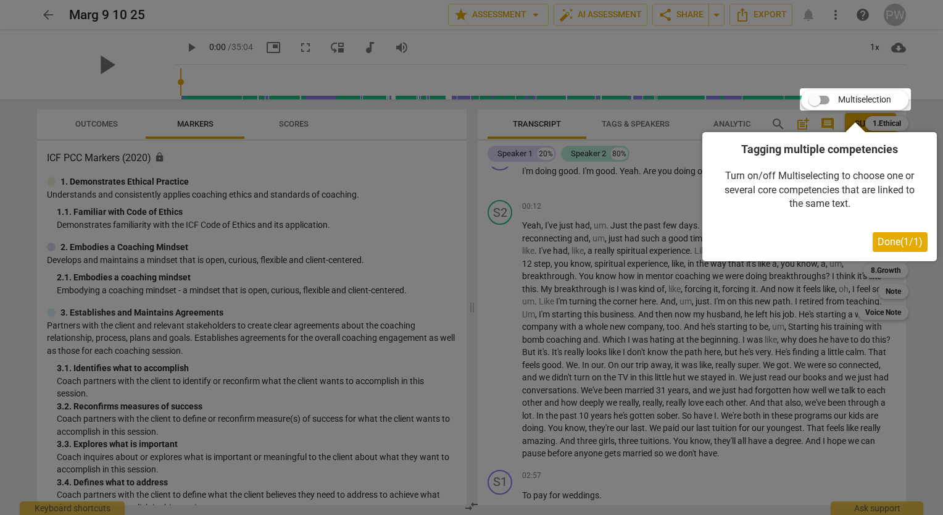
click at [815, 103] on div at bounding box center [855, 99] width 111 height 22
drag, startPoint x: 815, startPoint y: 103, endPoint x: 942, endPoint y: 246, distance: 191.0
click at [942, 246] on div at bounding box center [471, 257] width 943 height 515
click at [897, 243] on span "Done ( 1 / 1 )" at bounding box center [900, 242] width 45 height 12
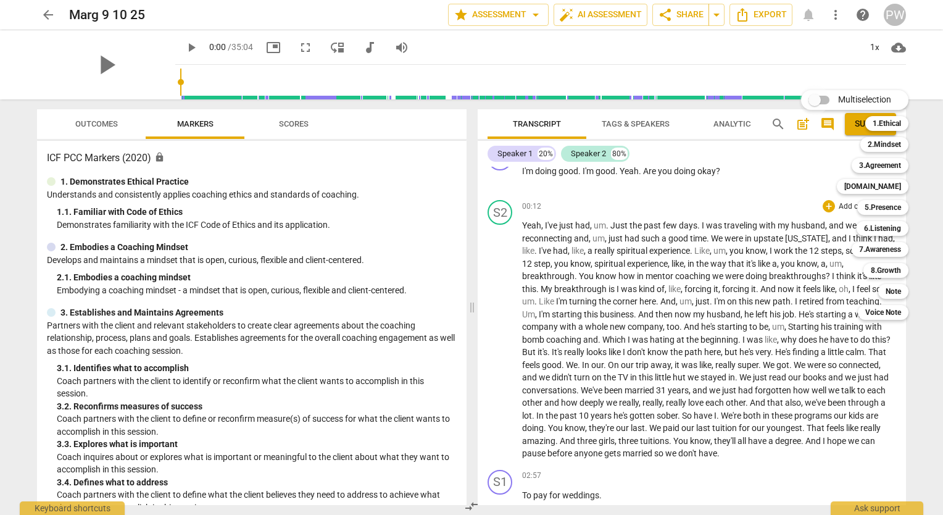
click at [818, 101] on input "Multiselection" at bounding box center [815, 100] width 30 height 30
checkbox input "true"
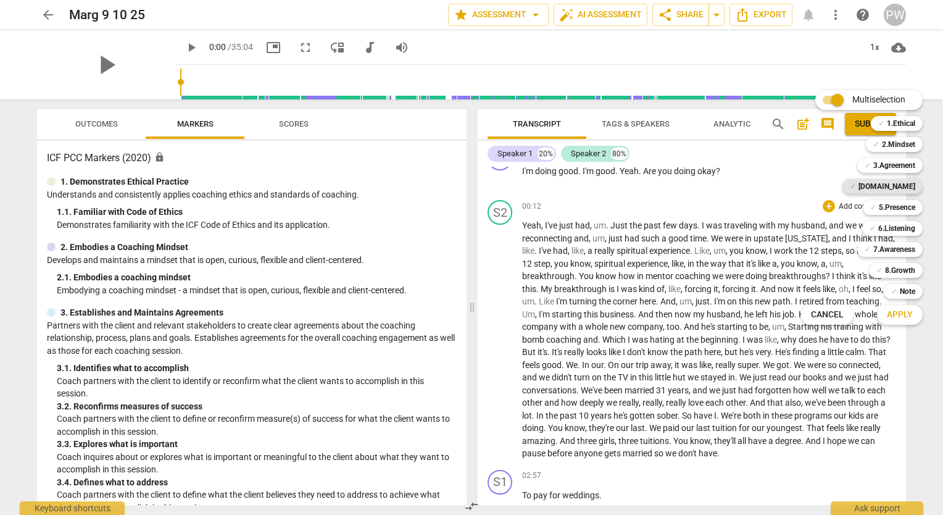
click at [904, 187] on b "4.Trust" at bounding box center [886, 186] width 57 height 15
click at [899, 209] on b "5.Presence" at bounding box center [897, 207] width 36 height 15
click at [902, 228] on b "6.Listening" at bounding box center [896, 228] width 37 height 15
click at [891, 315] on span "Apply" at bounding box center [900, 315] width 26 height 12
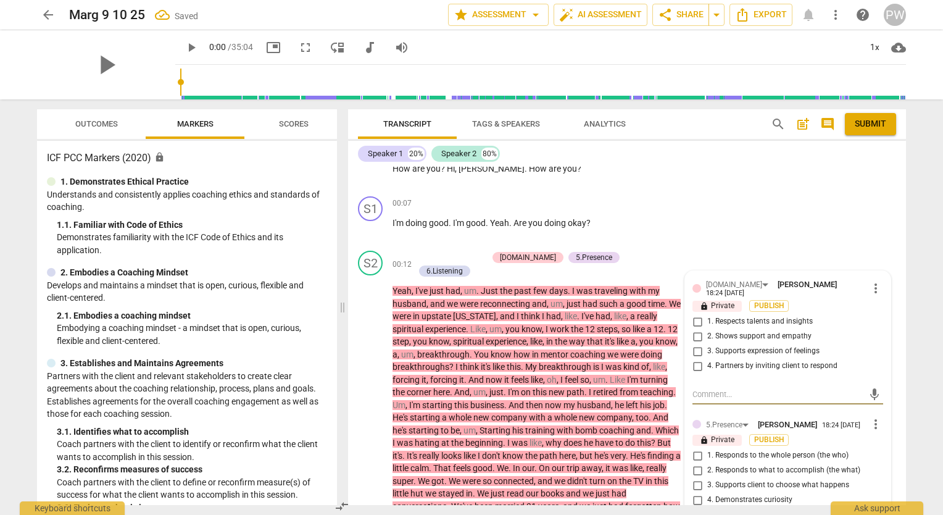
scroll to position [165, 0]
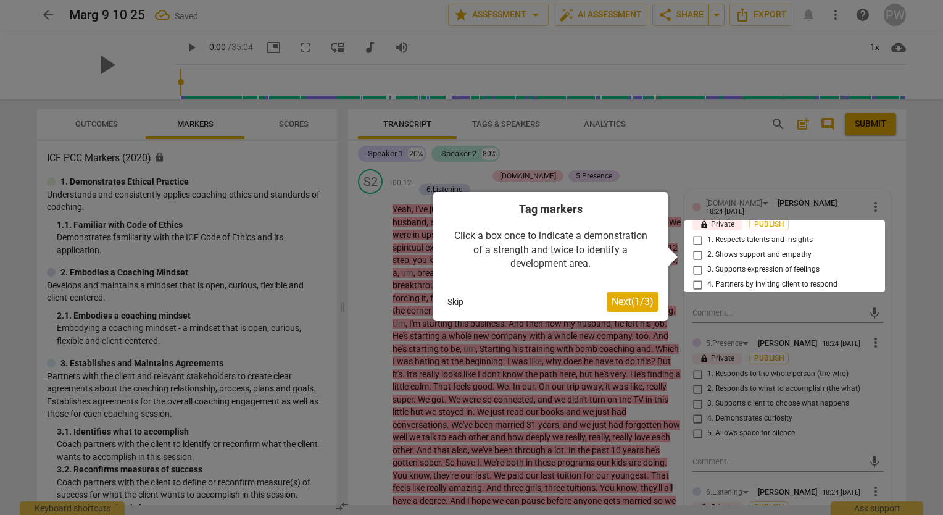
click at [940, 295] on div at bounding box center [471, 257] width 943 height 515
click at [694, 280] on div at bounding box center [784, 256] width 201 height 72
click at [641, 298] on span "Next ( 1 / 3 )" at bounding box center [633, 302] width 42 height 12
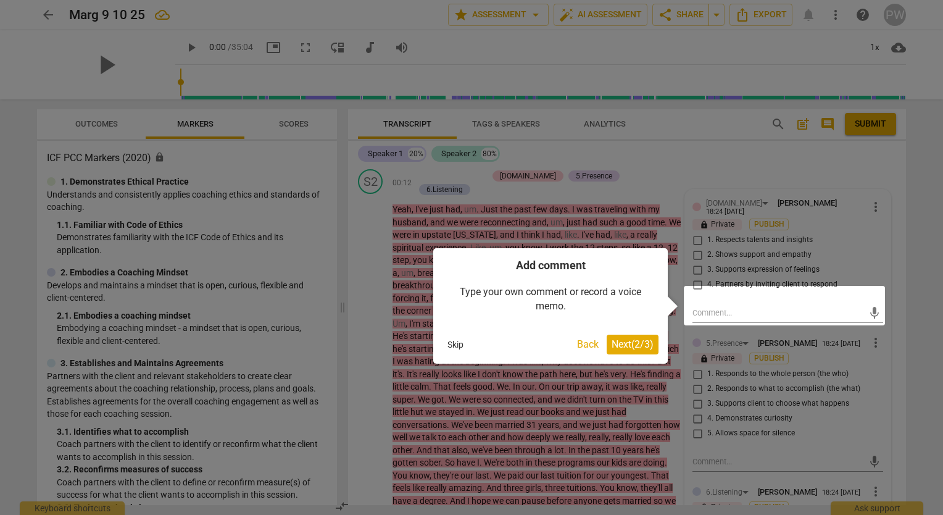
click at [626, 343] on span "Next ( 2 / 3 )" at bounding box center [633, 344] width 42 height 12
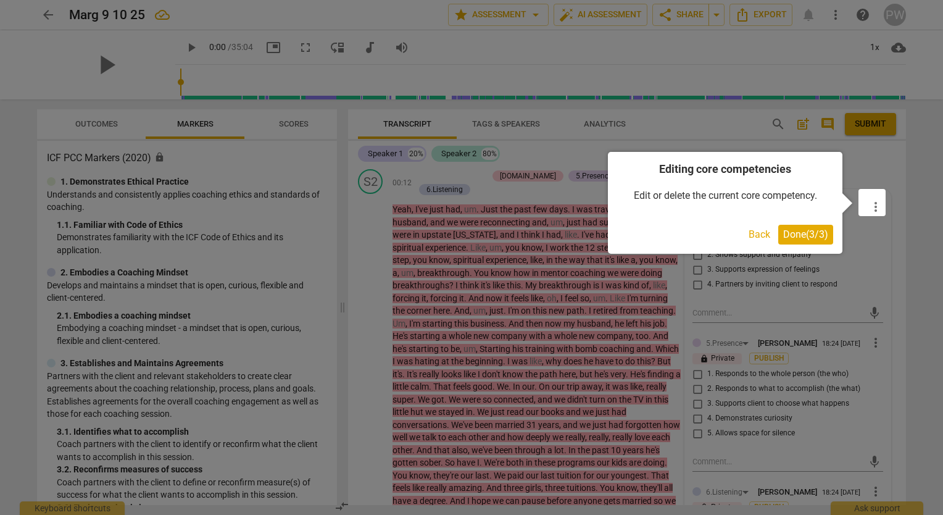
click at [812, 227] on button "Done ( 3 / 3 )" at bounding box center [805, 235] width 55 height 20
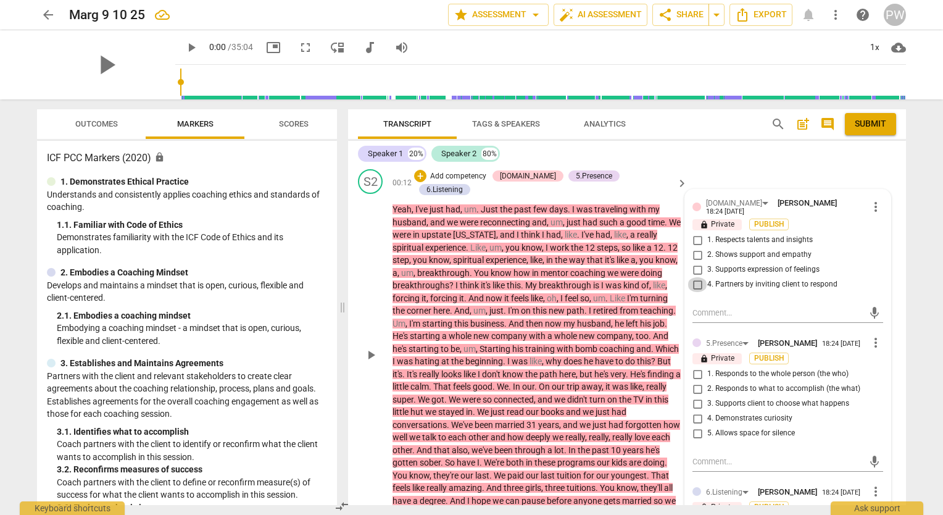
click at [695, 280] on input "4. Partners by inviting client to respond" at bounding box center [697, 284] width 20 height 15
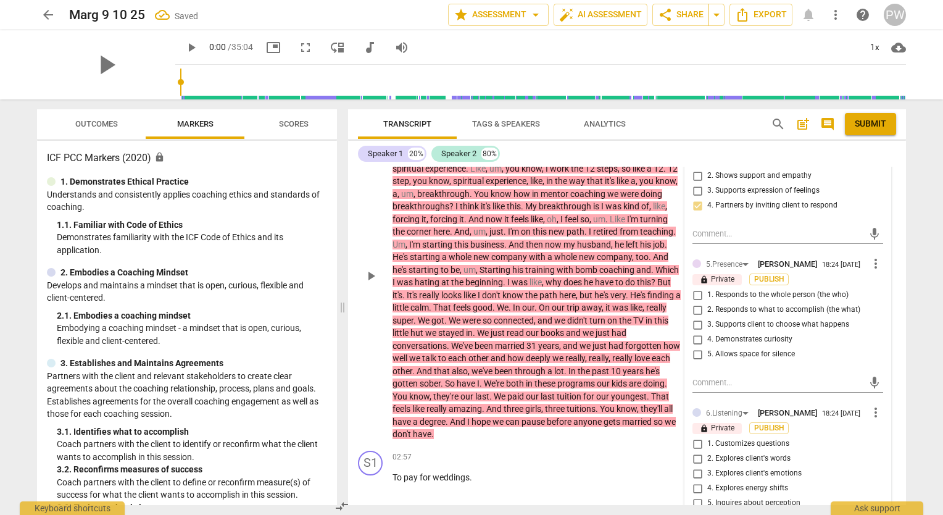
scroll to position [246, 0]
click at [699, 199] on input "4. Partners by inviting client to respond" at bounding box center [697, 203] width 20 height 15
click at [692, 200] on input "4. Partners by inviting client to respond" at bounding box center [697, 203] width 20 height 15
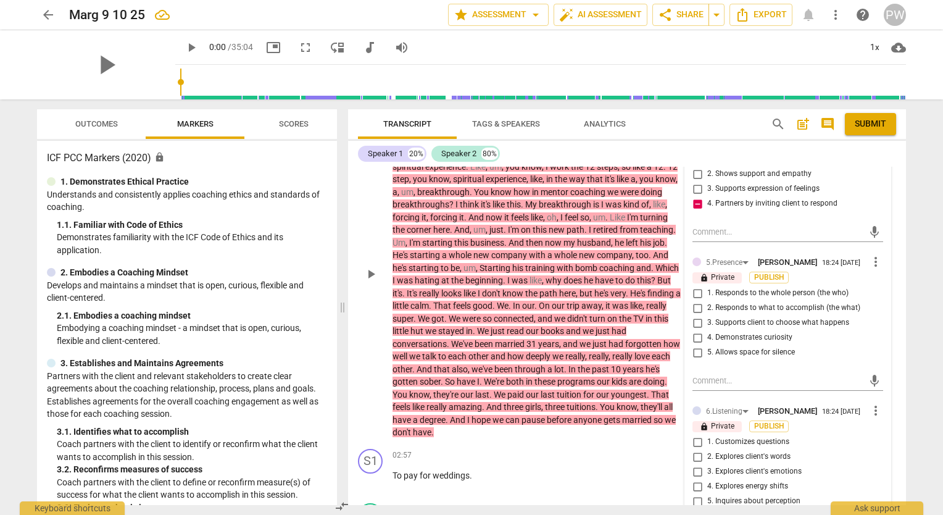
click at [692, 200] on input "4. Partners by inviting client to respond" at bounding box center [697, 203] width 20 height 15
checkbox input "true"
click at [696, 349] on input "5. Allows space for silence" at bounding box center [697, 352] width 20 height 15
checkbox input "true"
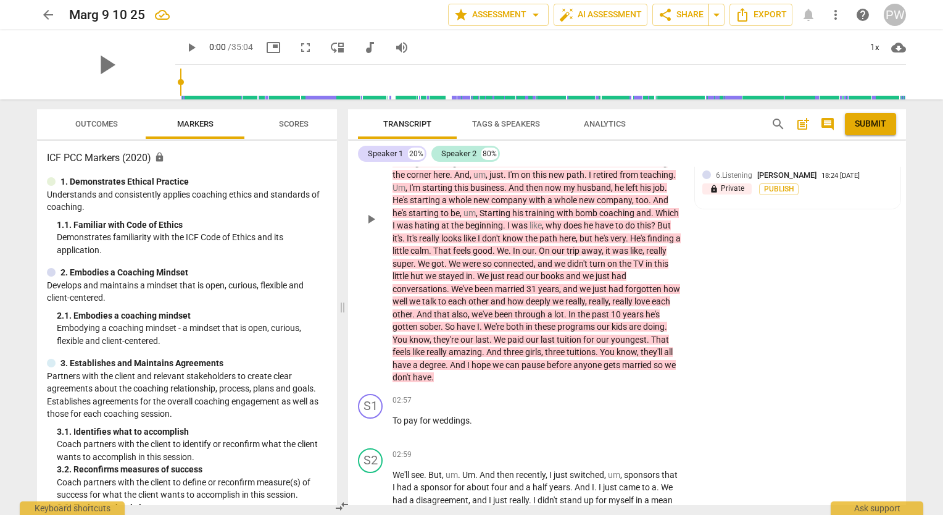
scroll to position [323, 0]
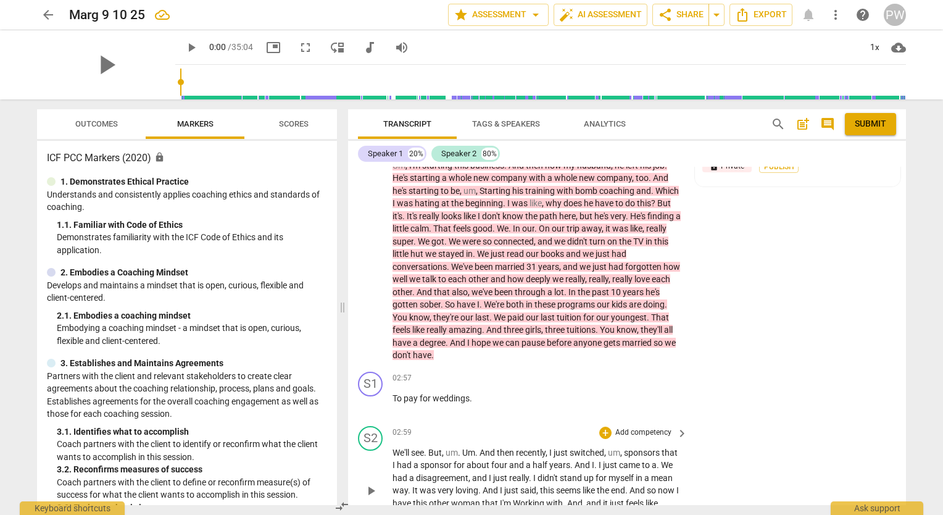
click at [614, 427] on p "Add competency" at bounding box center [643, 432] width 59 height 11
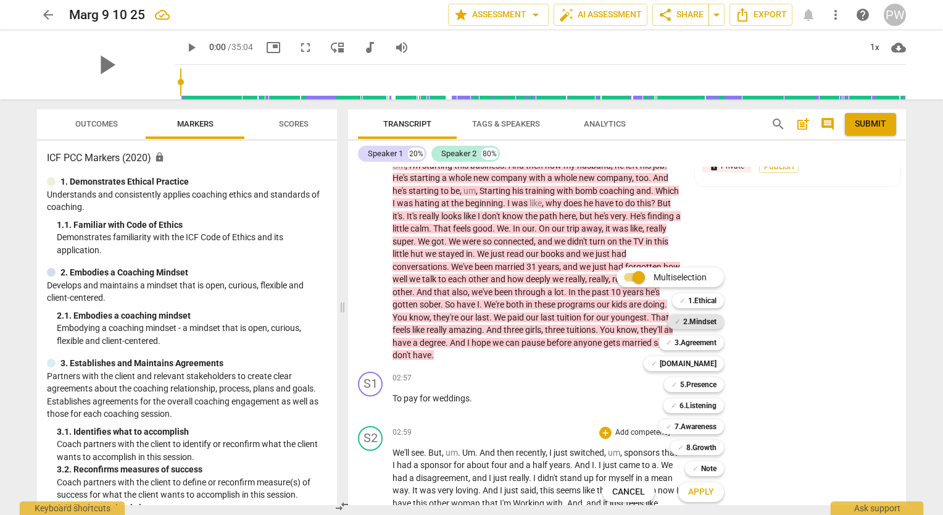
click at [706, 320] on b "2.Mindset" at bounding box center [699, 321] width 33 height 15
click at [708, 361] on b "4.Trust" at bounding box center [688, 363] width 57 height 15
click at [698, 384] on b "5.Presence" at bounding box center [698, 384] width 36 height 15
click at [696, 410] on b "6.Listening" at bounding box center [697, 405] width 37 height 15
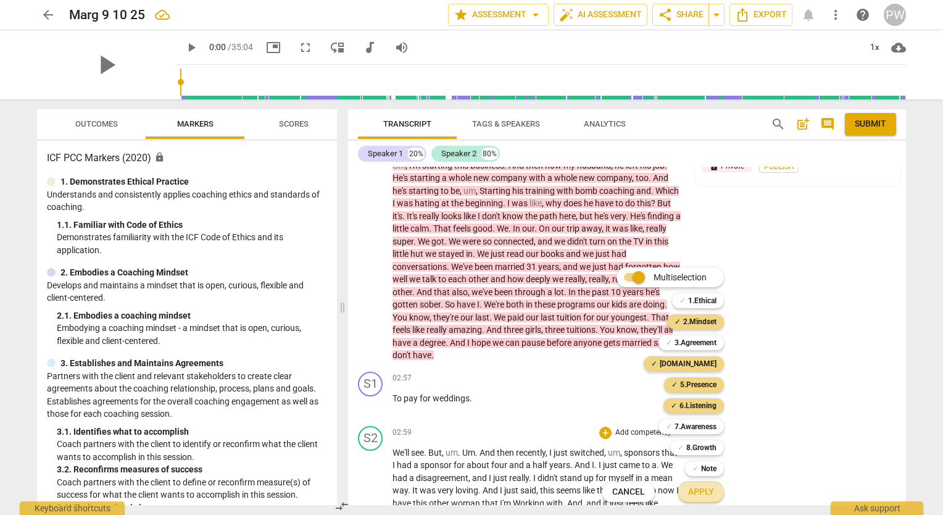
click at [697, 496] on span "Apply" at bounding box center [701, 492] width 26 height 12
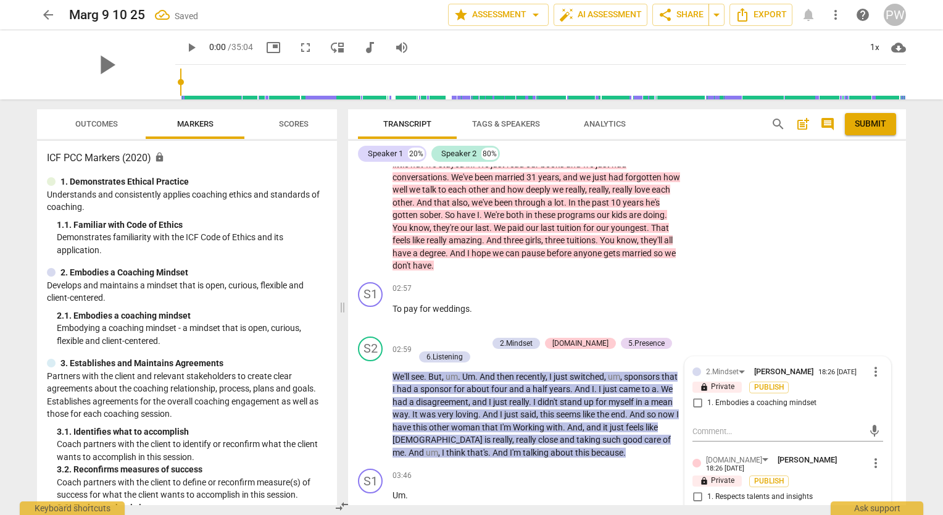
scroll to position [442, 0]
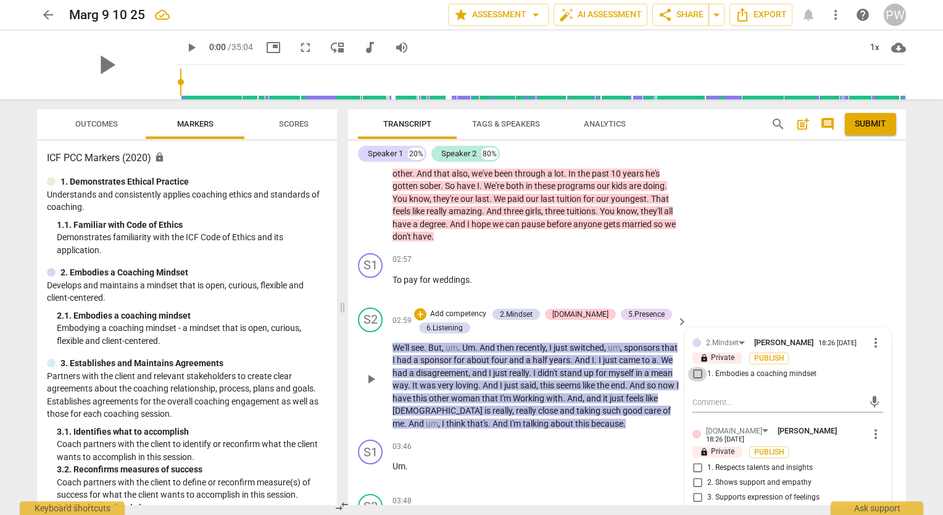
click at [696, 367] on input "1. Embodies a coaching mindset" at bounding box center [697, 374] width 20 height 15
checkbox input "true"
click at [694, 475] on input "2. Shows support and empathy" at bounding box center [697, 482] width 20 height 15
checkbox input "true"
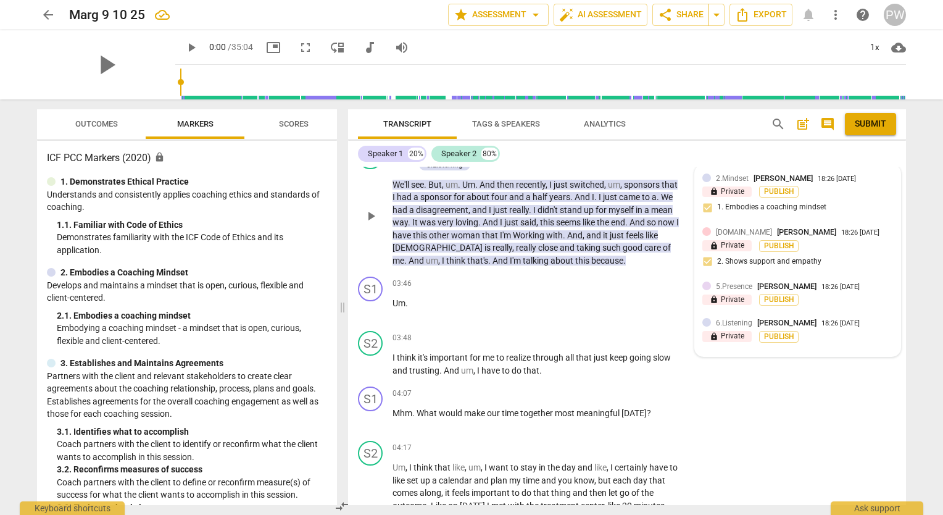
scroll to position [605, 0]
click at [726, 294] on p "lock Private" at bounding box center [726, 299] width 49 height 11
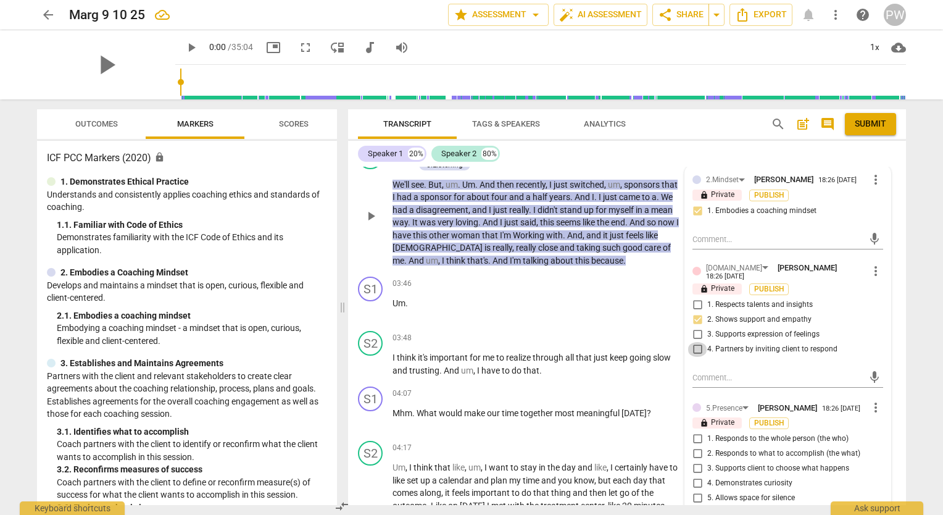
click at [692, 342] on input "4. Partners by inviting client to respond" at bounding box center [697, 349] width 20 height 15
checkbox input "true"
click at [695, 312] on input "2. Shows support and empathy" at bounding box center [697, 319] width 20 height 15
checkbox input "true"
click at [695, 491] on input "5. Allows space for silence" at bounding box center [697, 498] width 20 height 15
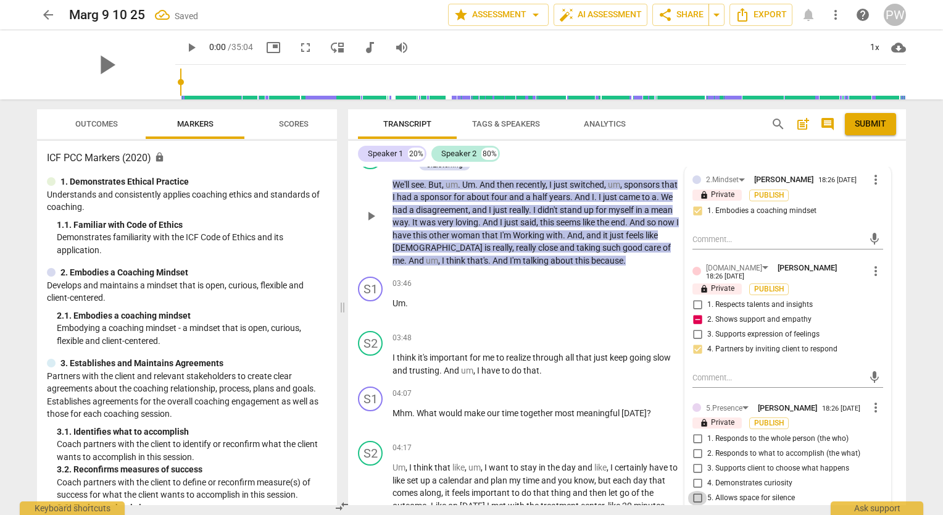
checkbox input "true"
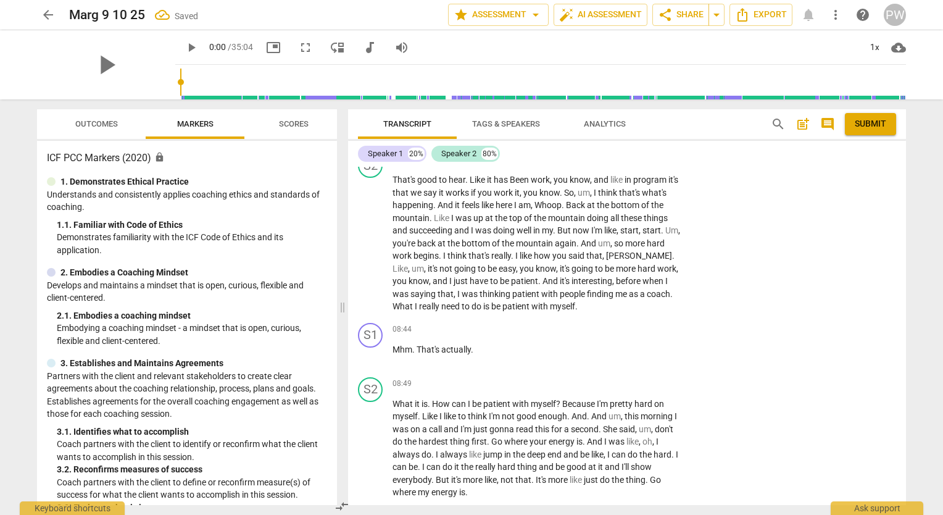
scroll to position [1397, 0]
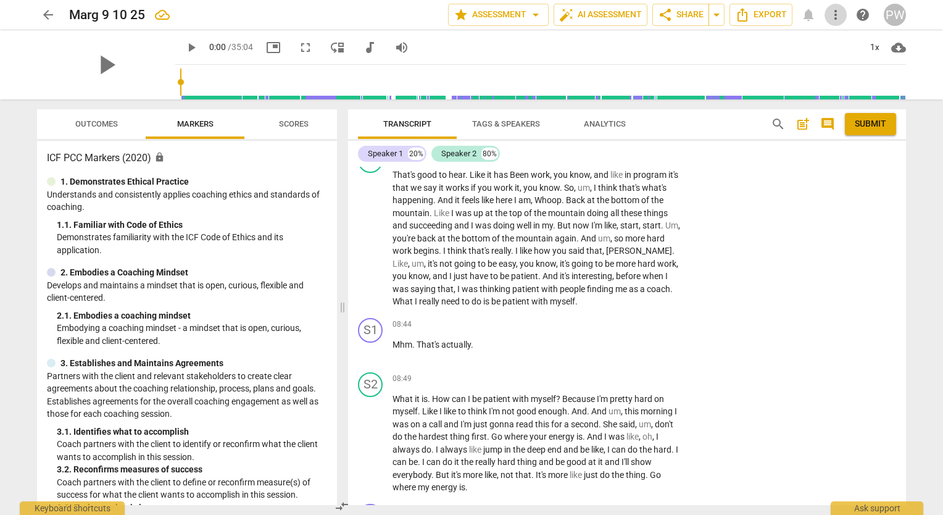
click at [833, 17] on span "more_vert" at bounding box center [835, 14] width 15 height 15
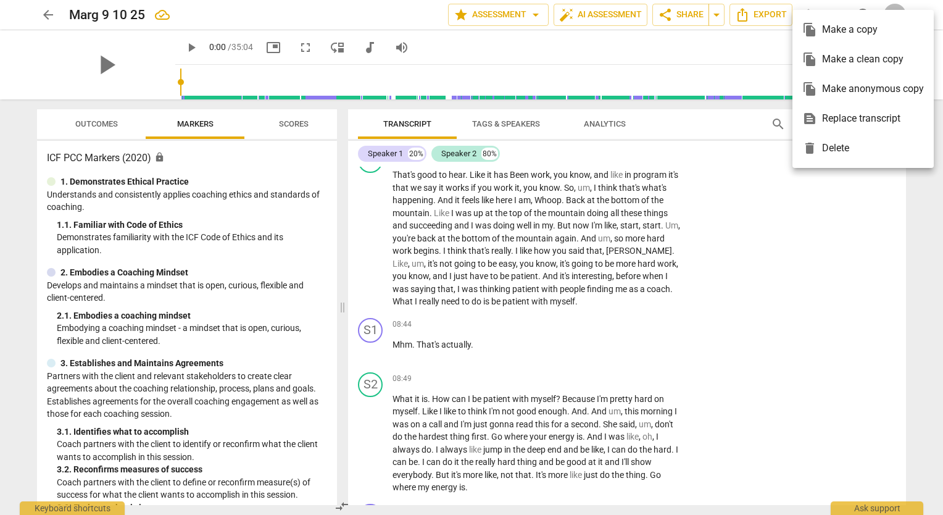
click at [774, 241] on div at bounding box center [471, 257] width 943 height 515
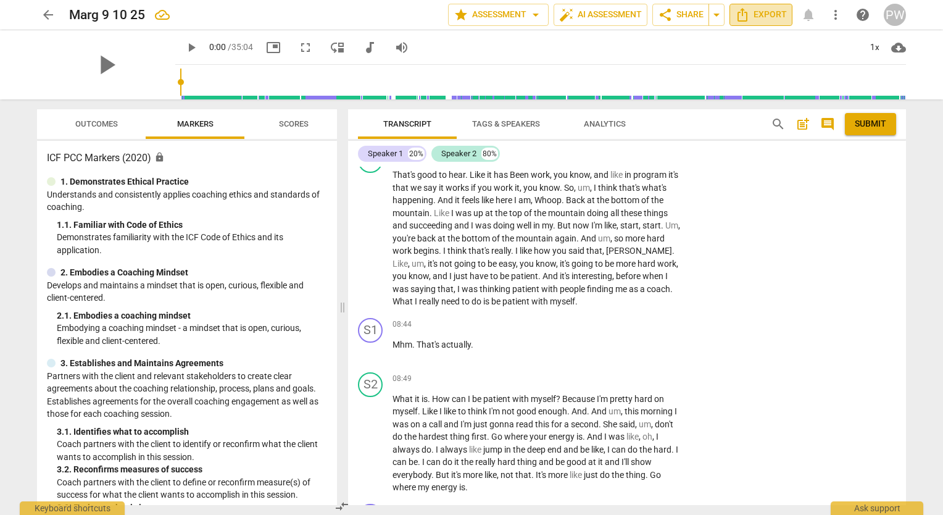
click at [764, 12] on span "Export" at bounding box center [761, 14] width 52 height 15
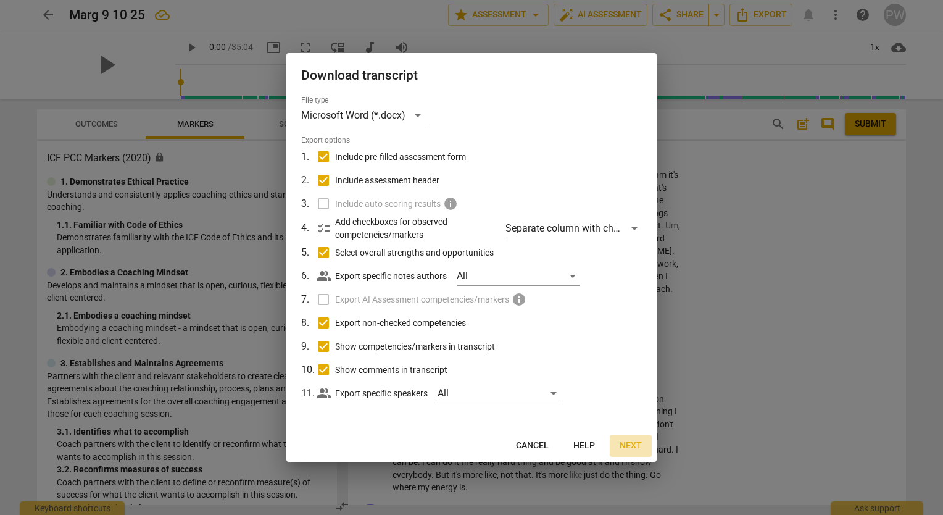
click at [634, 444] on span "Next" at bounding box center [631, 445] width 22 height 12
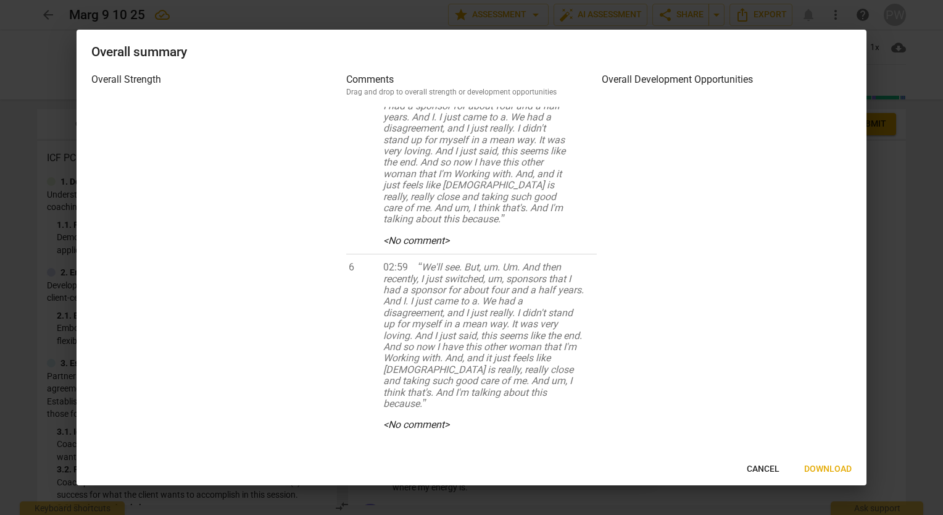
scroll to position [2208, 0]
click at [832, 469] on span "Download" at bounding box center [828, 469] width 48 height 12
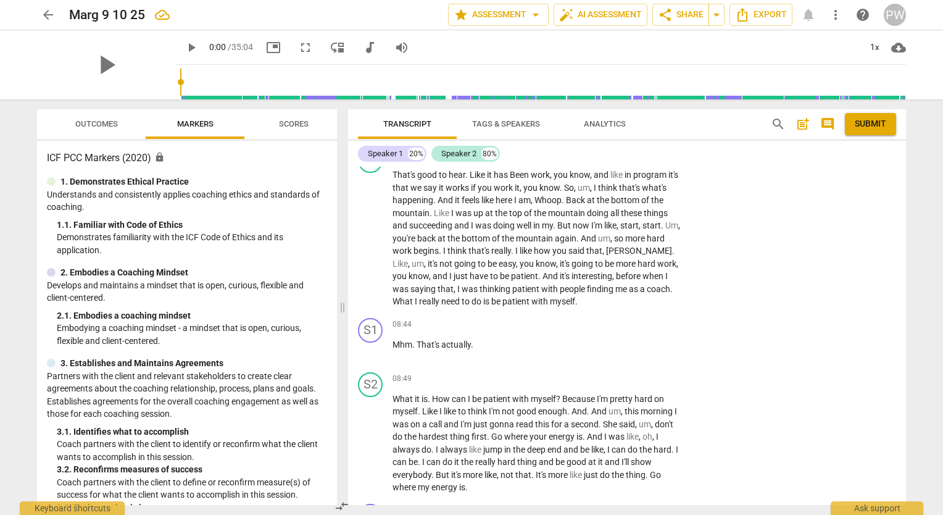
click at [775, 173] on div "S2 play_arrow pause 07:32 + Add competency keyboard_arrow_right That's good to …" at bounding box center [627, 228] width 558 height 170
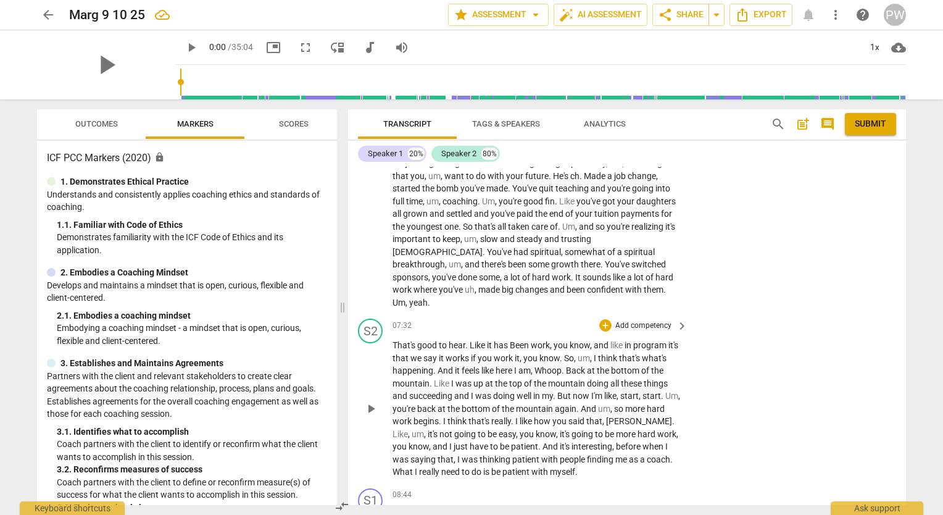
scroll to position [1222, 0]
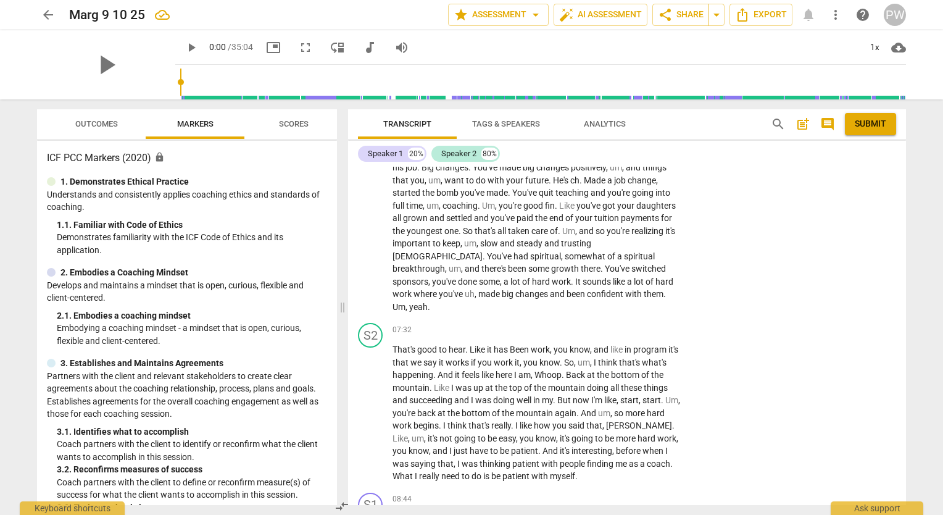
click at [887, 9] on div "PW" at bounding box center [895, 15] width 22 height 22
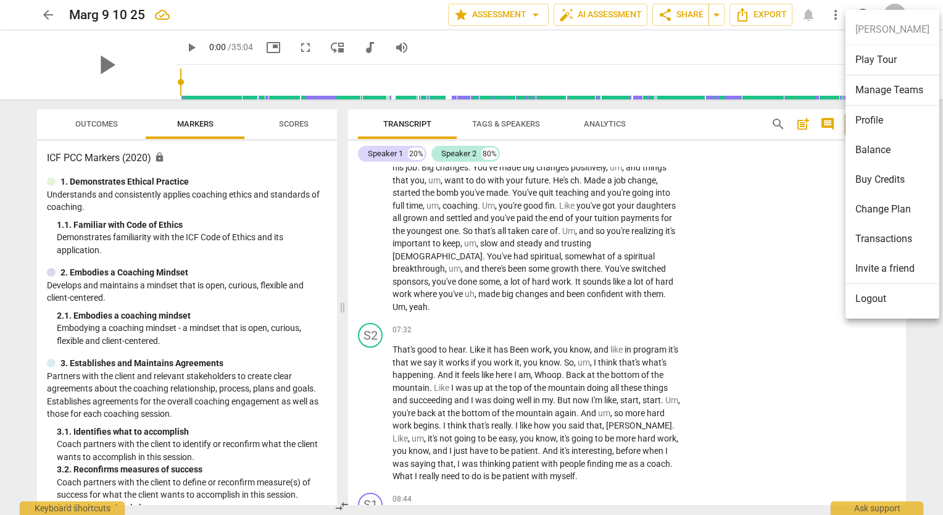
click at [883, 240] on li "Transactions" at bounding box center [892, 239] width 94 height 30
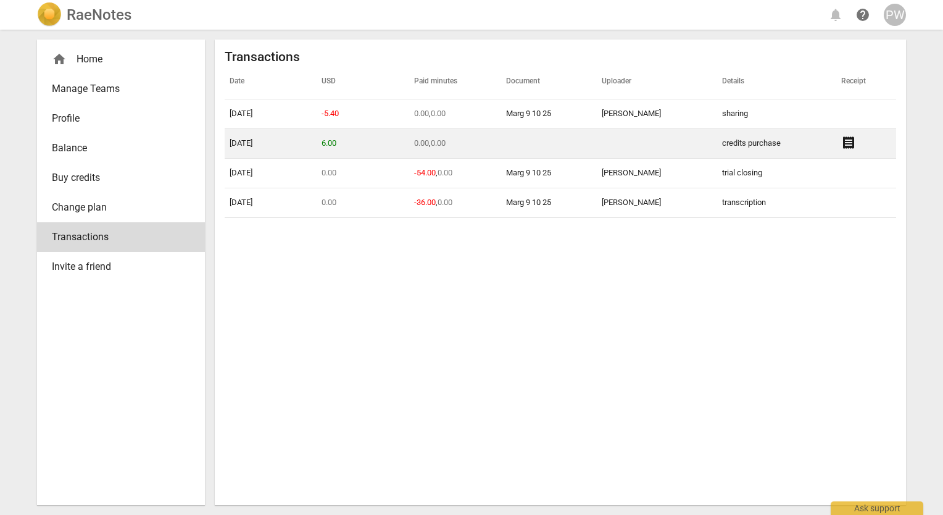
click at [841, 146] on span "receipt" at bounding box center [848, 142] width 15 height 15
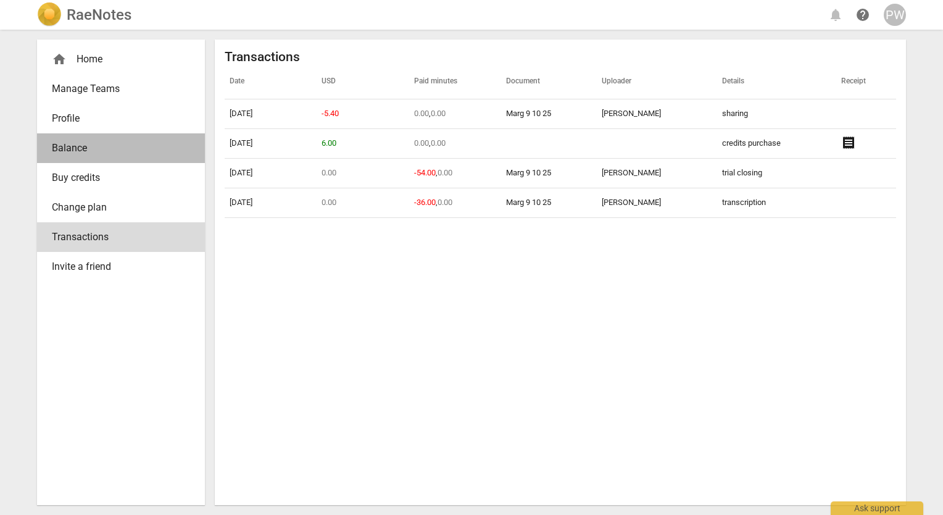
click at [75, 149] on span "Balance" at bounding box center [116, 148] width 128 height 15
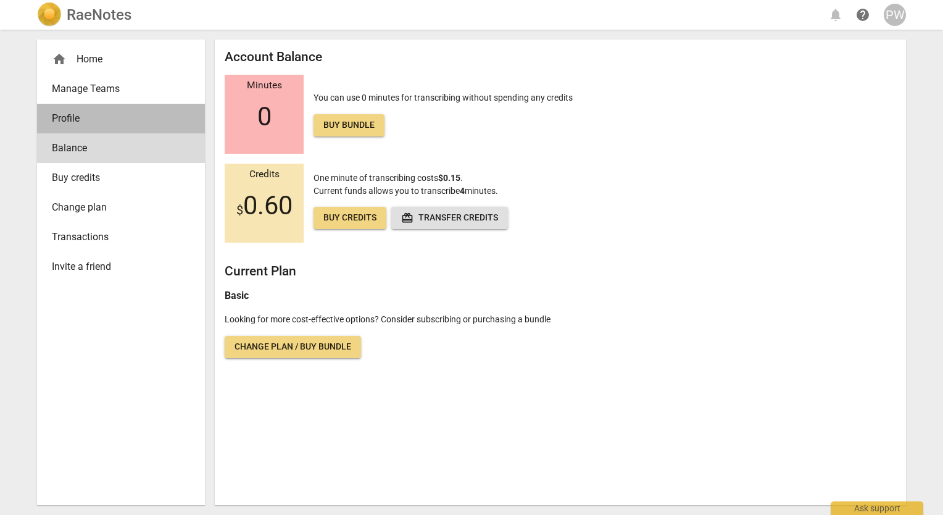
click at [77, 117] on span "Profile" at bounding box center [116, 118] width 128 height 15
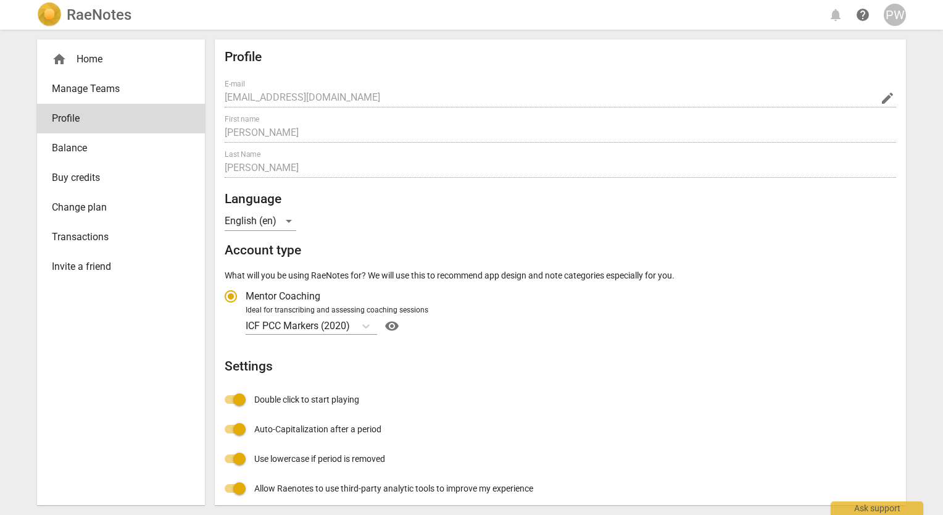
radio input "false"
click at [96, 89] on span "Manage Teams" at bounding box center [116, 88] width 128 height 15
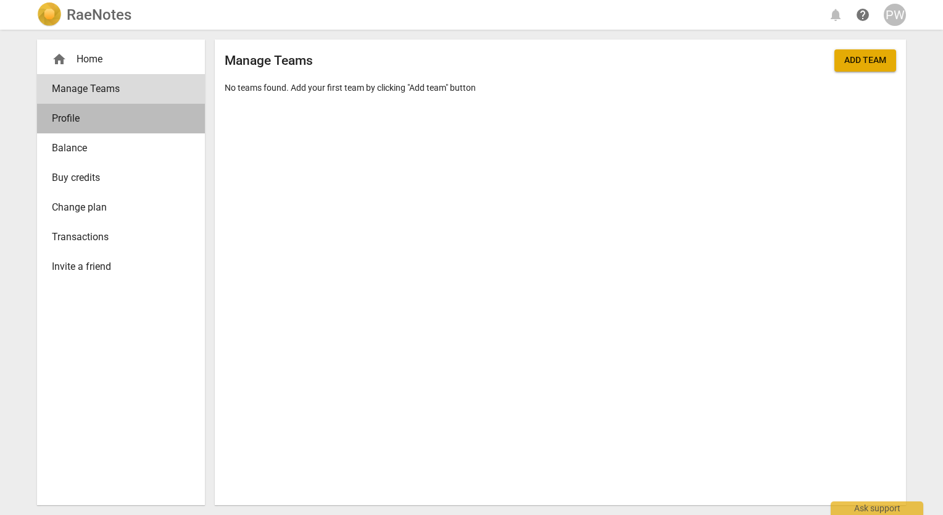
click at [88, 117] on span "Profile" at bounding box center [116, 118] width 128 height 15
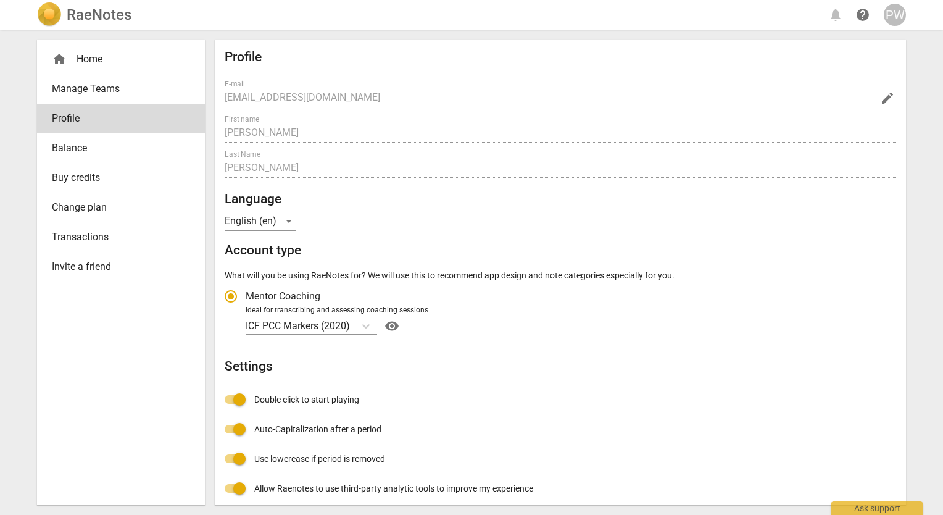
radio input "false"
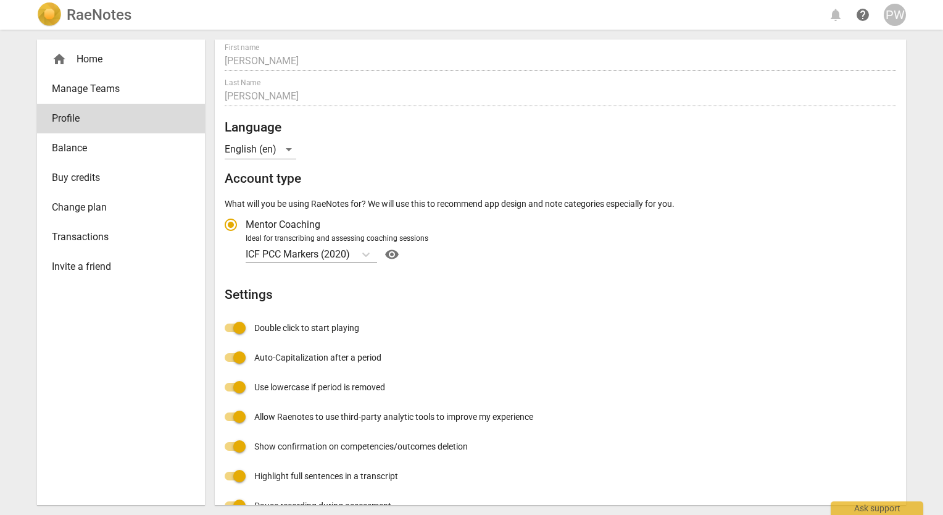
scroll to position [96, 0]
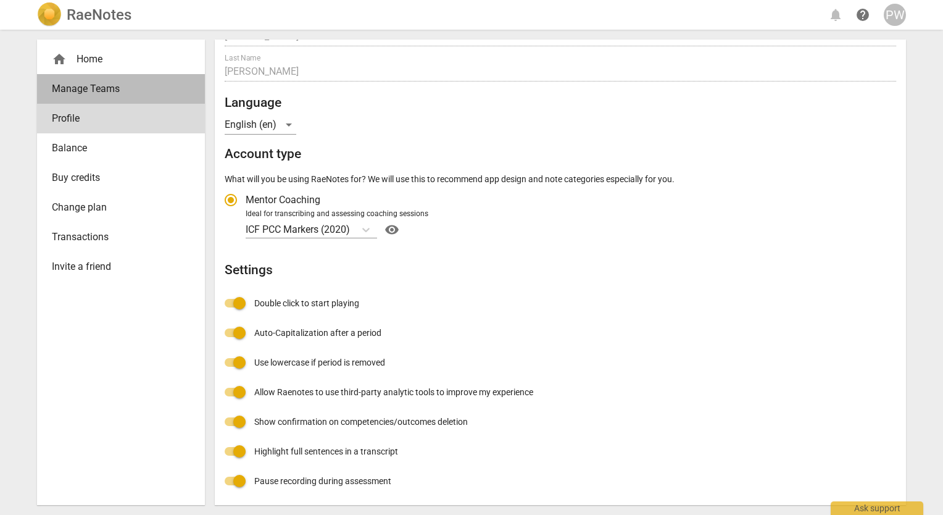
click at [94, 94] on span "Manage Teams" at bounding box center [116, 88] width 128 height 15
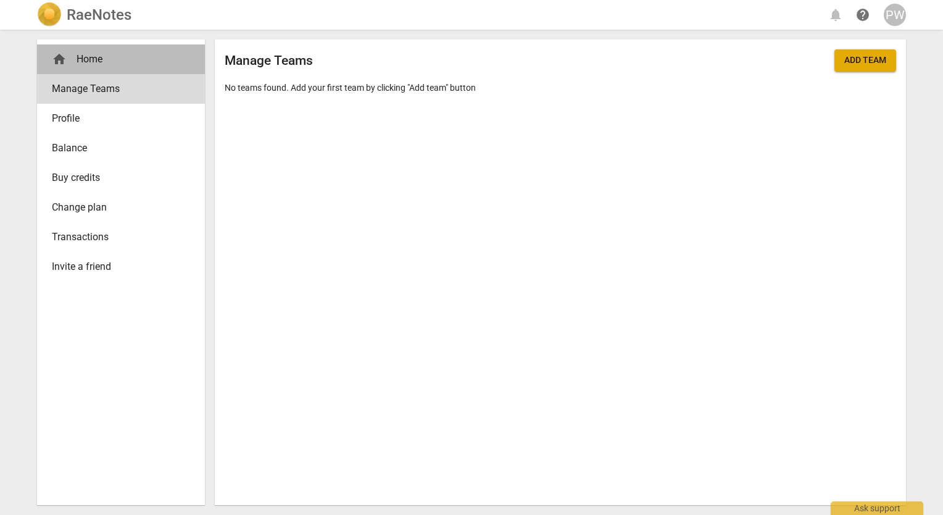
click at [107, 61] on div "home Home" at bounding box center [116, 59] width 128 height 15
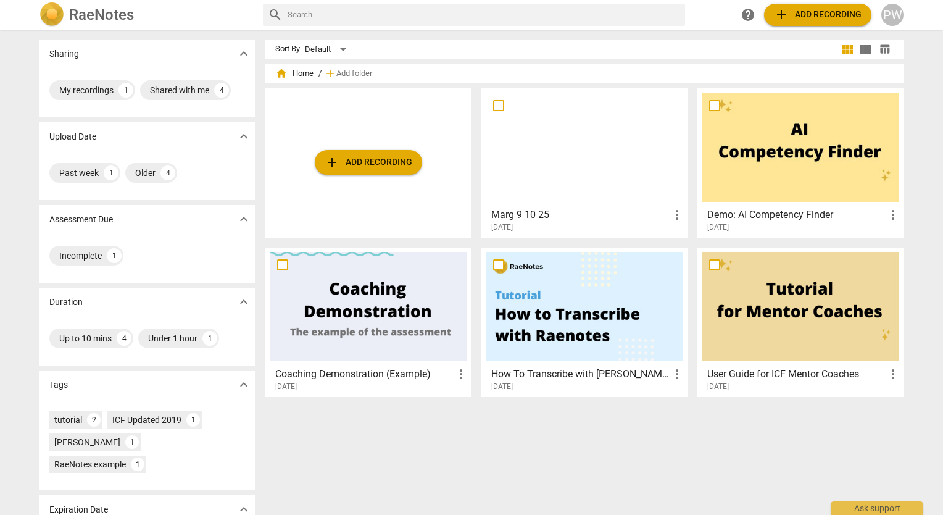
click at [376, 322] on div at bounding box center [368, 306] width 197 height 109
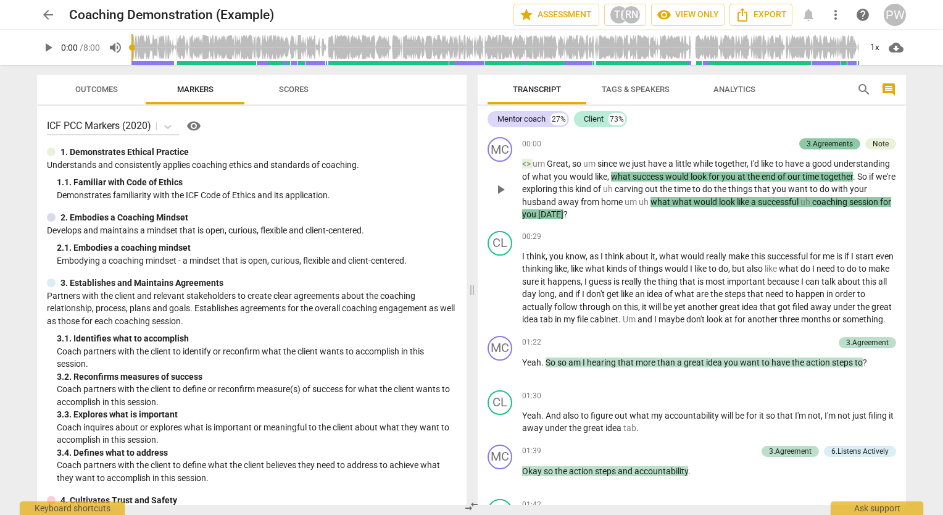
click at [813, 141] on div "3.Agreements" at bounding box center [830, 143] width 46 height 11
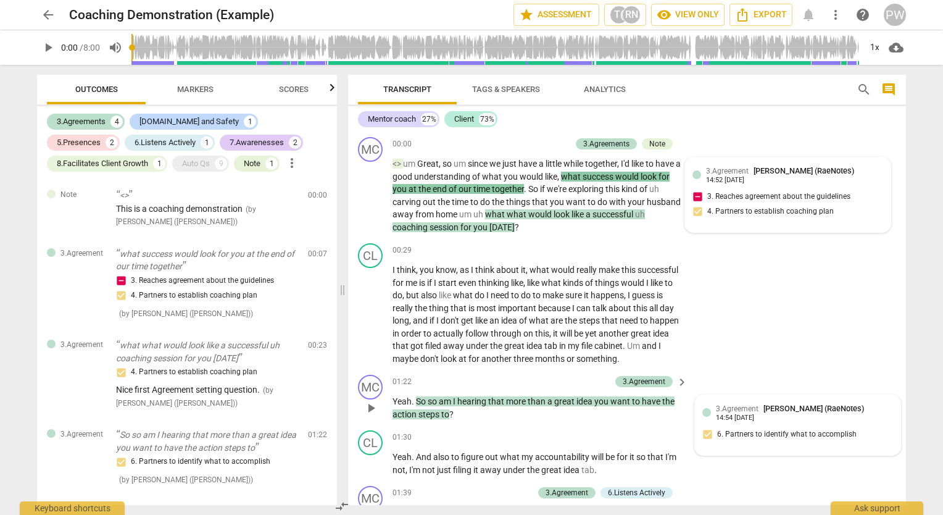
click at [726, 413] on span "3.Agreement" at bounding box center [737, 408] width 43 height 9
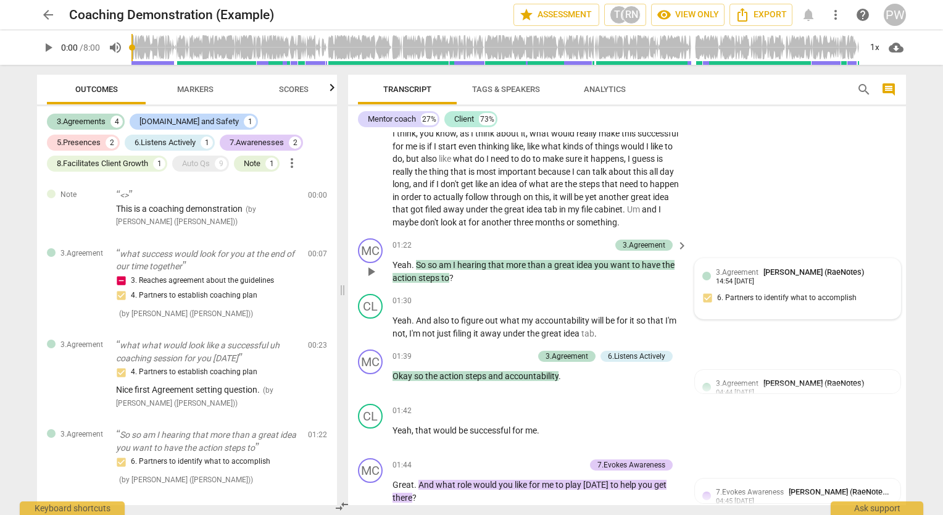
scroll to position [140, 0]
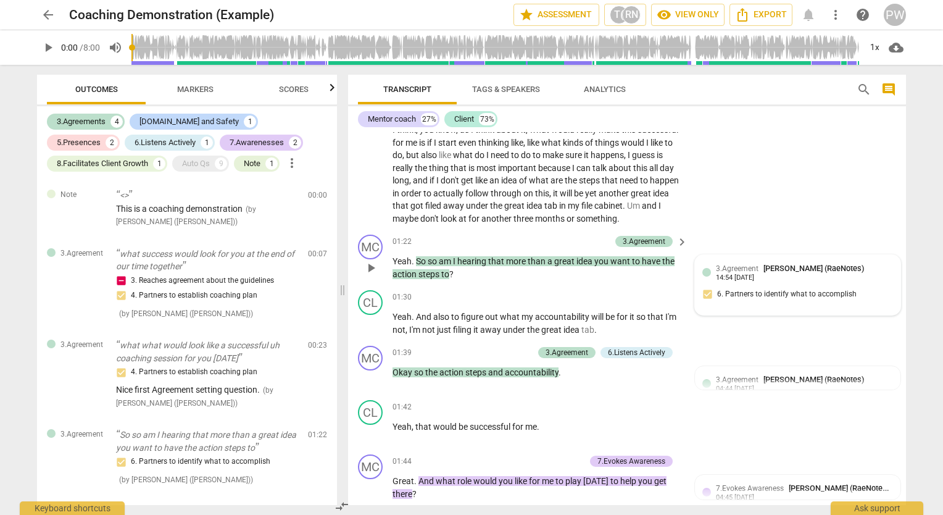
click at [702, 276] on div at bounding box center [706, 272] width 9 height 9
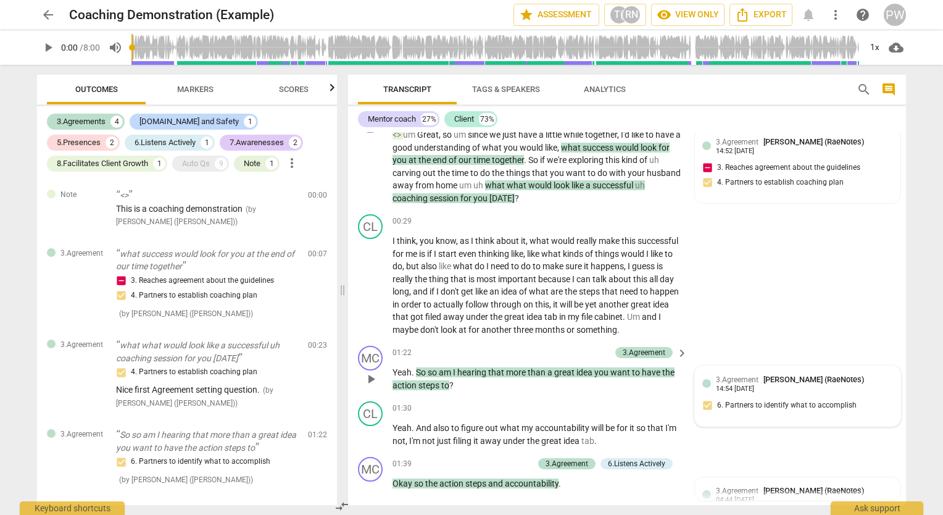
scroll to position [0, 0]
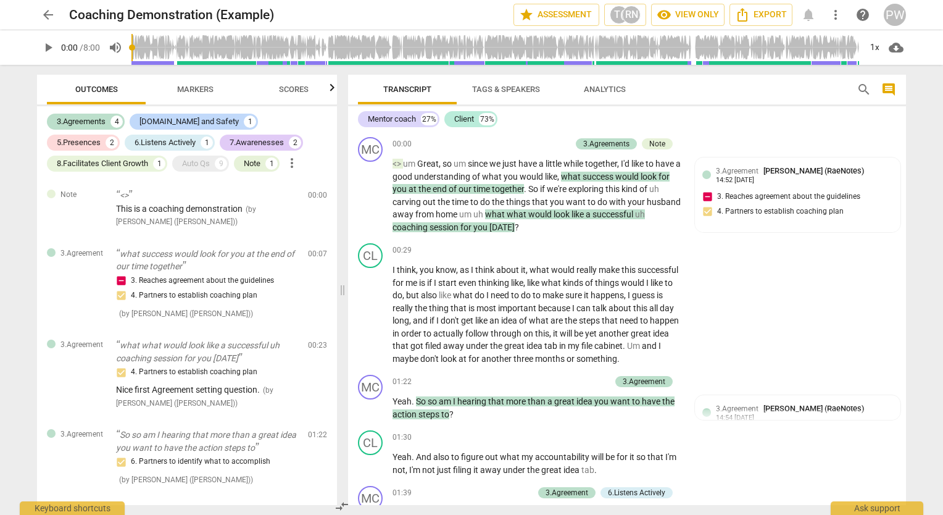
click at [467, 16] on div "Coaching Demonstration (Example)" at bounding box center [286, 14] width 434 height 15
click at [48, 17] on span "arrow_back" at bounding box center [48, 14] width 15 height 15
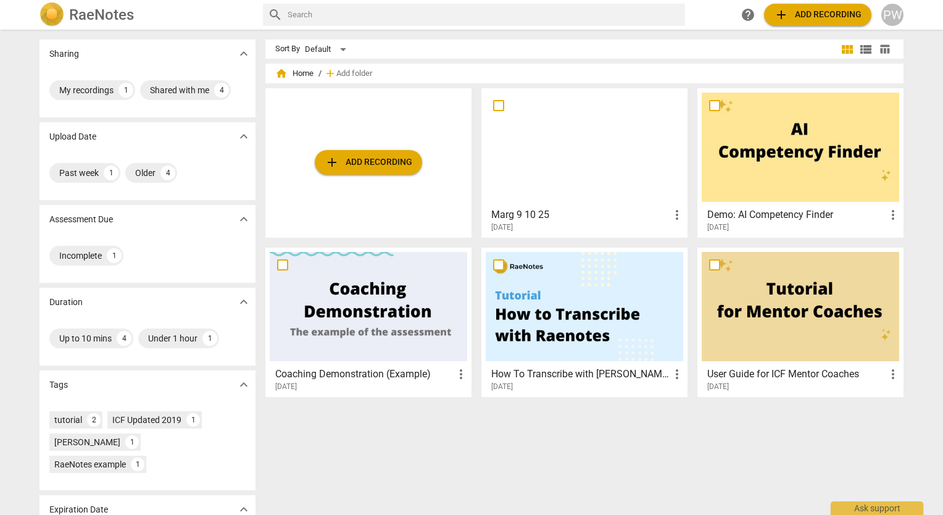
click at [812, 154] on div at bounding box center [800, 147] width 197 height 109
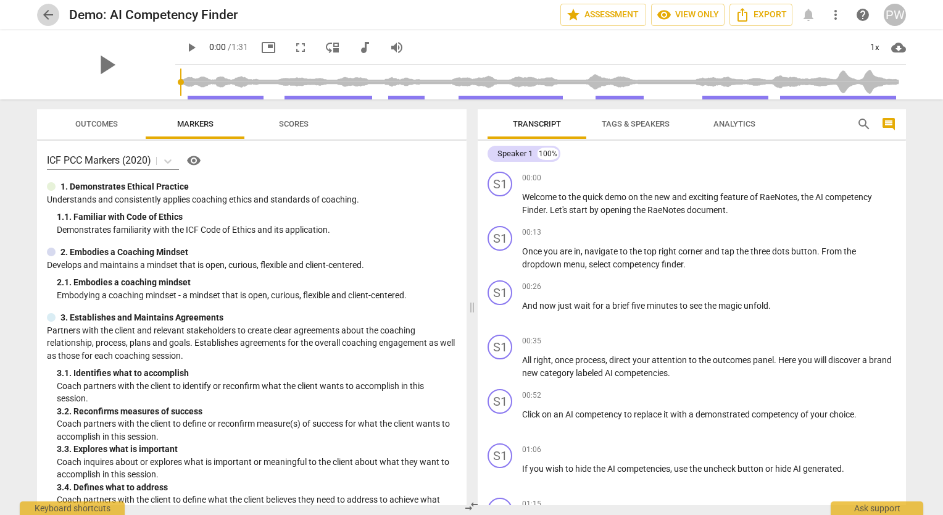
click at [45, 15] on span "arrow_back" at bounding box center [48, 14] width 15 height 15
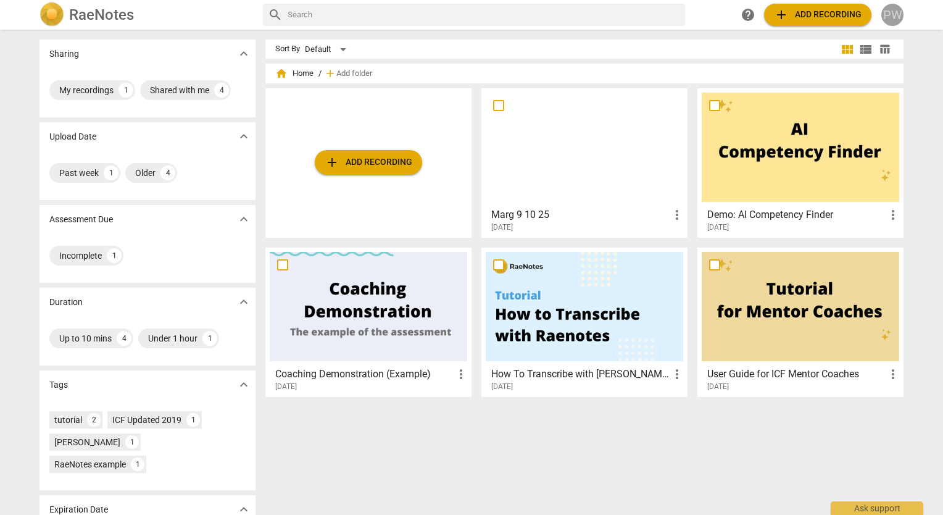
click at [892, 10] on div "PW" at bounding box center [892, 15] width 22 height 22
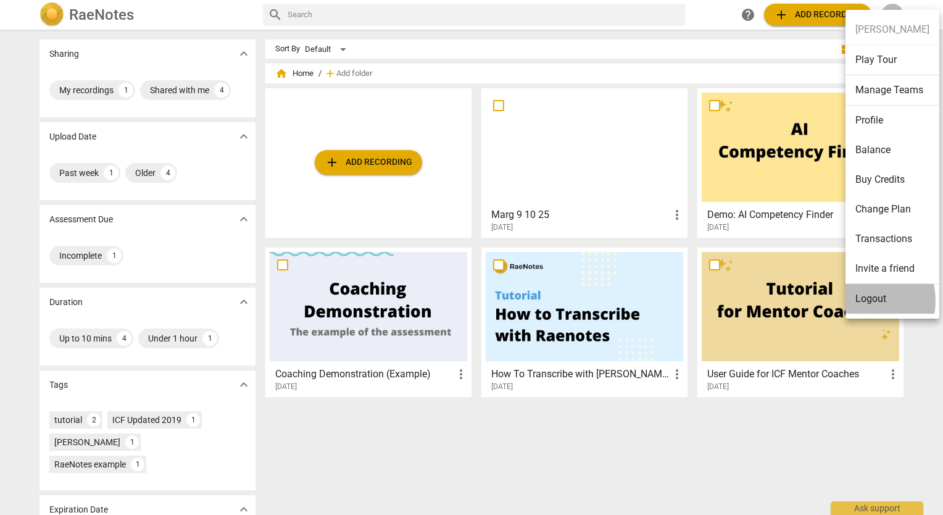
click at [860, 300] on li "Logout" at bounding box center [892, 299] width 94 height 30
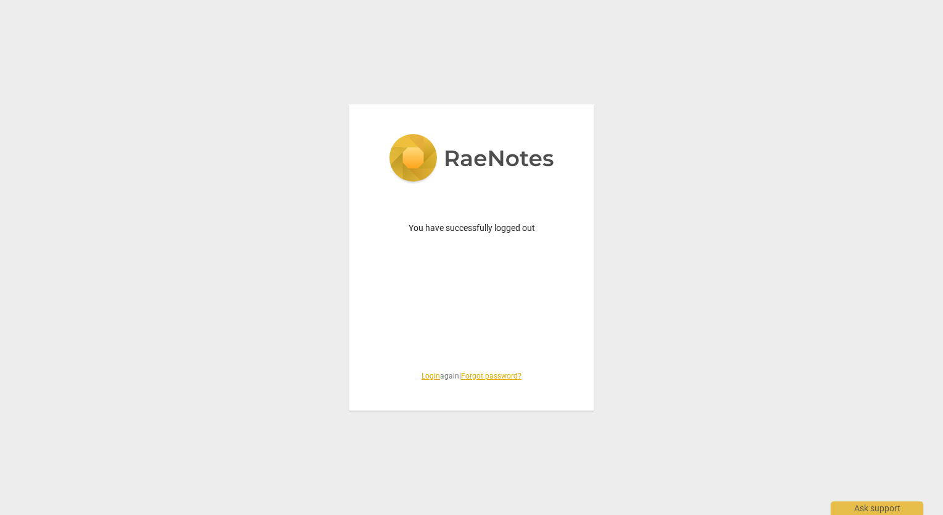
click at [912, 98] on div "You have successfully logged out Login again | Forgot password?" at bounding box center [471, 257] width 943 height 515
